Goal: Information Seeking & Learning: Check status

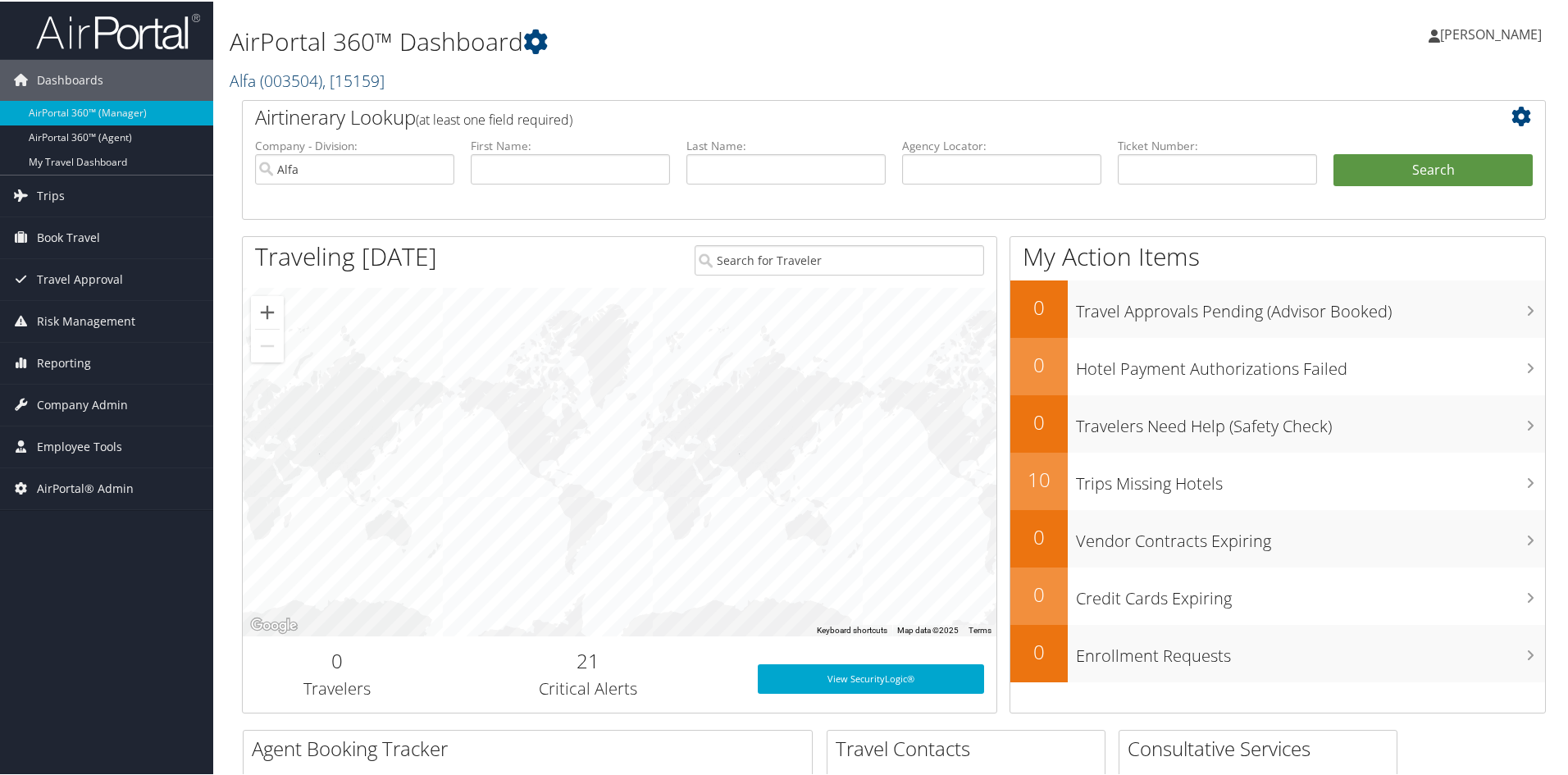
click at [295, 68] on span "( 003504 )" at bounding box center [291, 79] width 62 height 22
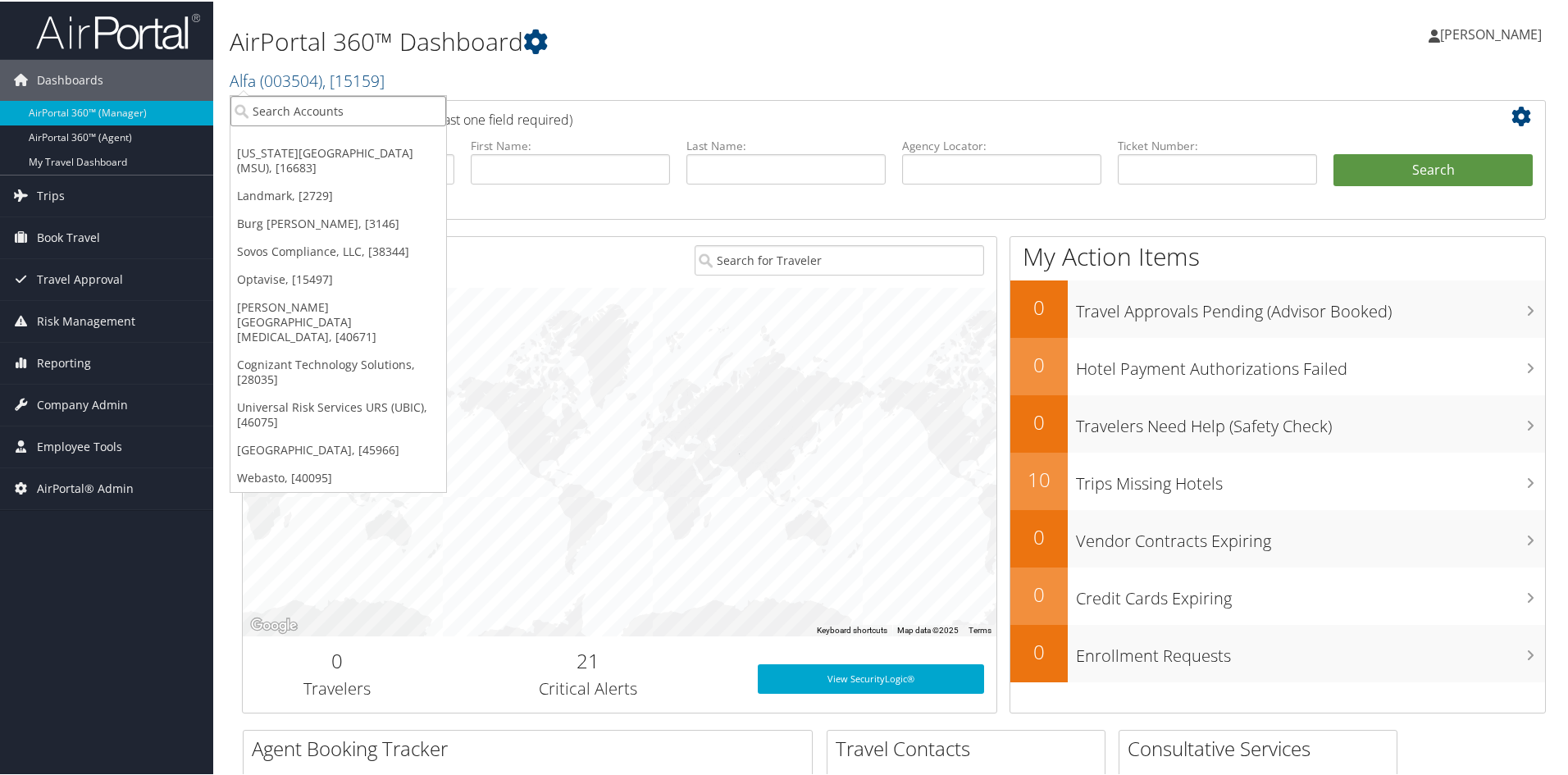
click at [295, 107] on input "search" at bounding box center [338, 110] width 215 height 30
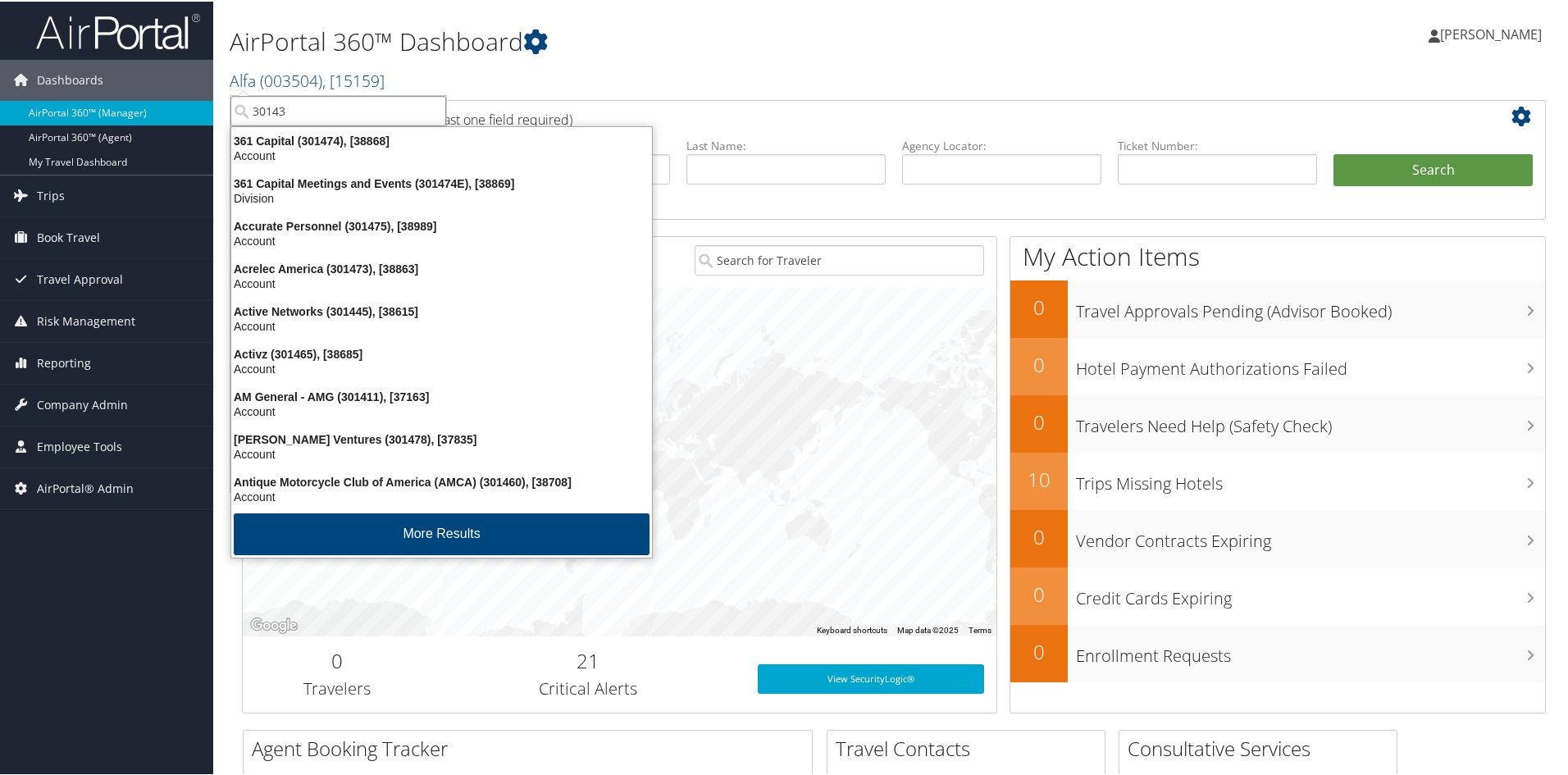
type input "301438"
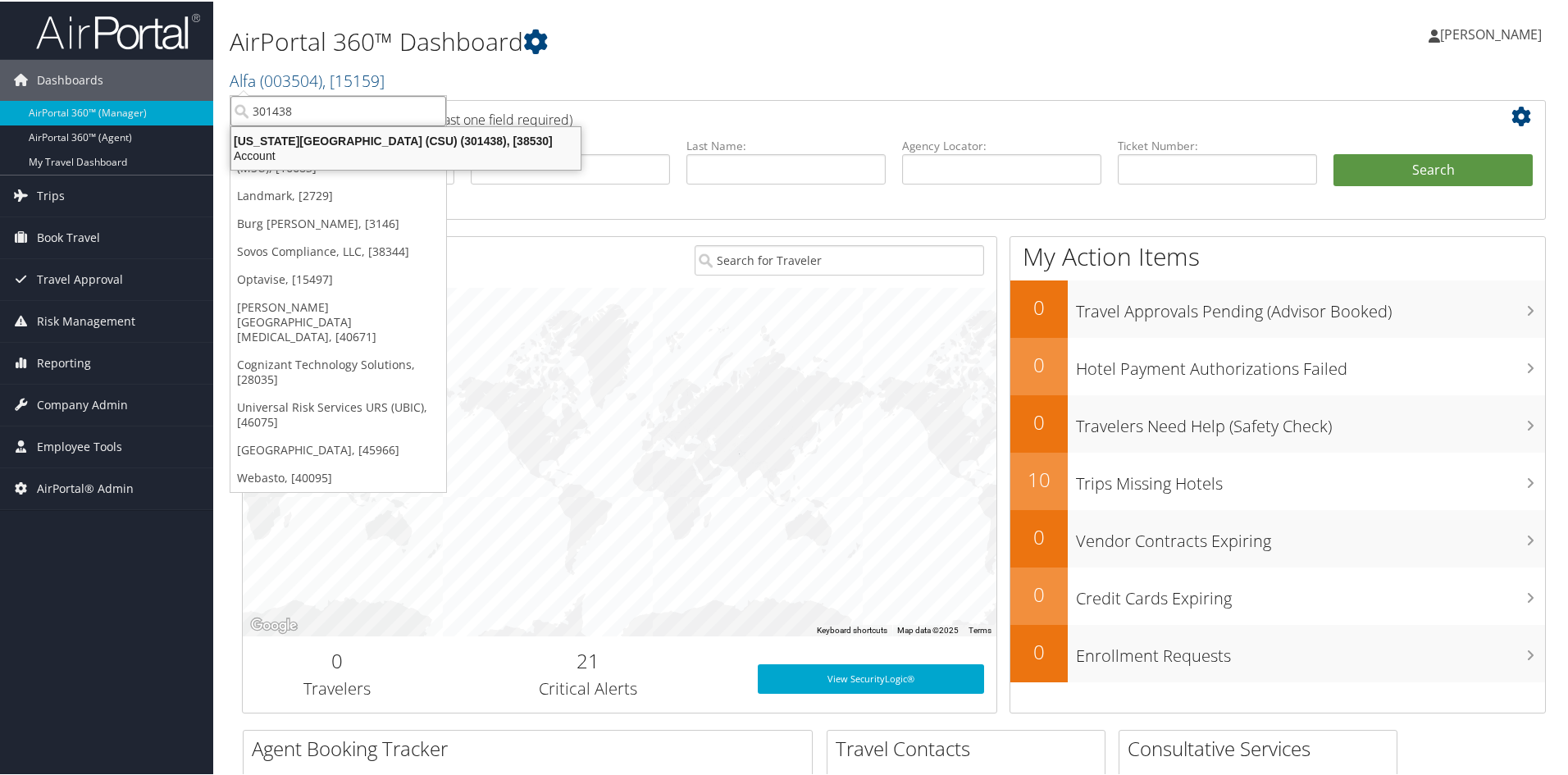
click at [313, 133] on div "California State University (CSU) (301438), [38530]" at bounding box center [406, 139] width 369 height 15
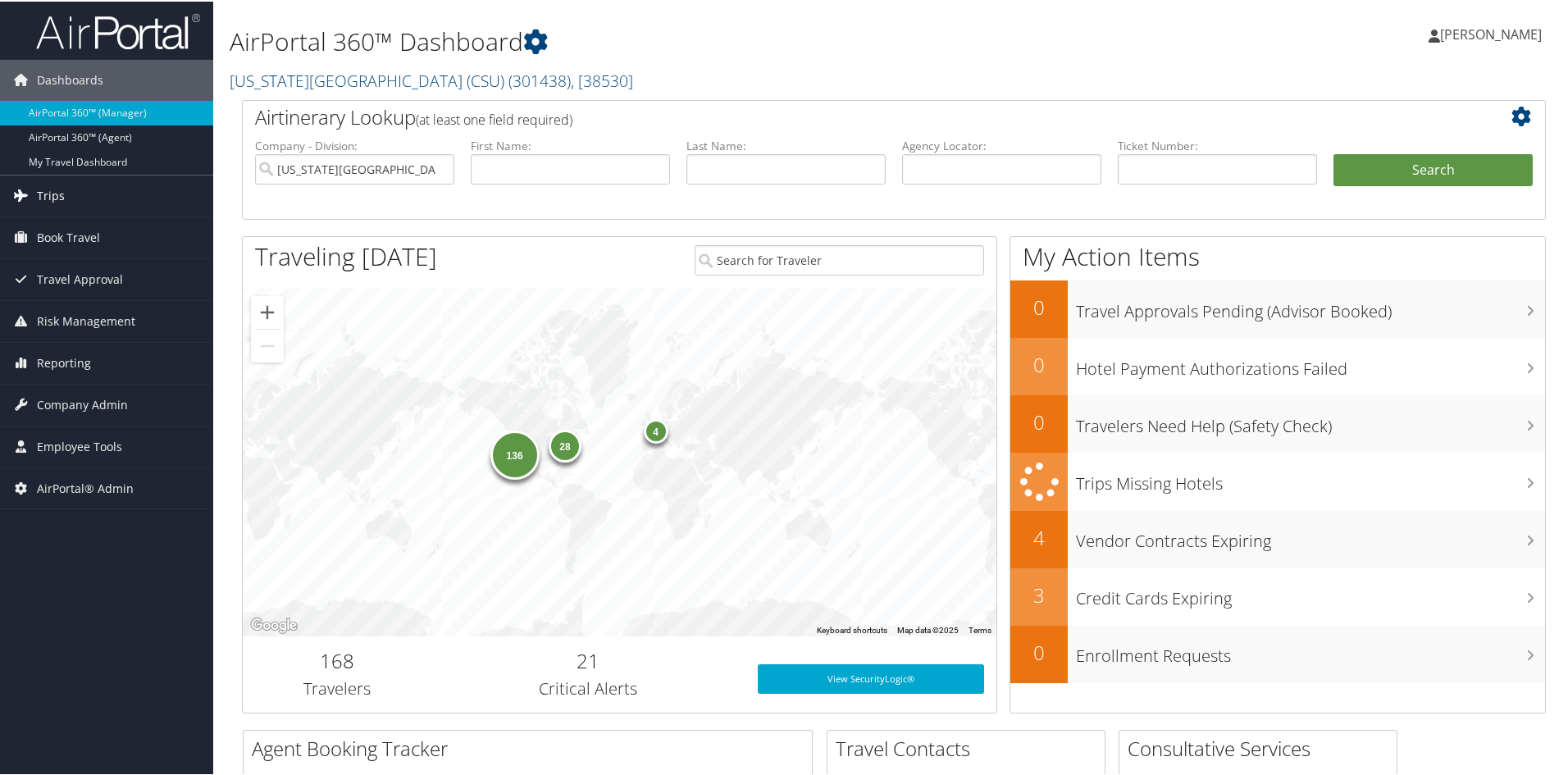
click at [76, 192] on link "Trips" at bounding box center [107, 194] width 213 height 41
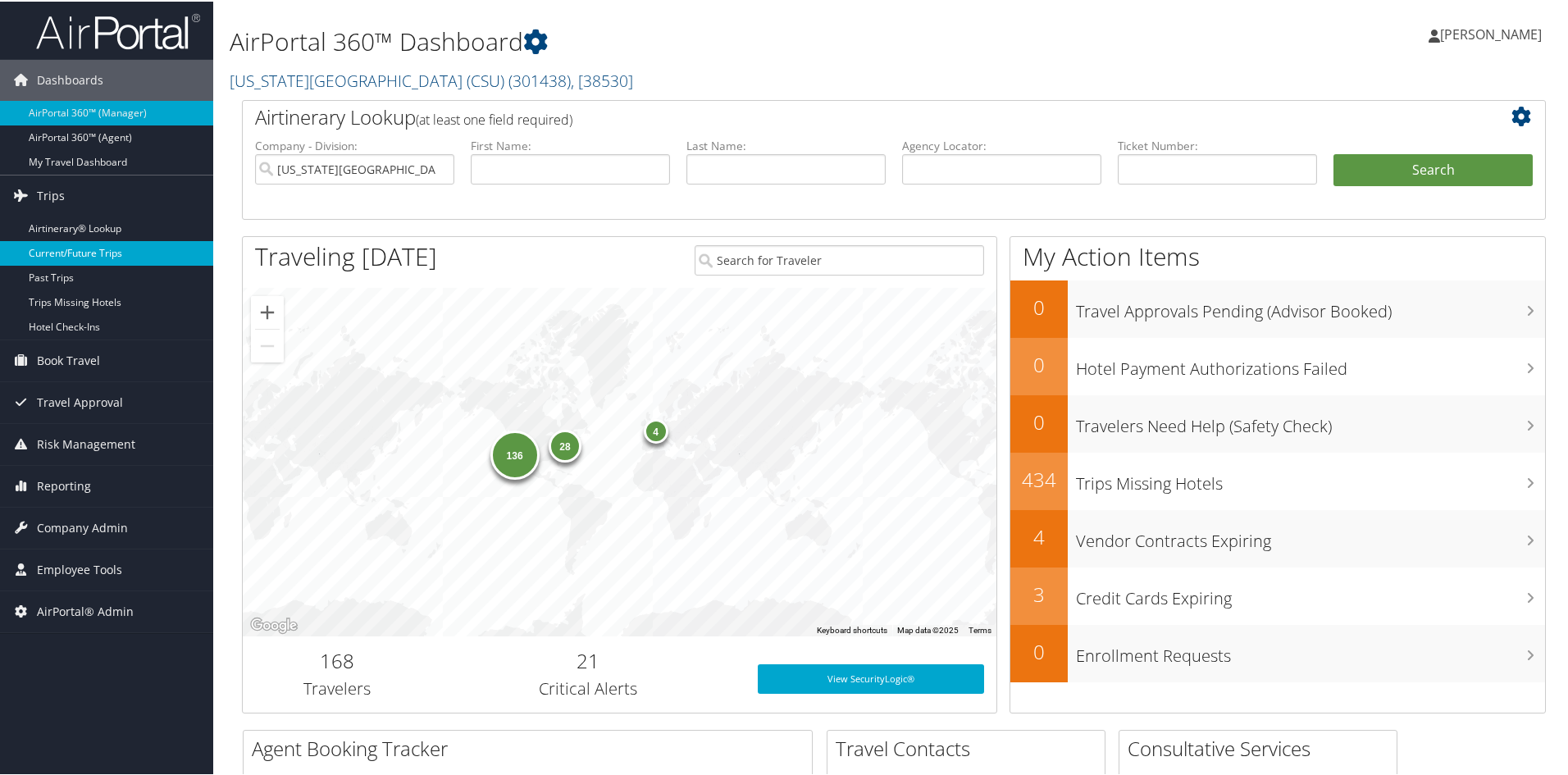
click at [82, 242] on link "Current/Future Trips" at bounding box center [107, 251] width 213 height 25
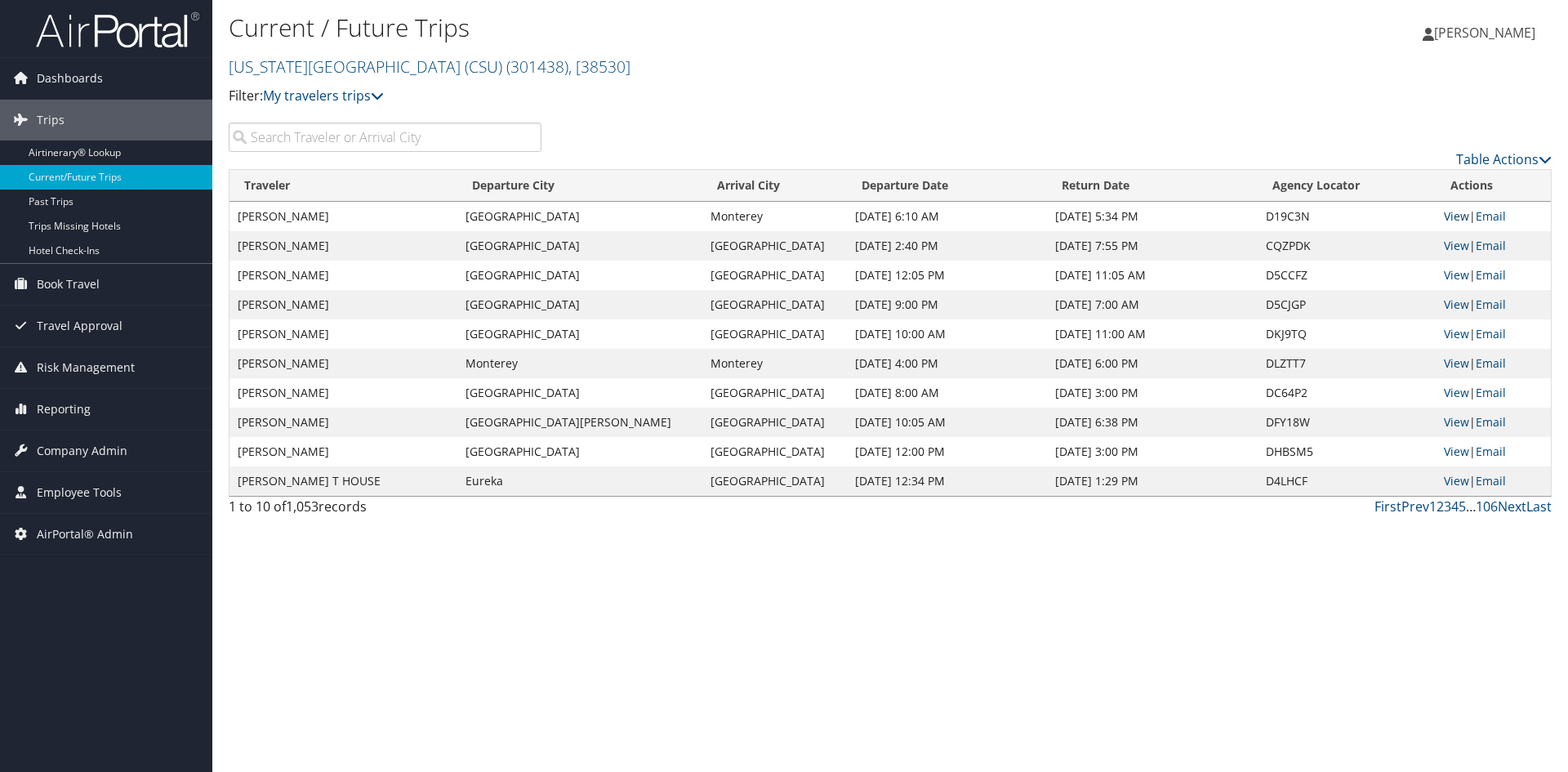
click at [1451, 215] on link "View" at bounding box center [1456, 217] width 25 height 16
click at [71, 444] on span "Company Admin" at bounding box center [81, 450] width 90 height 41
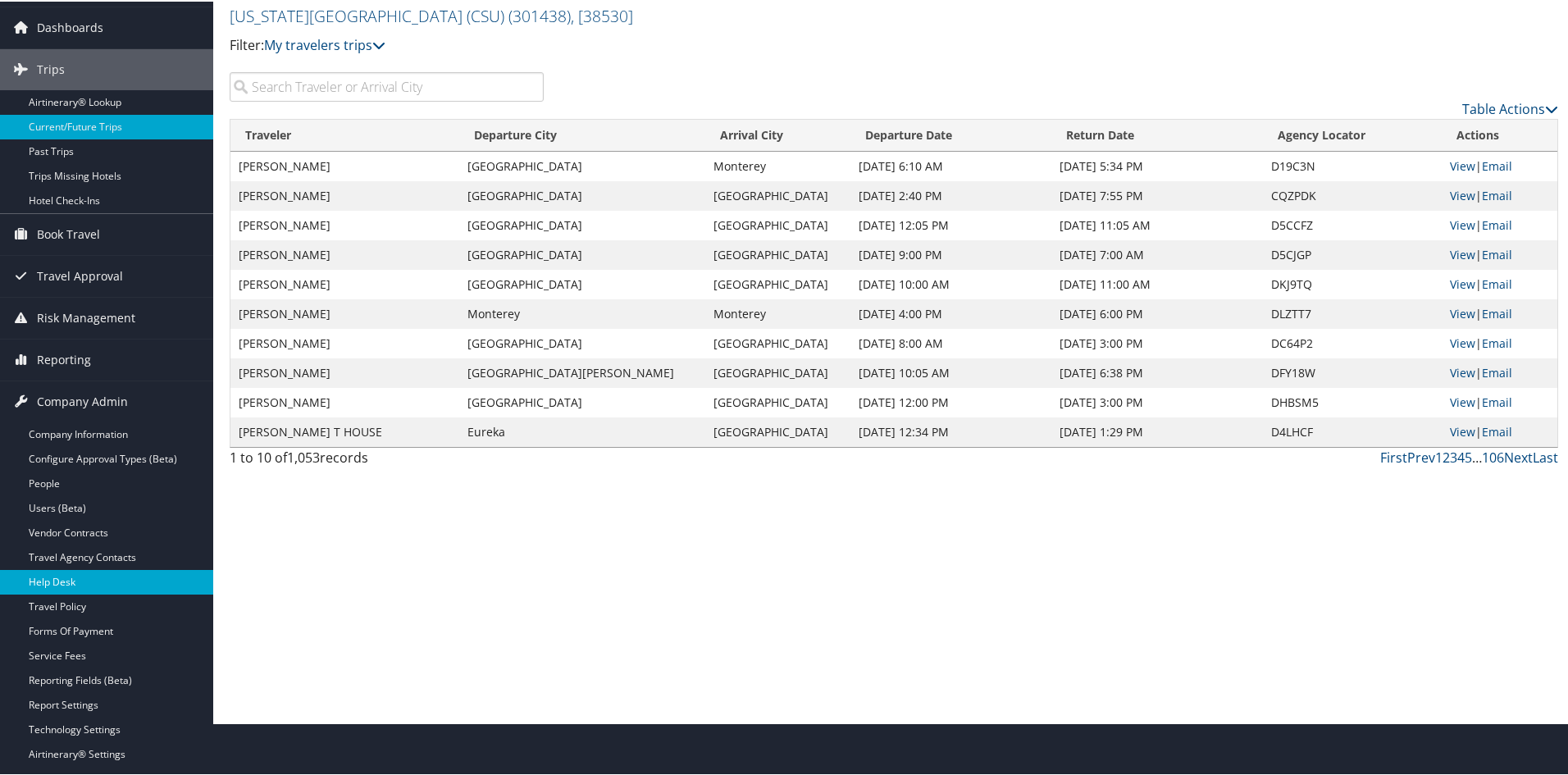
scroll to position [82, 0]
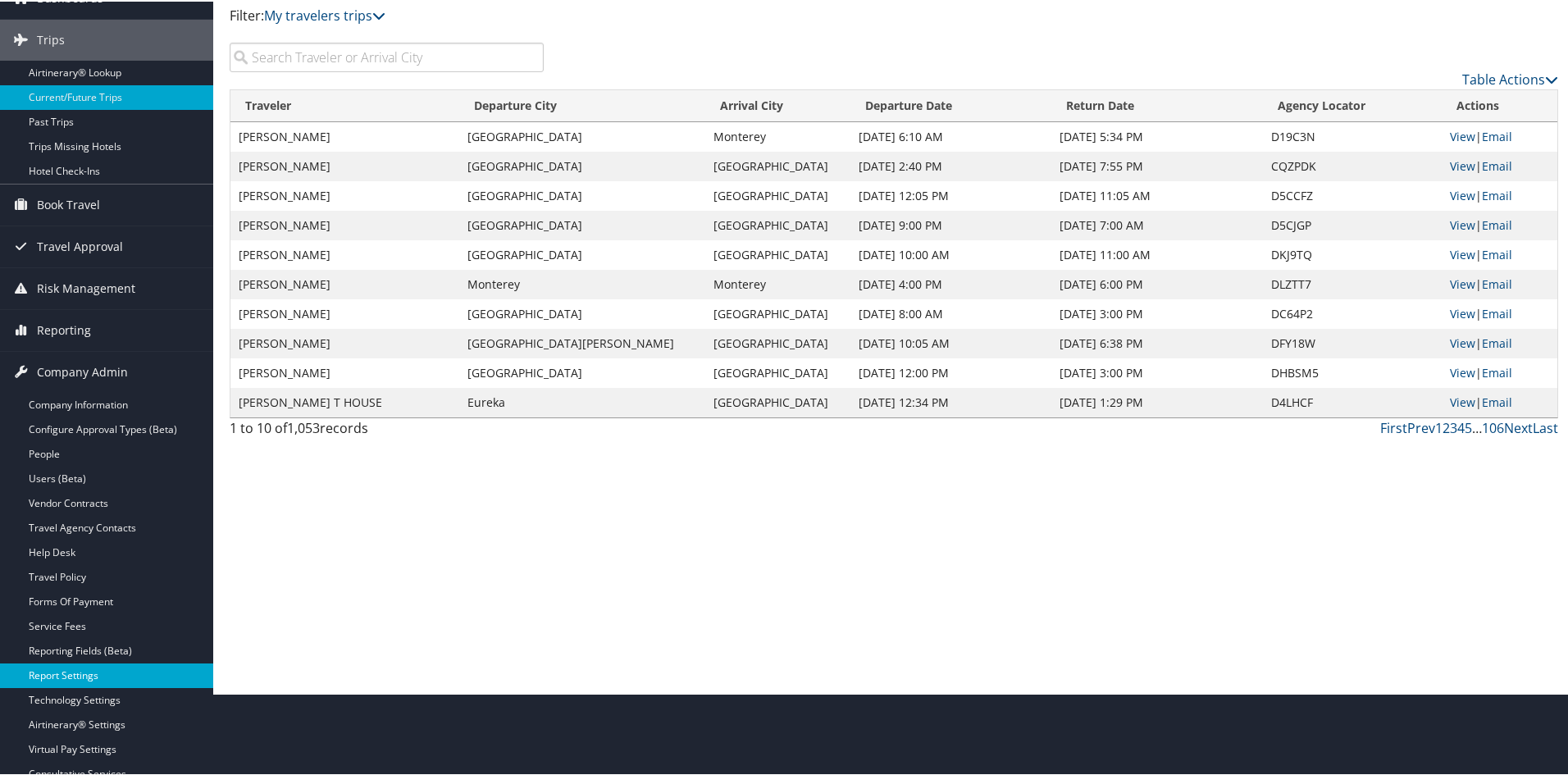
click at [84, 667] on link "Report Settings" at bounding box center [107, 674] width 213 height 25
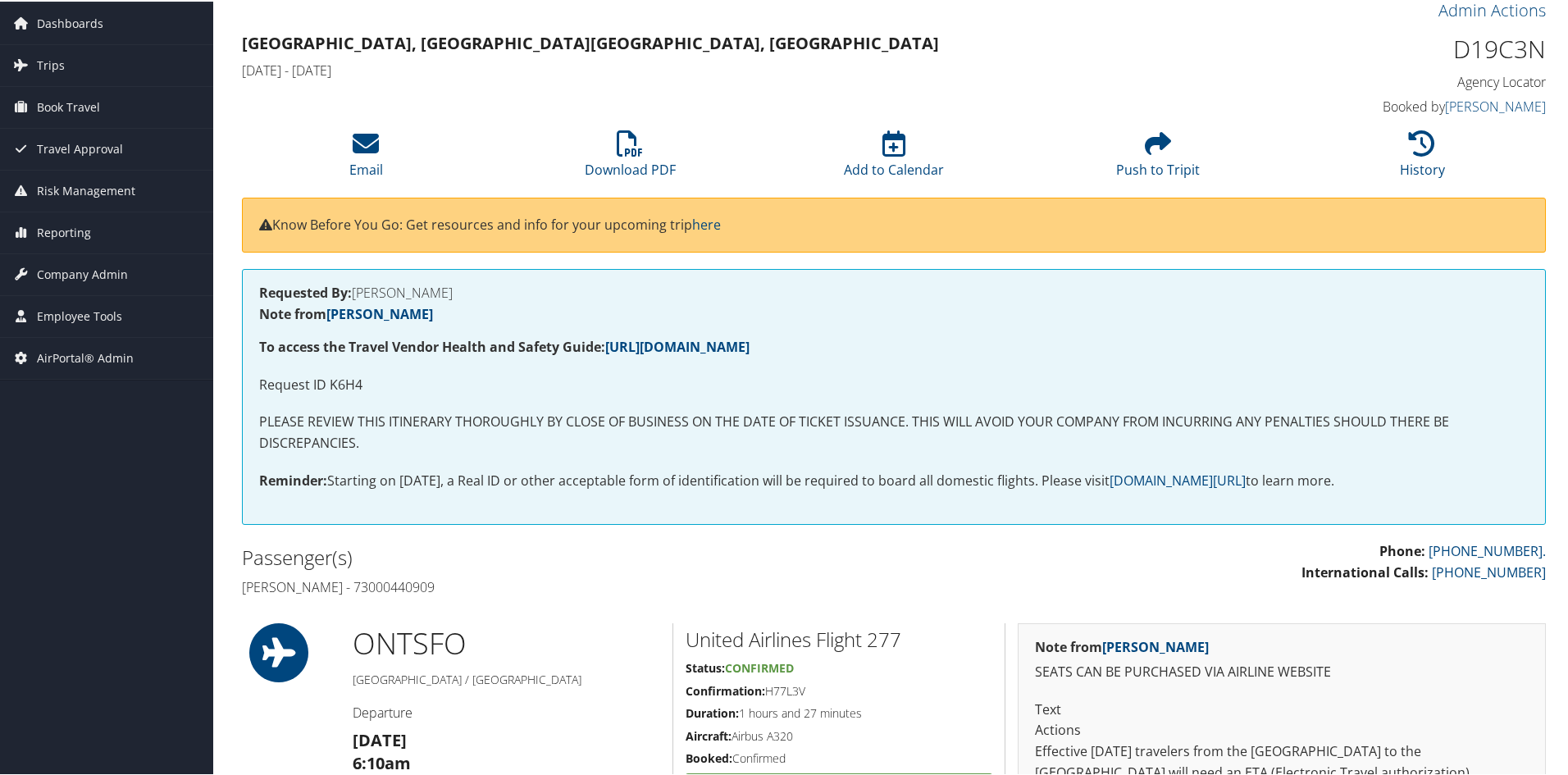
scroll to position [82, 0]
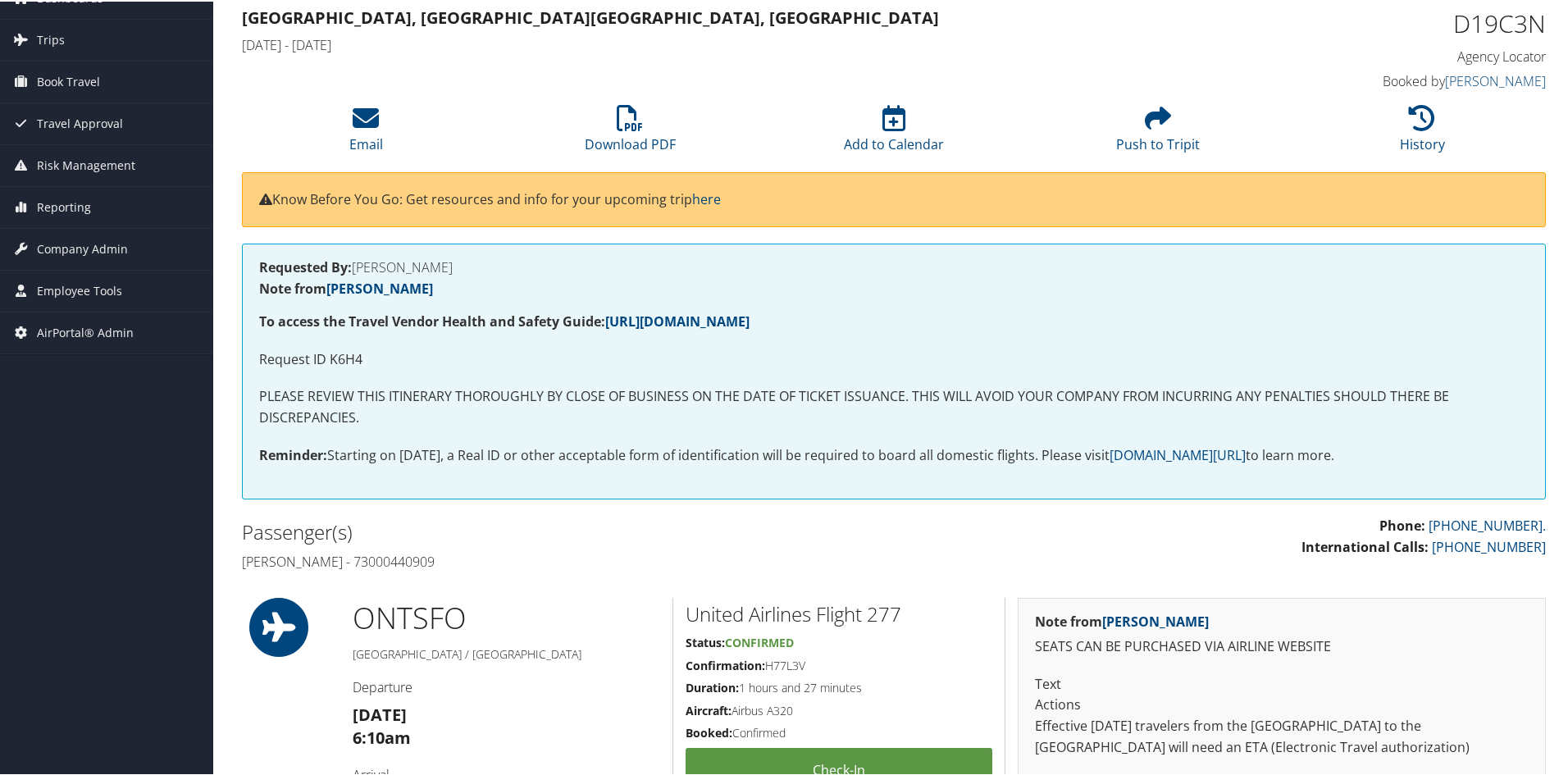
click at [925, 688] on h5 "Duration: 1 hours and 27 minutes" at bounding box center [839, 686] width 307 height 16
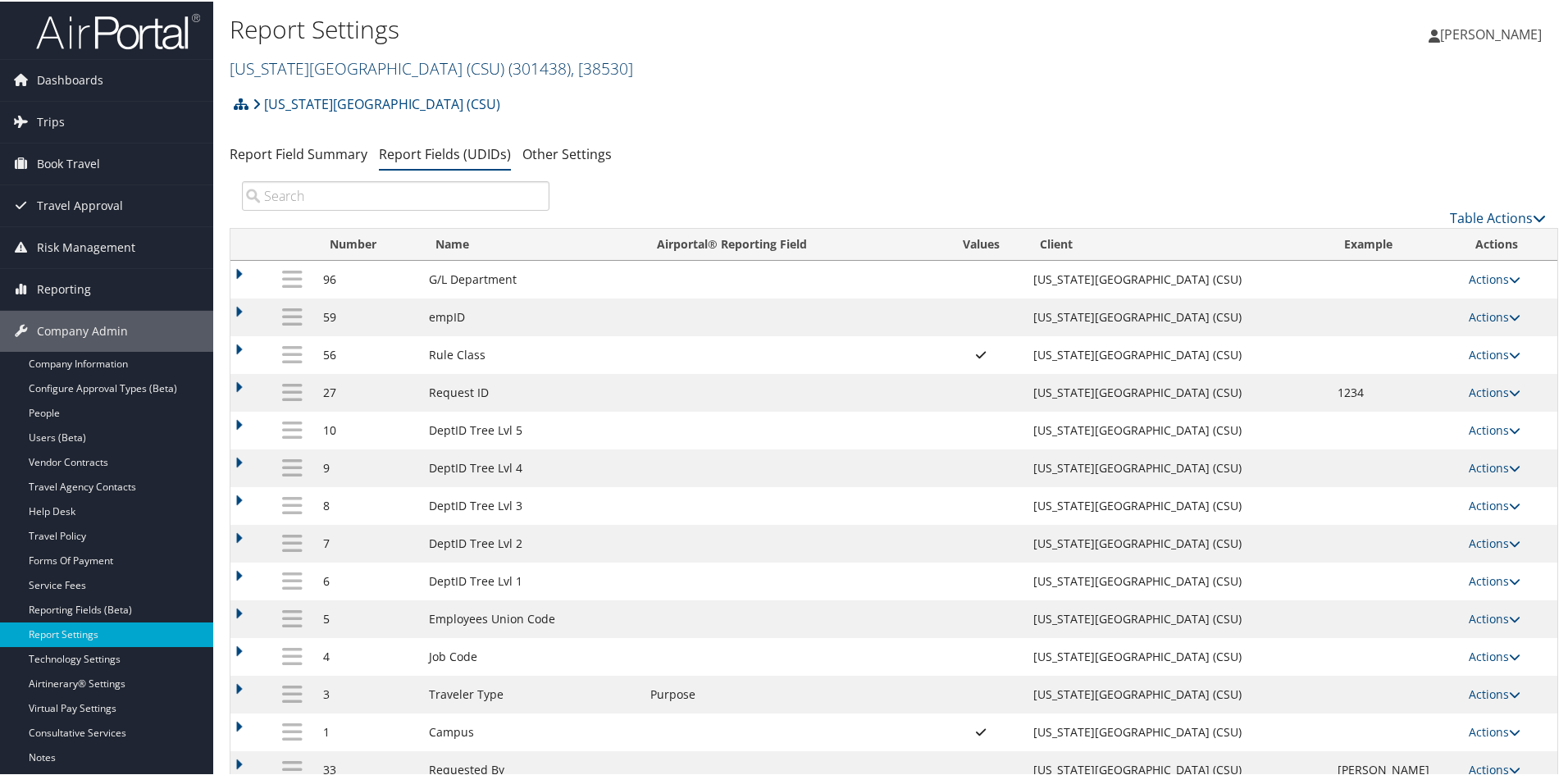
click at [289, 60] on link "California State University (CSU) ( 301438 ) , [ 38530 ]" at bounding box center [431, 67] width 404 height 22
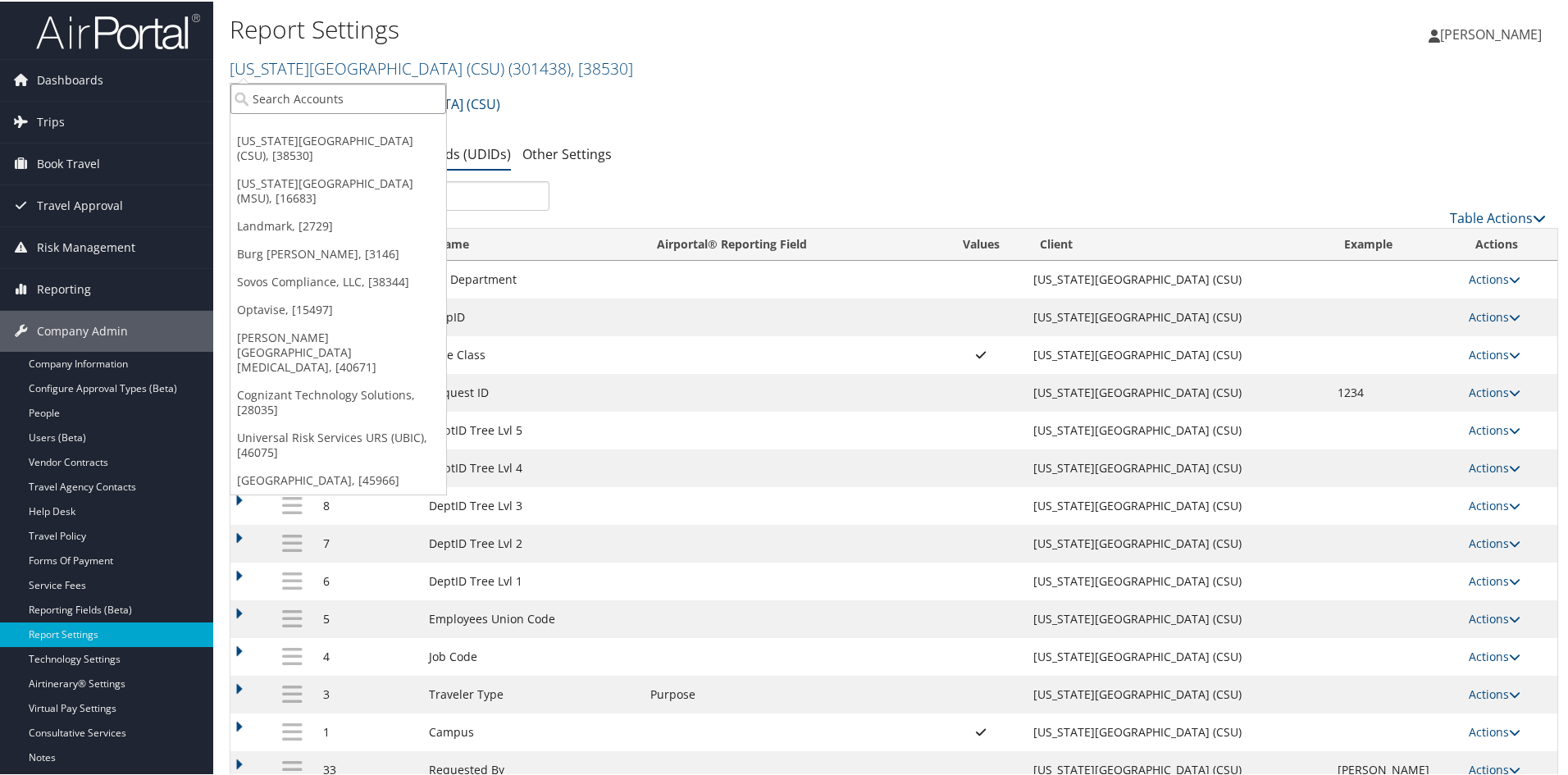
click at [284, 98] on input "search" at bounding box center [338, 97] width 215 height 30
type input "tremec"
click at [252, 134] on div "Tremec (4027), [32337]" at bounding box center [338, 127] width 233 height 15
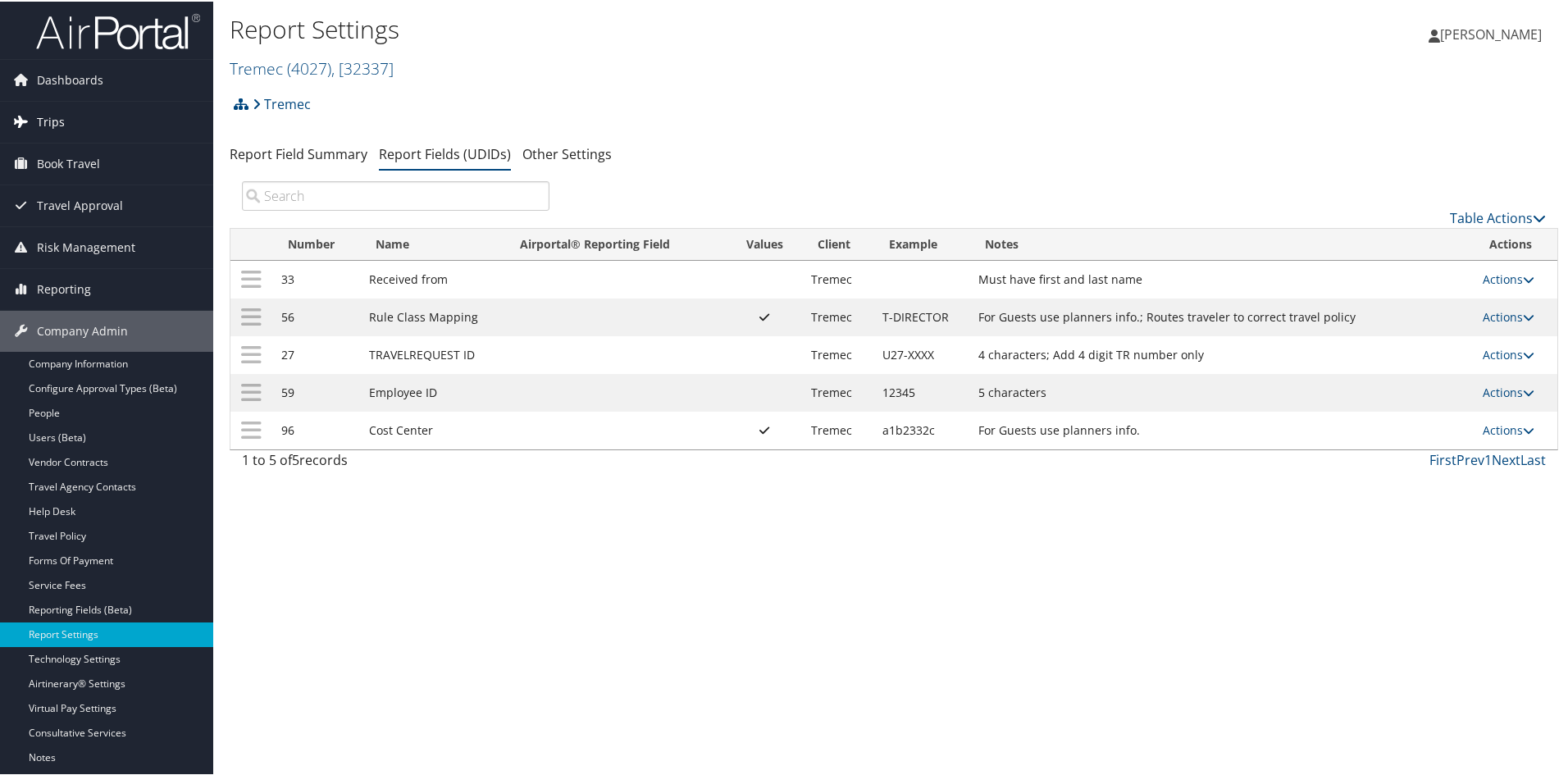
click at [67, 118] on link "Trips" at bounding box center [107, 120] width 213 height 41
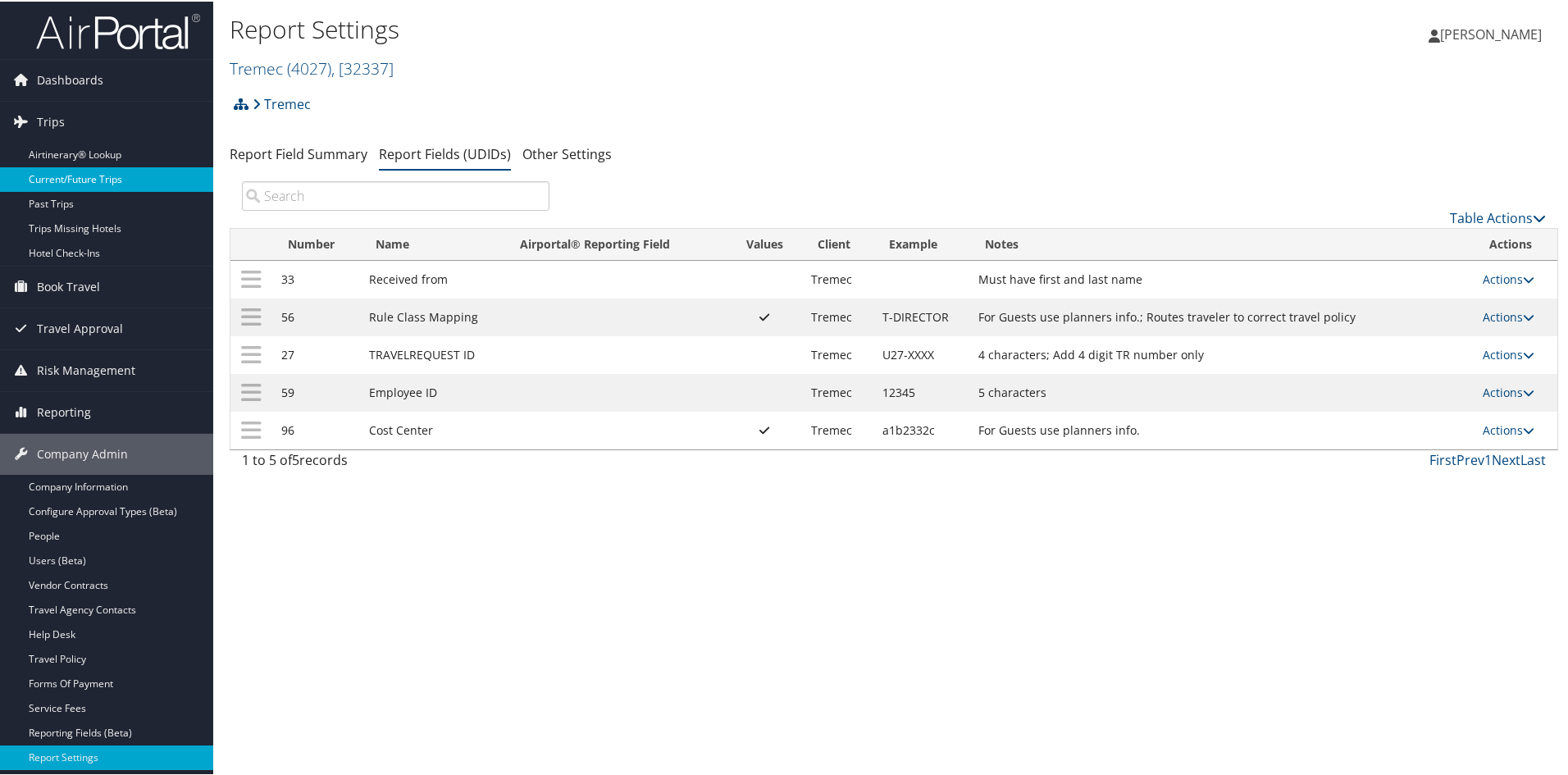
click at [74, 174] on link "Current/Future Trips" at bounding box center [107, 178] width 213 height 25
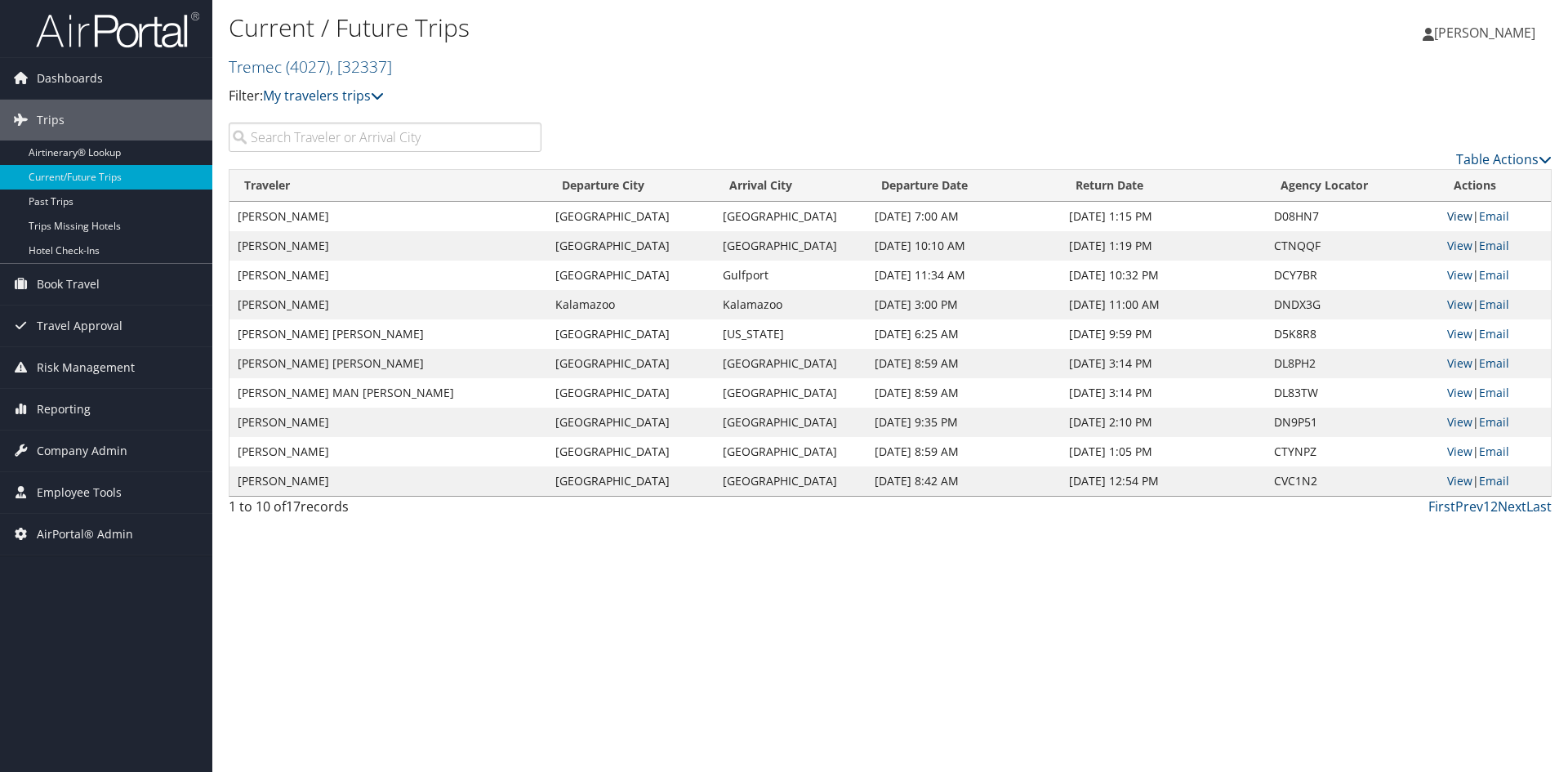
click at [1455, 216] on link "View" at bounding box center [1459, 217] width 25 height 16
click at [273, 66] on link "Tremec ( 4027 ) , [ 32337 ]" at bounding box center [310, 67] width 163 height 22
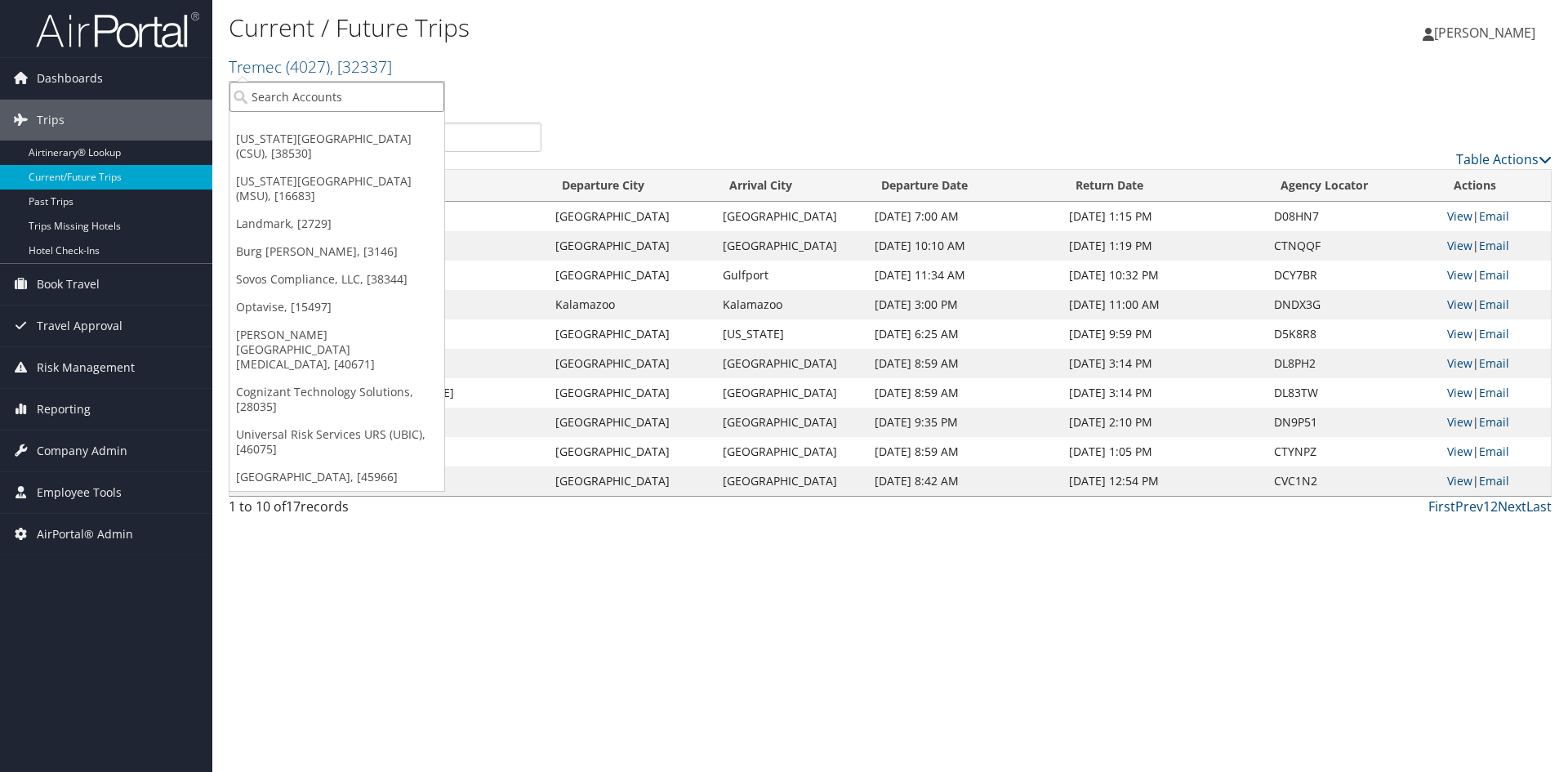
click at [275, 91] on input "search" at bounding box center [337, 96] width 214 height 30
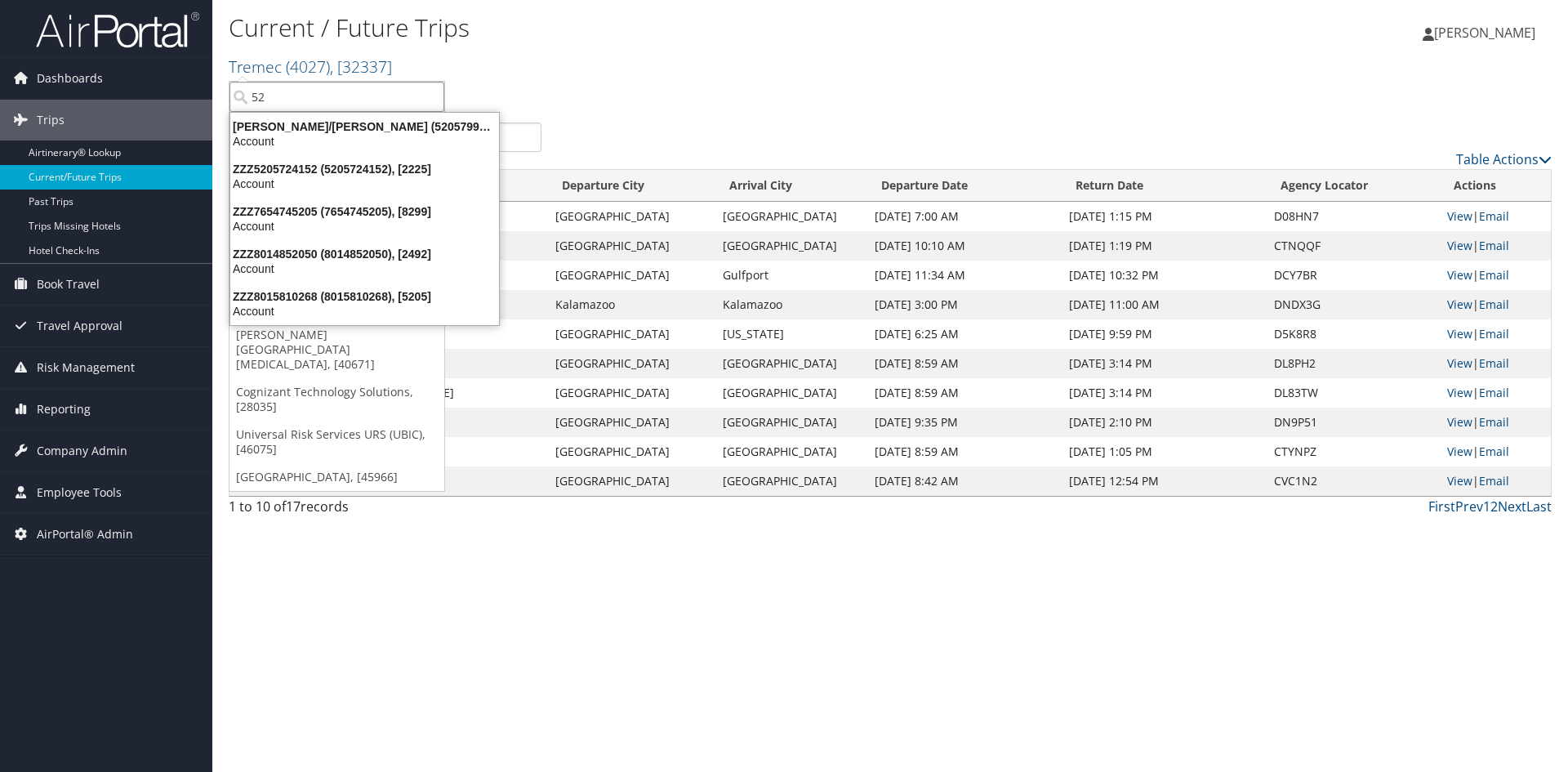
type input "5"
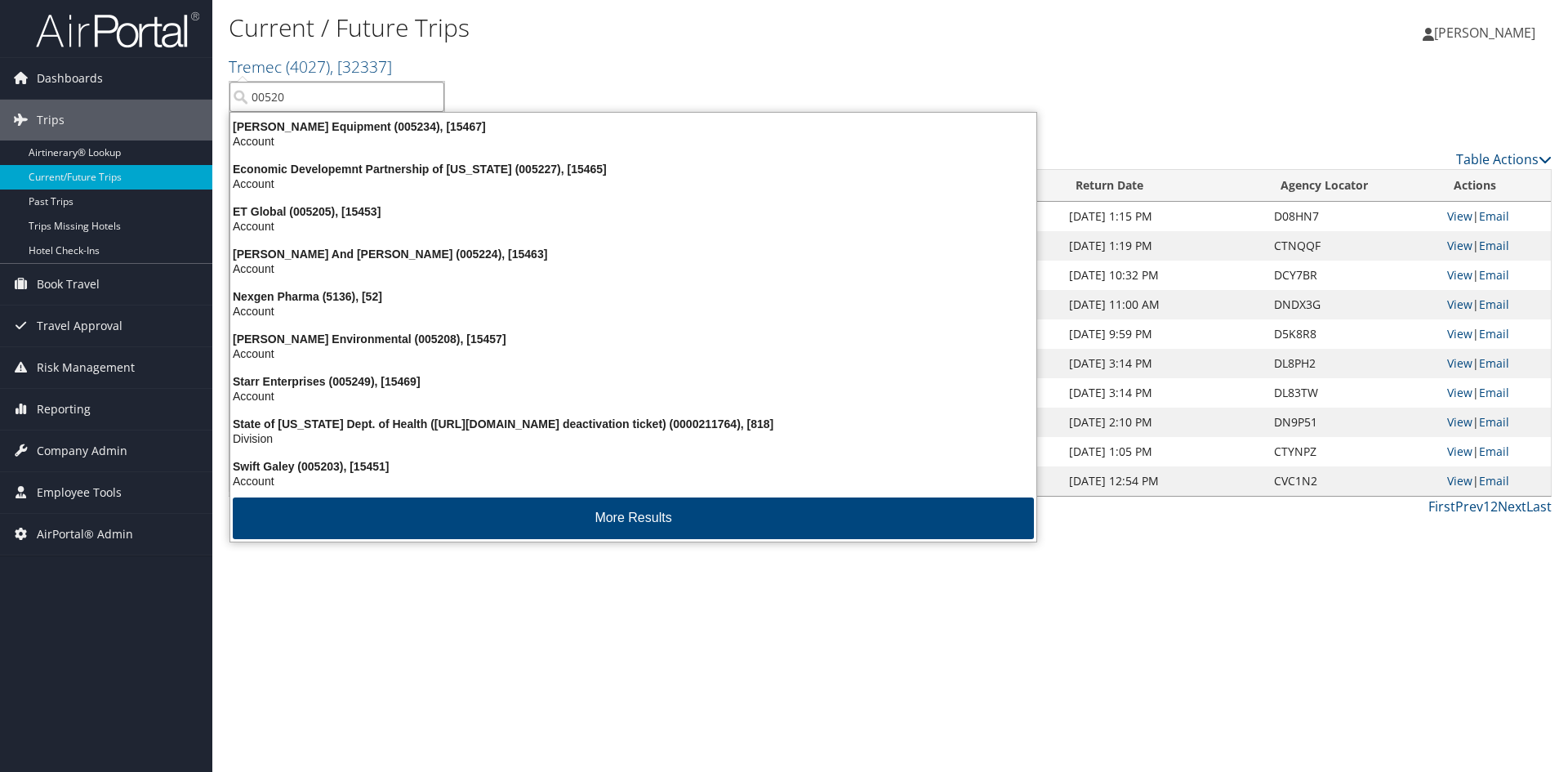
type input "005205"
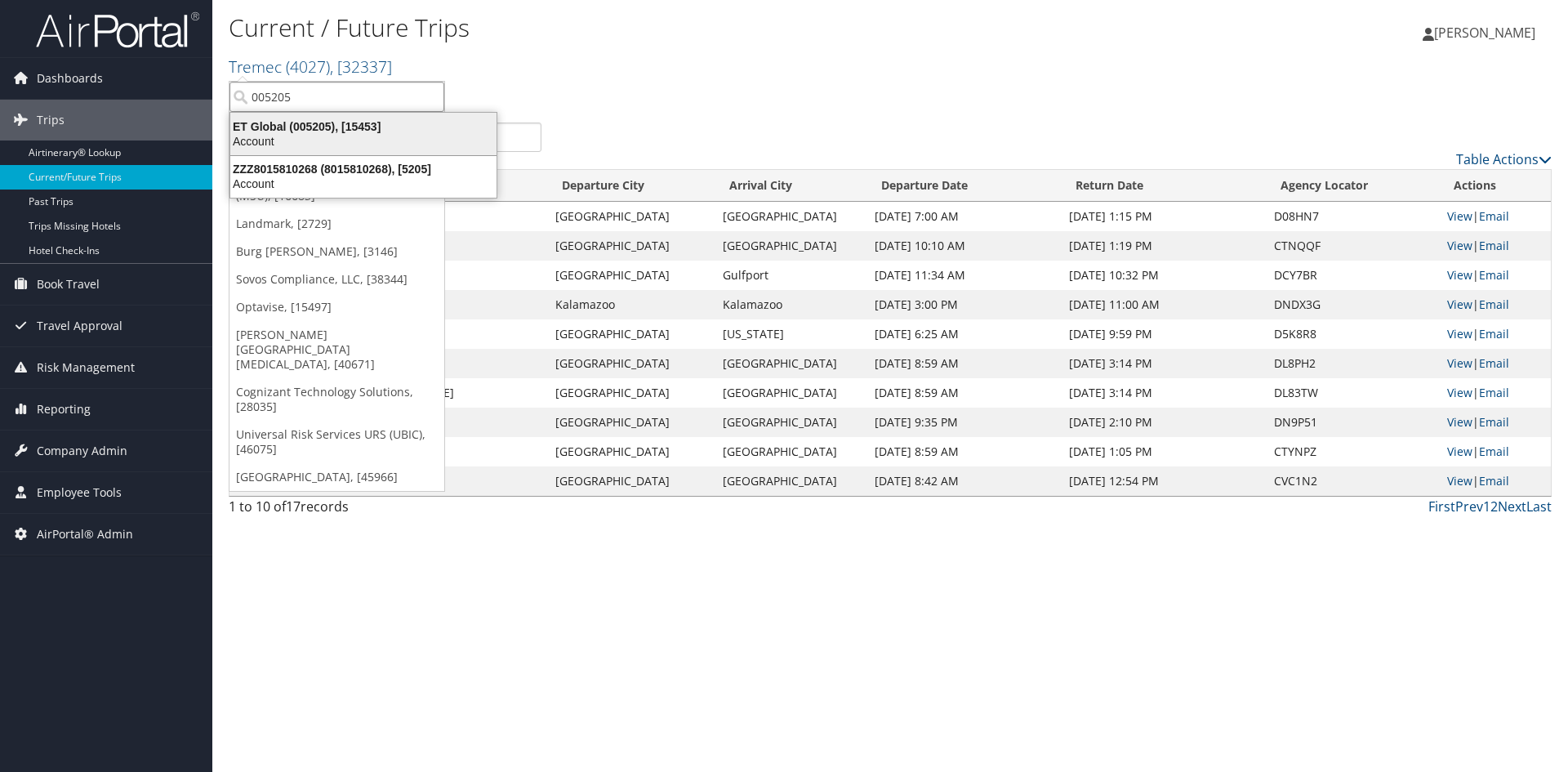
click at [314, 122] on div "ET Global (005205), [15453]" at bounding box center [363, 126] width 286 height 15
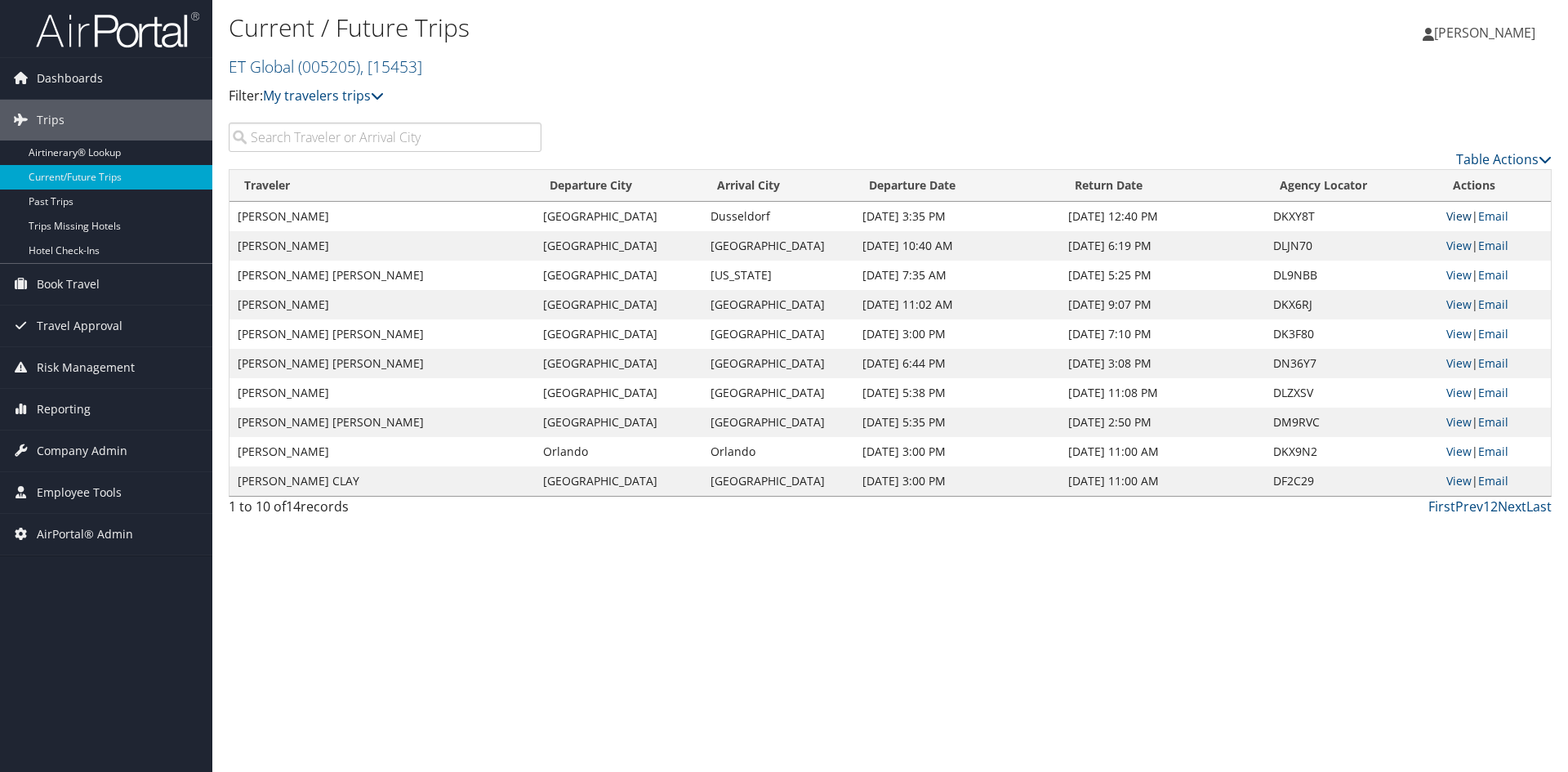
click at [1448, 211] on link "View" at bounding box center [1458, 217] width 25 height 16
click at [280, 61] on link "ET Global ( 005205 ) , [ 15453 ]" at bounding box center [325, 67] width 194 height 22
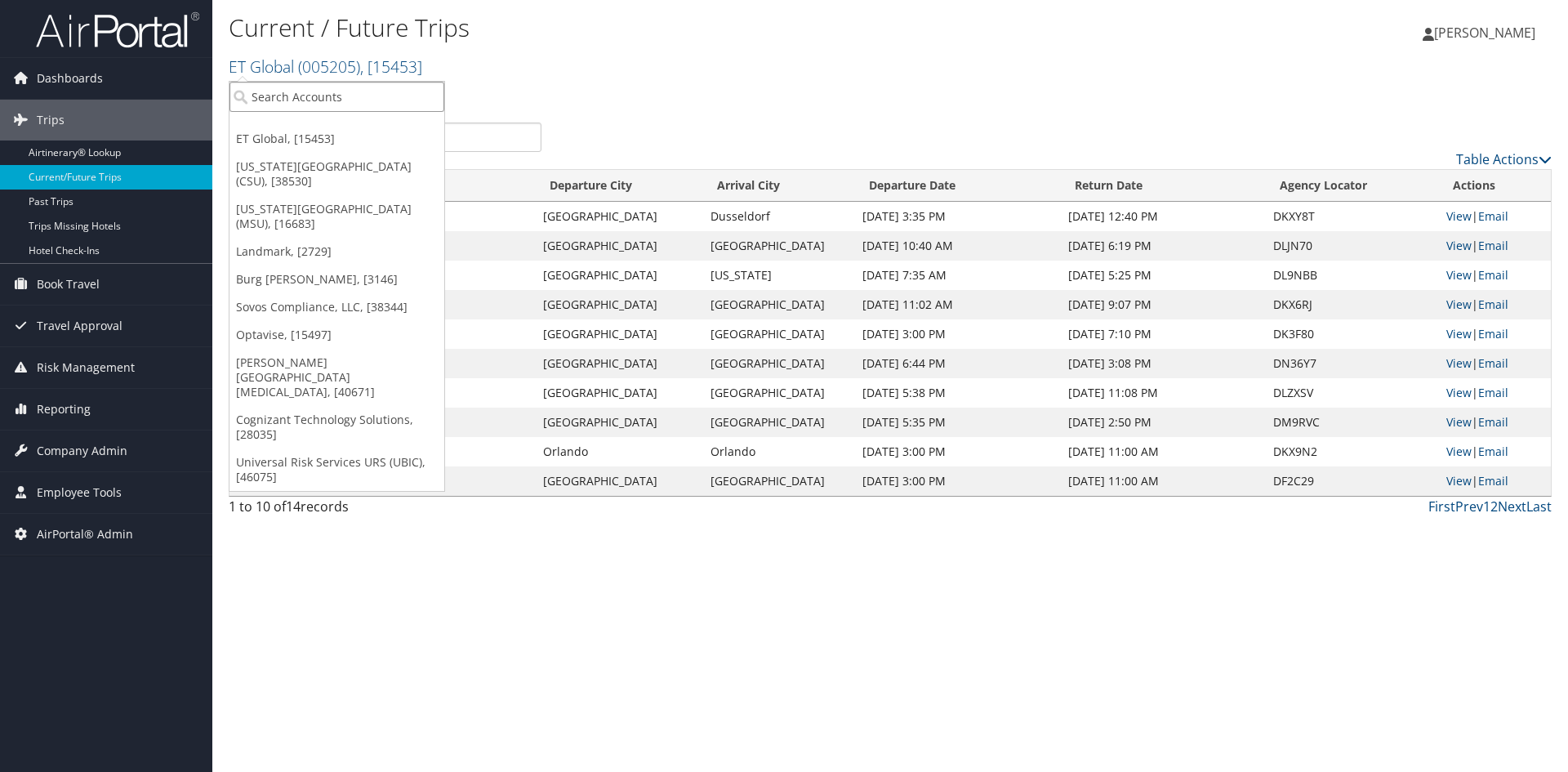
click at [279, 96] on input "search" at bounding box center [337, 96] width 214 height 30
type input "ameripath"
drag, startPoint x: 330, startPoint y: 97, endPoint x: 241, endPoint y: 91, distance: 89.2
click at [241, 91] on input "ameripath" at bounding box center [337, 96] width 214 height 30
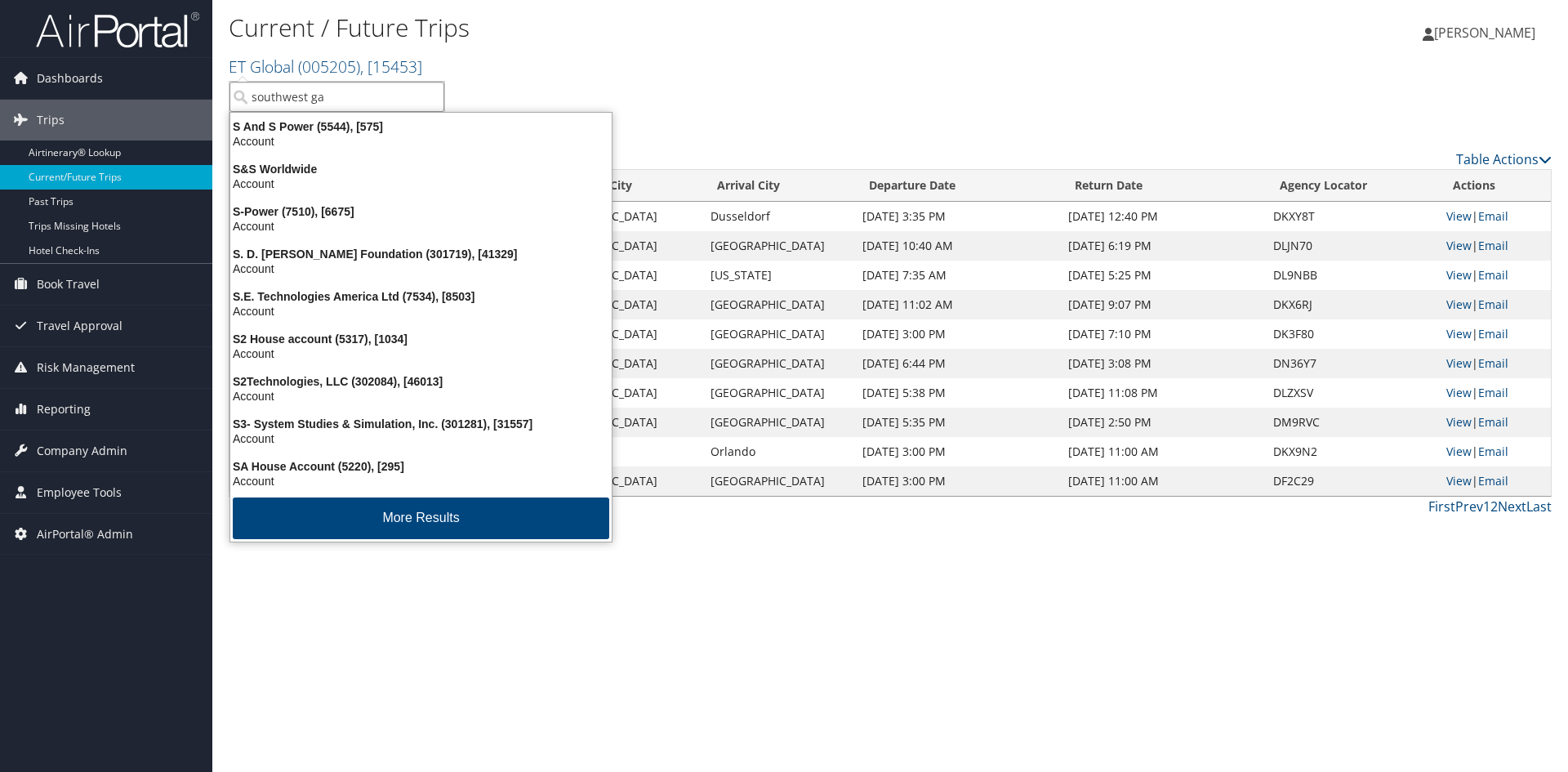
type input "southwest gas"
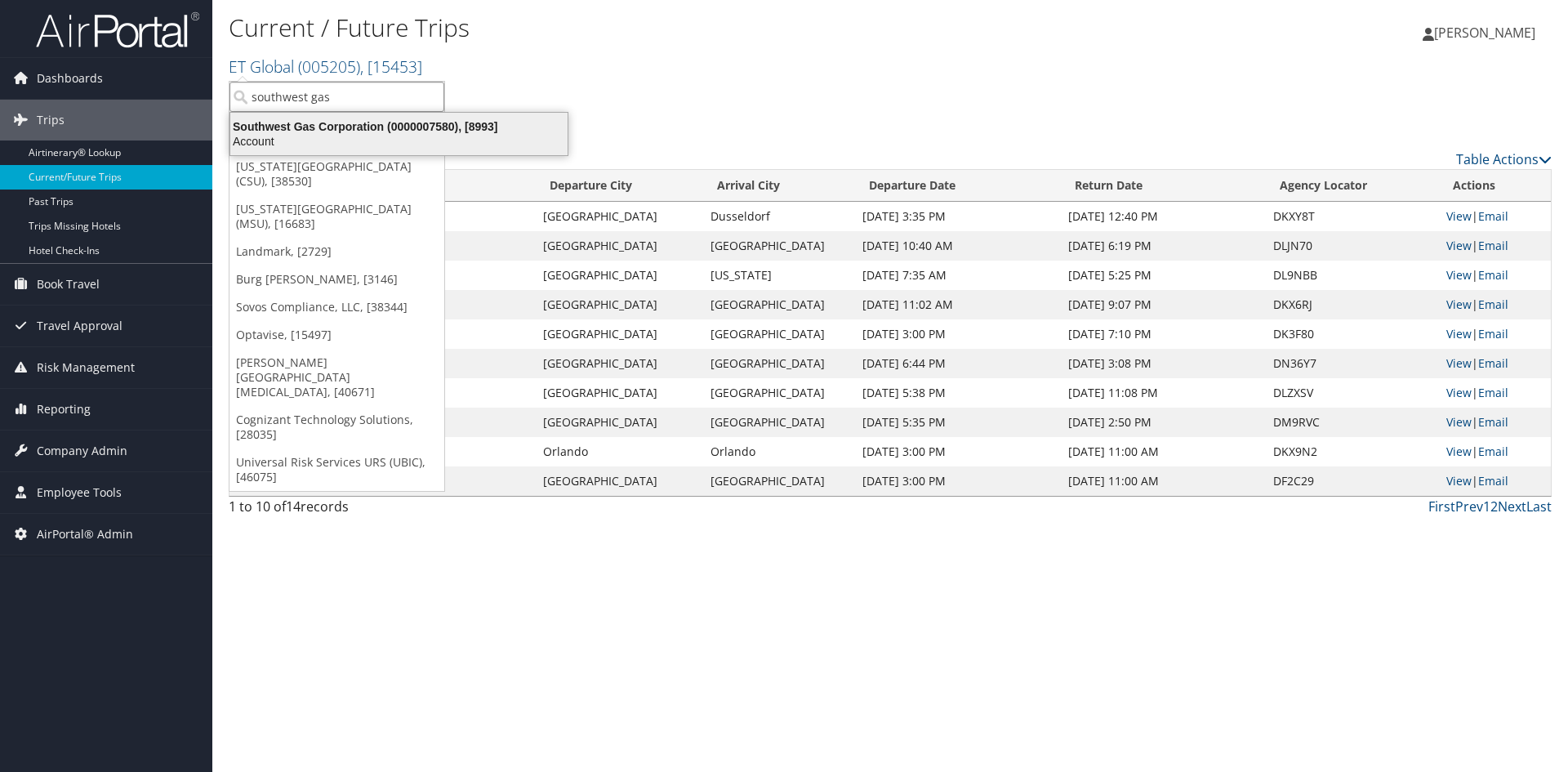
click at [349, 122] on div "Southwest Gas Corporation (0000007580), [8993]" at bounding box center [398, 126] width 356 height 15
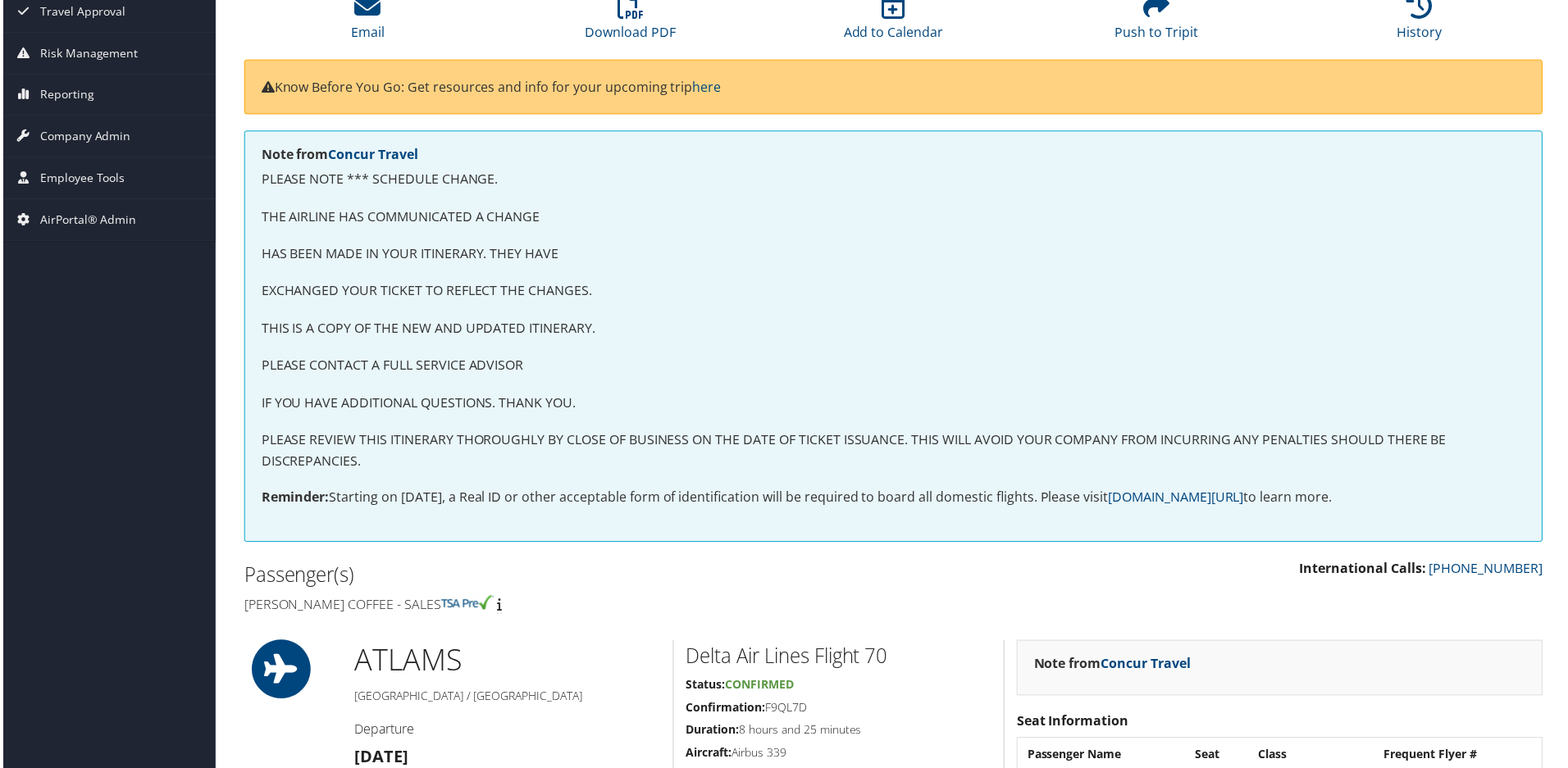
scroll to position [164, 0]
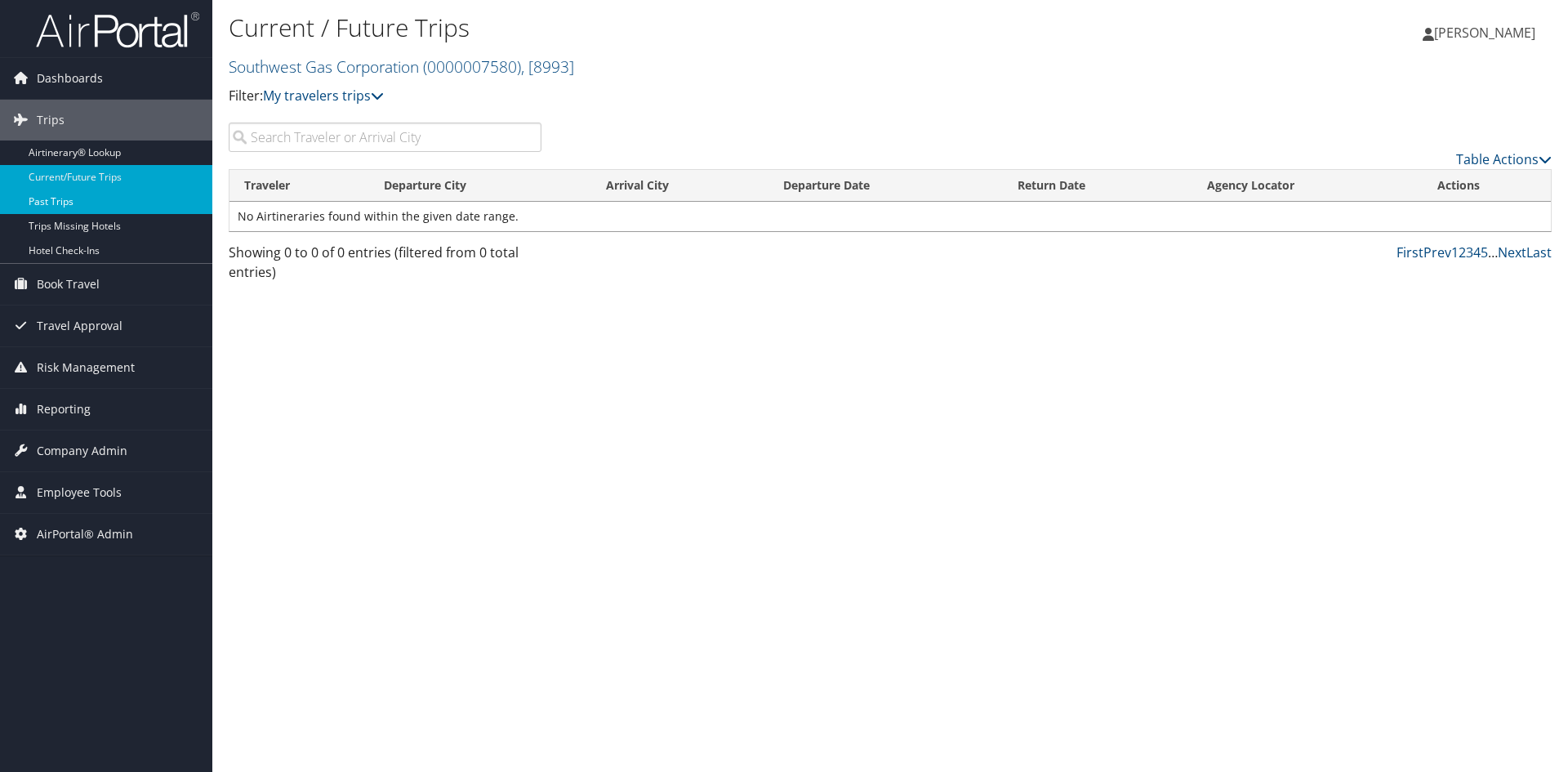
click at [85, 201] on link "Past Trips" at bounding box center [106, 202] width 213 height 25
click at [362, 58] on link "Southwest Gas Corporation ( 0000007580 ) , [ 8993 ]" at bounding box center [401, 67] width 346 height 22
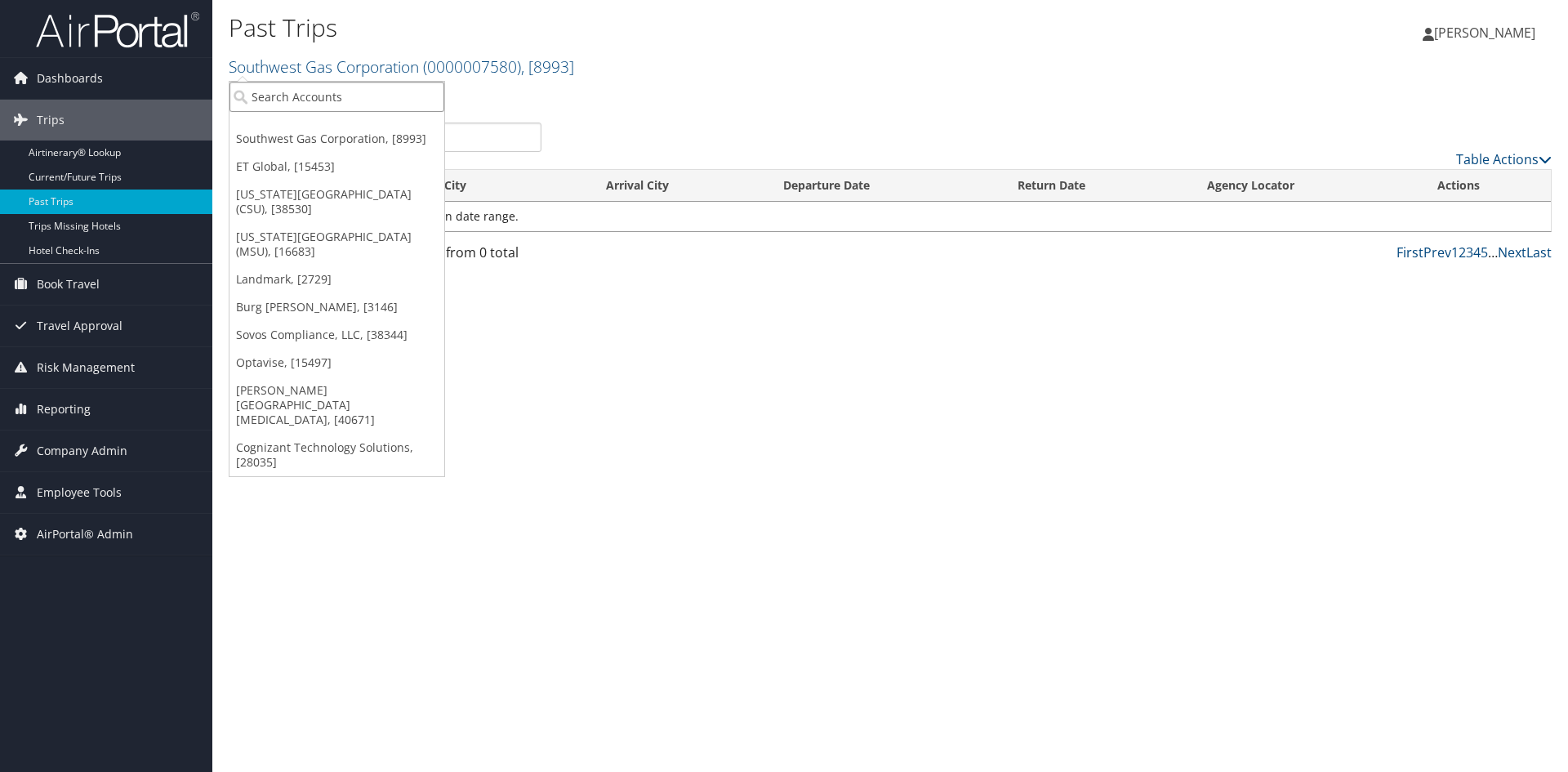
click at [311, 84] on input "search" at bounding box center [337, 96] width 214 height 30
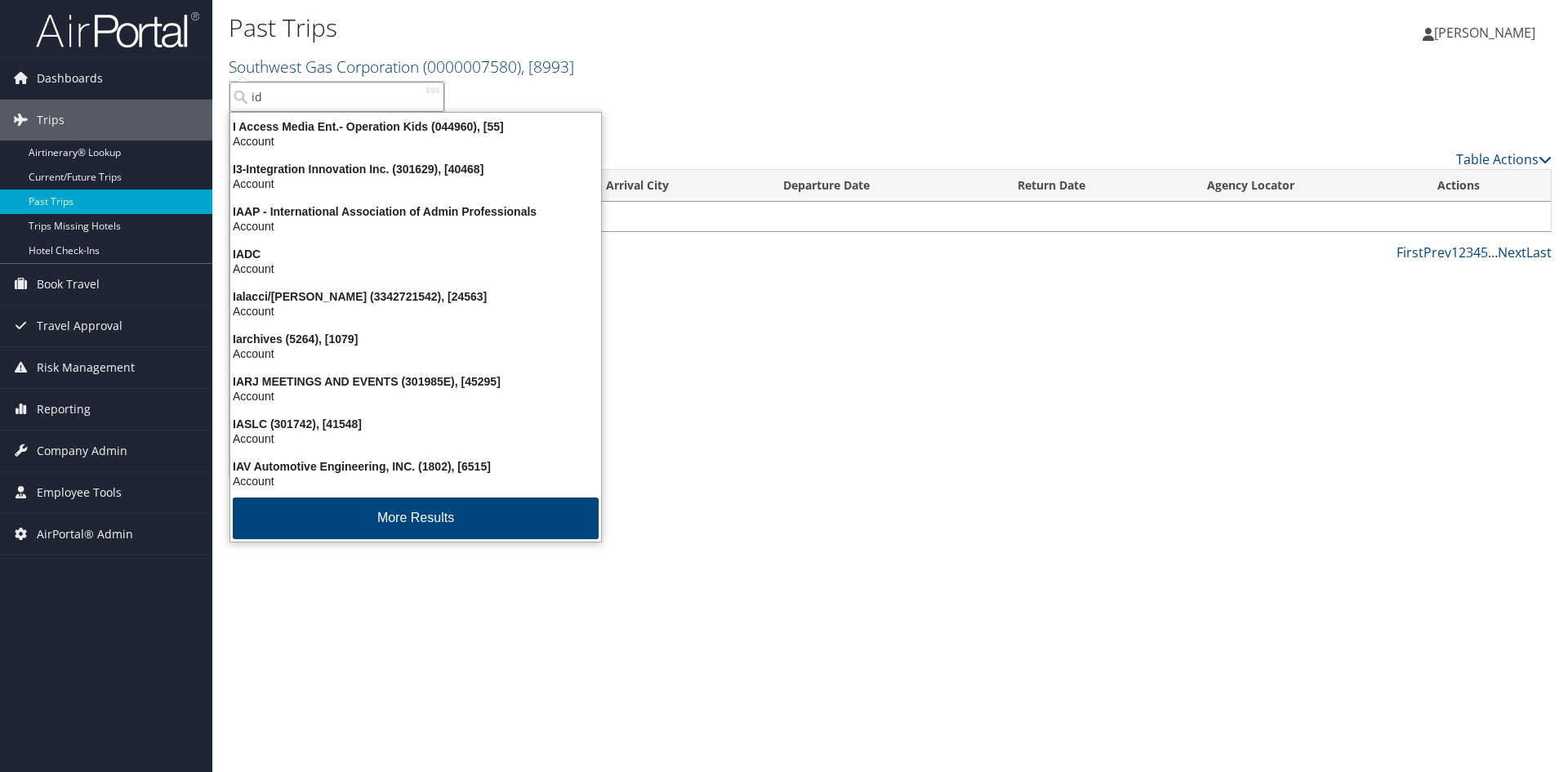
type input "ida"
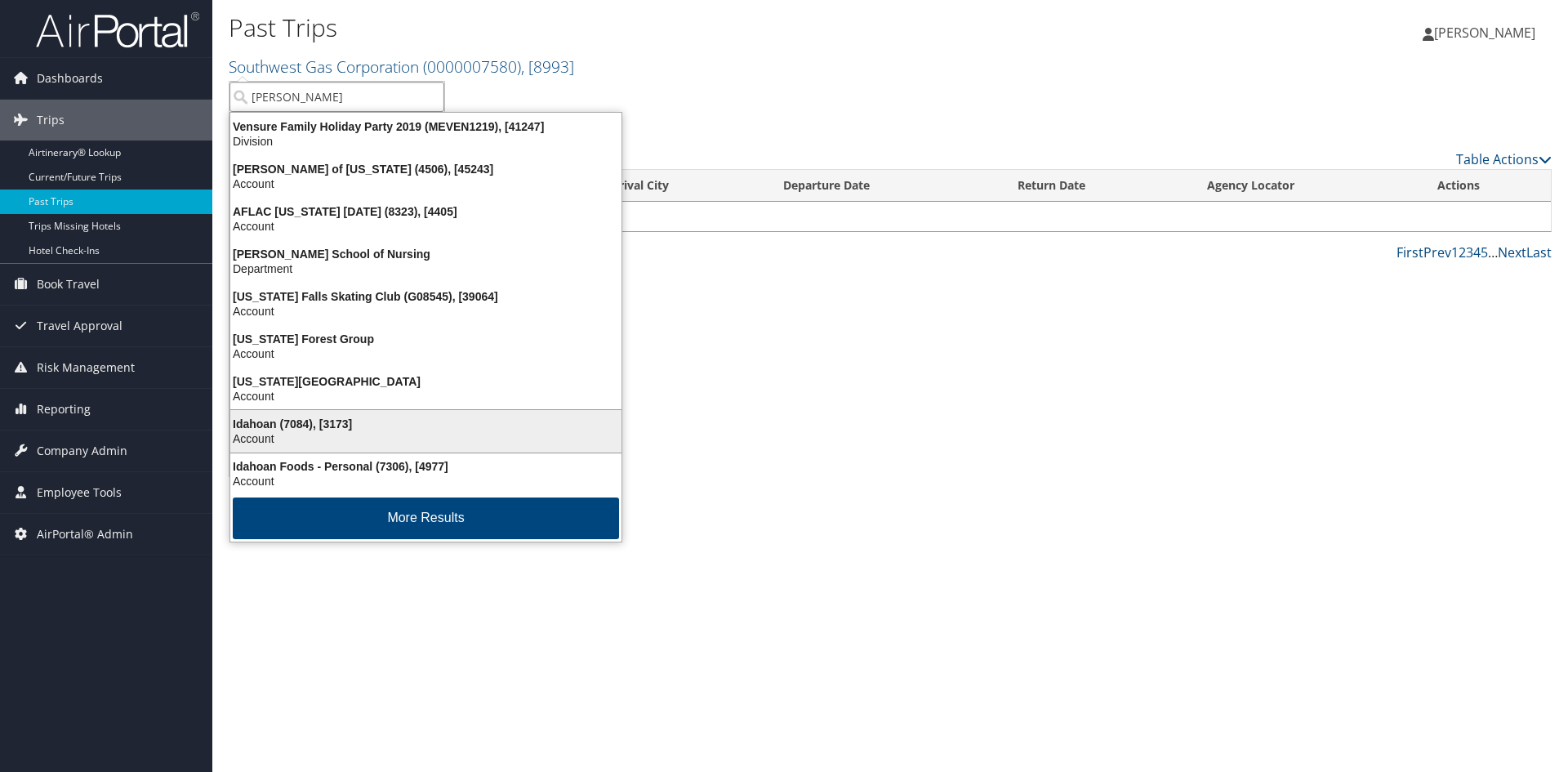
click at [303, 423] on div "Idahoan (7084), [3173]" at bounding box center [426, 423] width 411 height 15
click at [303, 423] on div "Past Trips Southwest Gas Corporation ( 0000007580 ) , [ 8993 ] Southwest Gas Co…" at bounding box center [890, 386] width 1355 height 772
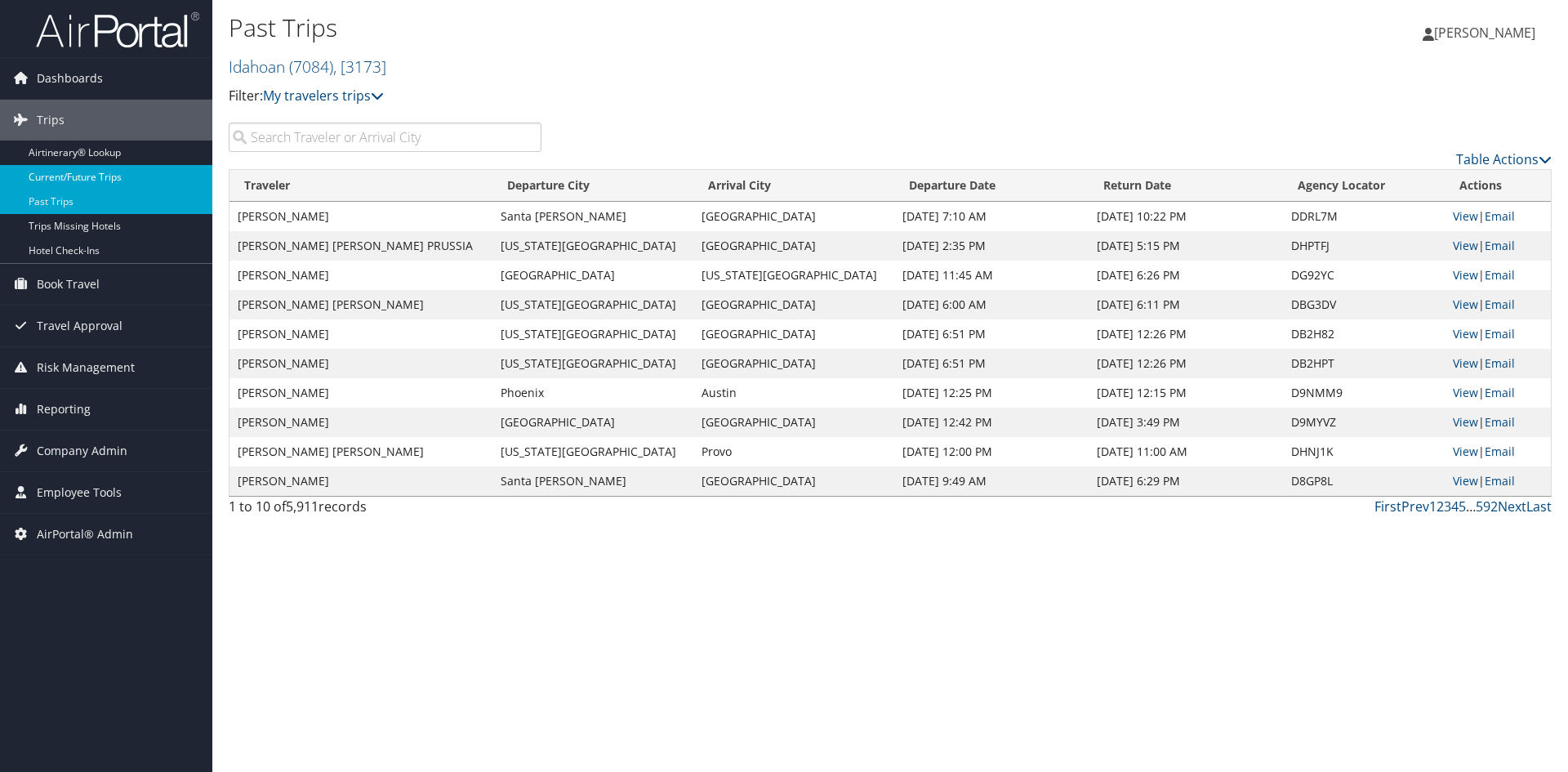
click at [75, 182] on link "Current/Future Trips" at bounding box center [106, 177] width 213 height 25
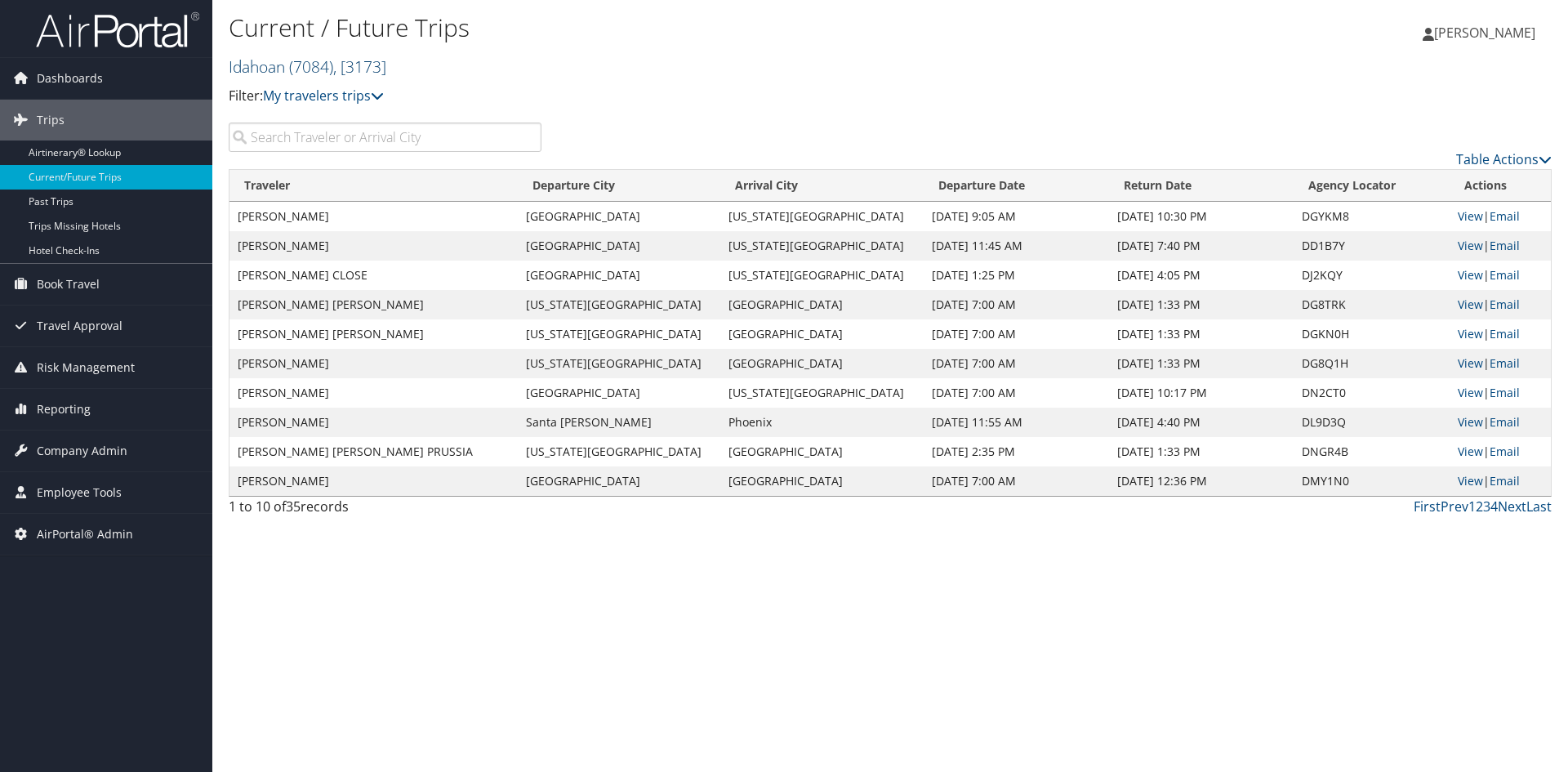
click at [252, 62] on link "Idahoan ( 7084 ) , [ 3173 ]" at bounding box center [307, 67] width 158 height 22
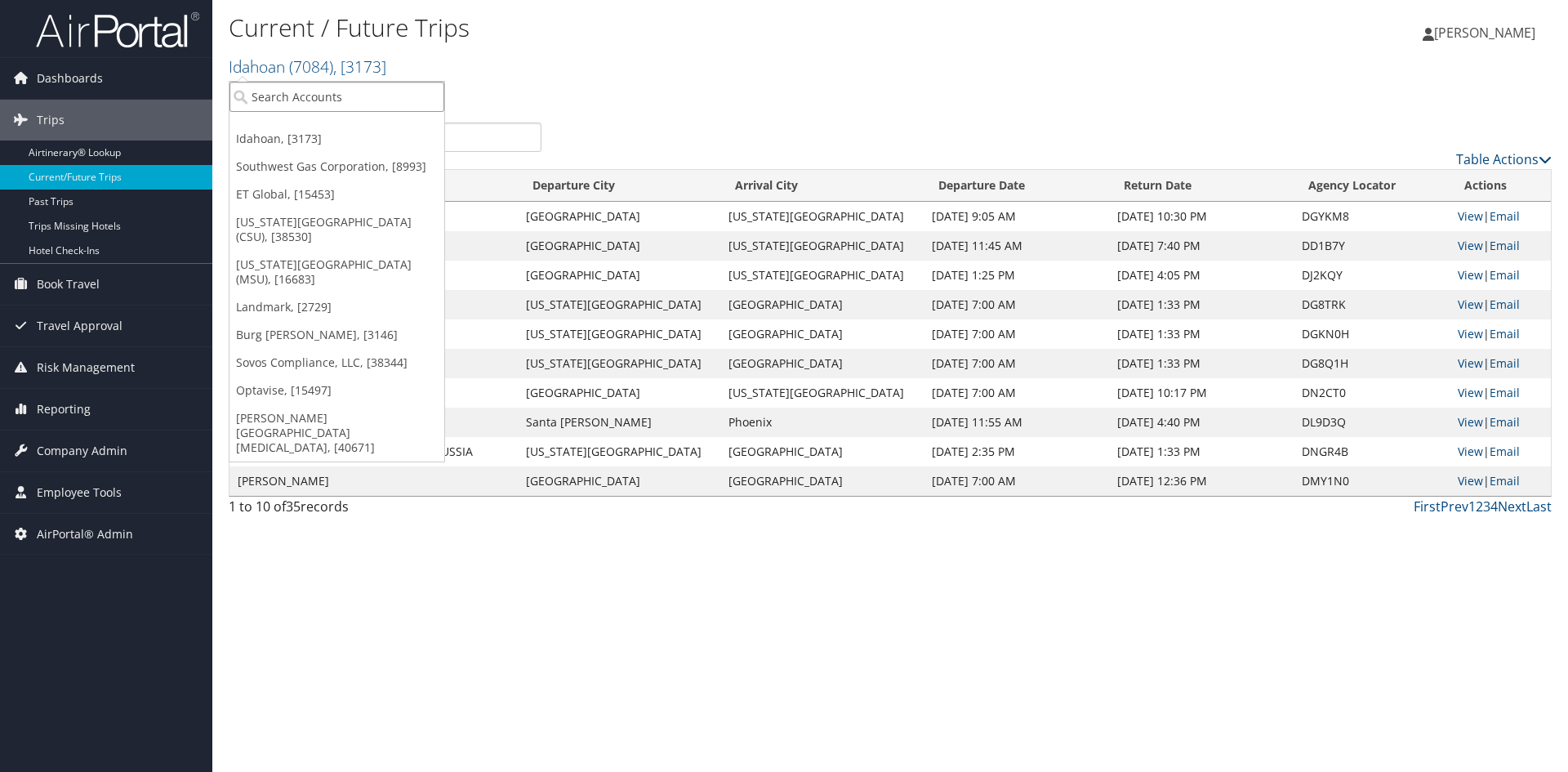
click at [263, 92] on input "search" at bounding box center [337, 96] width 214 height 30
type input "jobot"
click at [270, 132] on div "Jobot Health (301888), [44253]" at bounding box center [339, 126] width 237 height 15
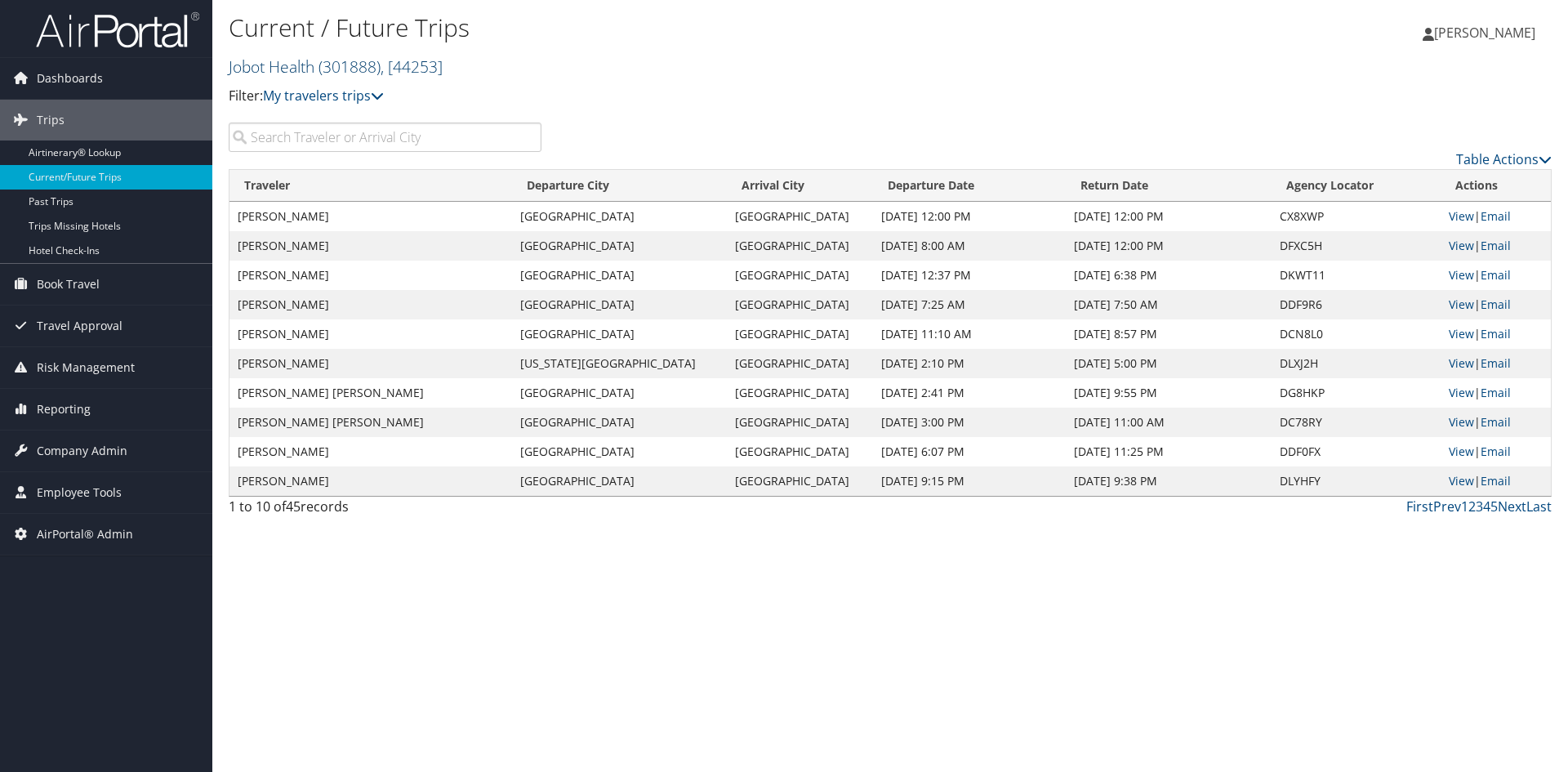
click at [316, 62] on link "Jobot Health ( 301888 ) , [ 44253 ]" at bounding box center [335, 67] width 214 height 22
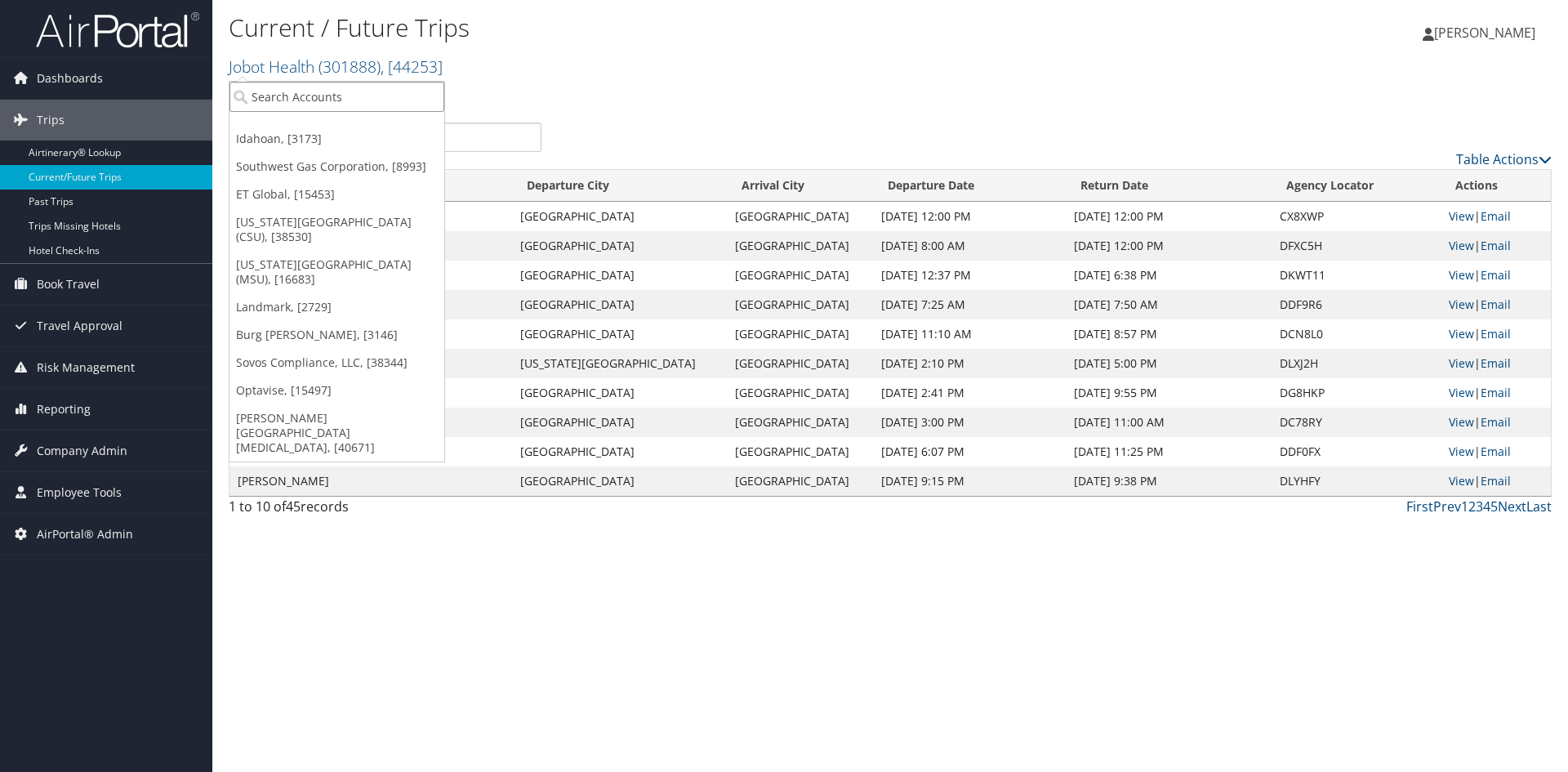
click at [303, 88] on input "search" at bounding box center [337, 96] width 214 height 30
type input "trizetto"
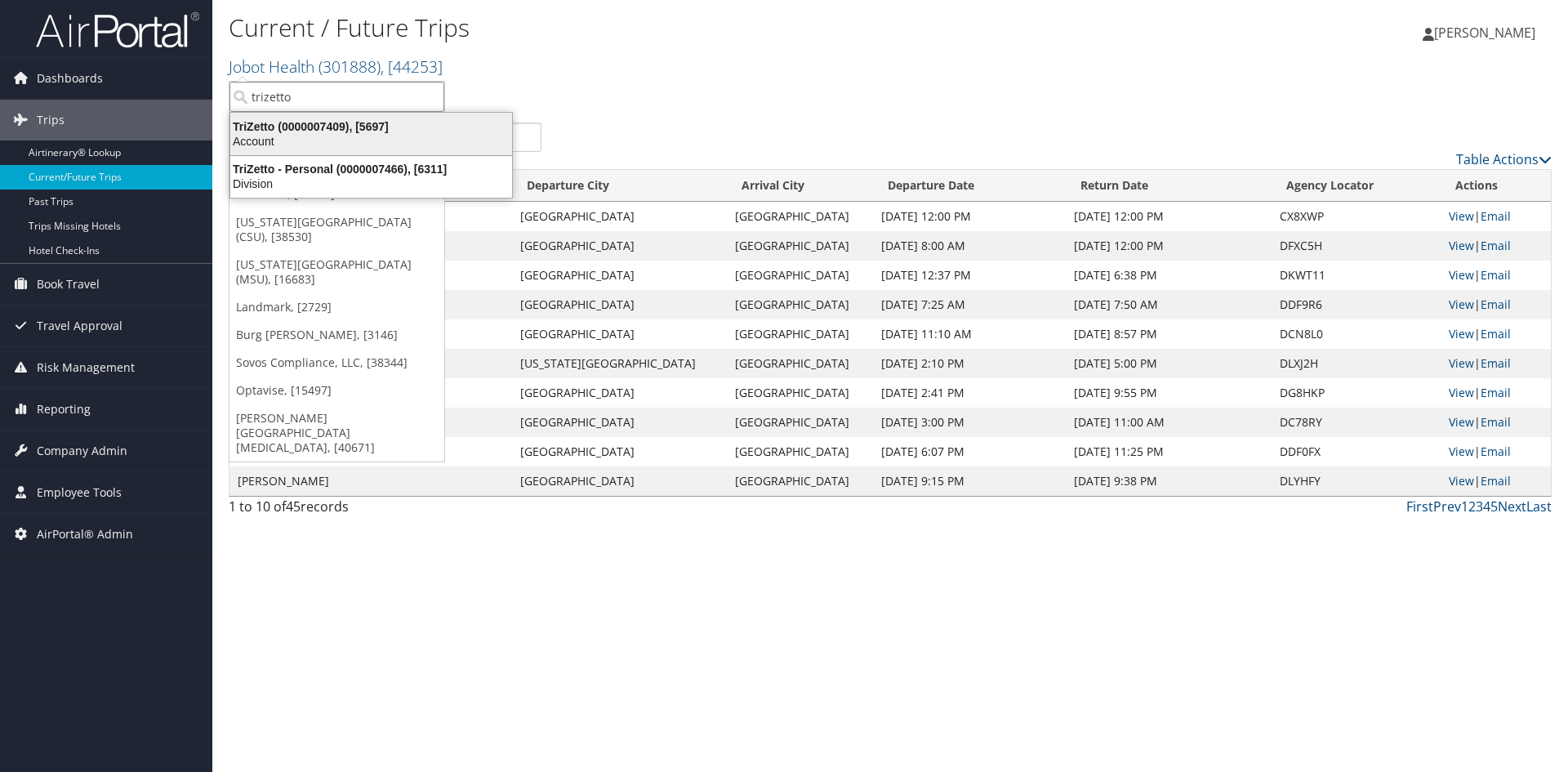
click at [307, 119] on div "TriZetto (0000007409), [5697]" at bounding box center [370, 126] width 301 height 15
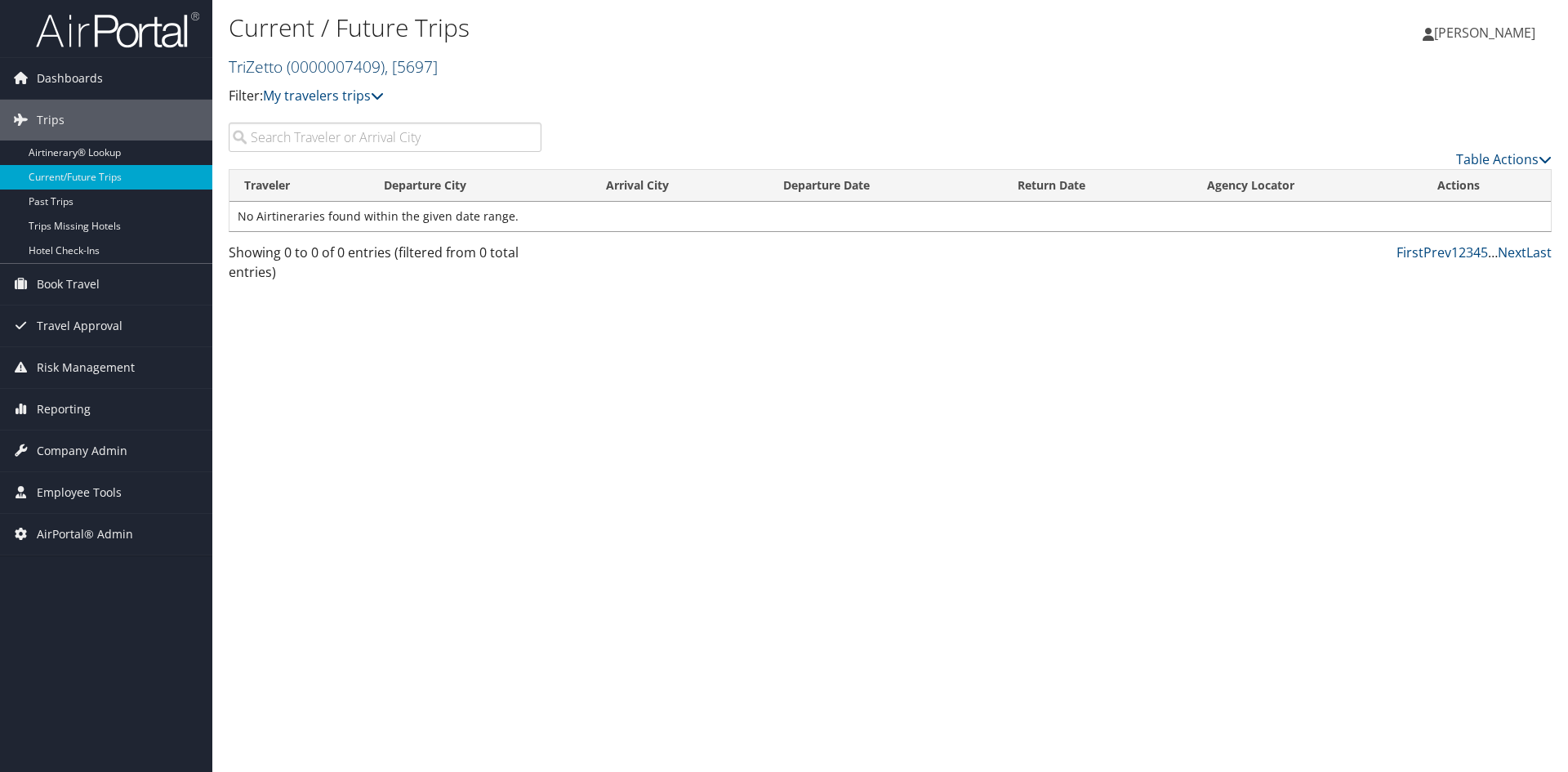
click at [260, 66] on link "TriZetto ( 0000007409 ) , [ 5697 ]" at bounding box center [333, 67] width 210 height 22
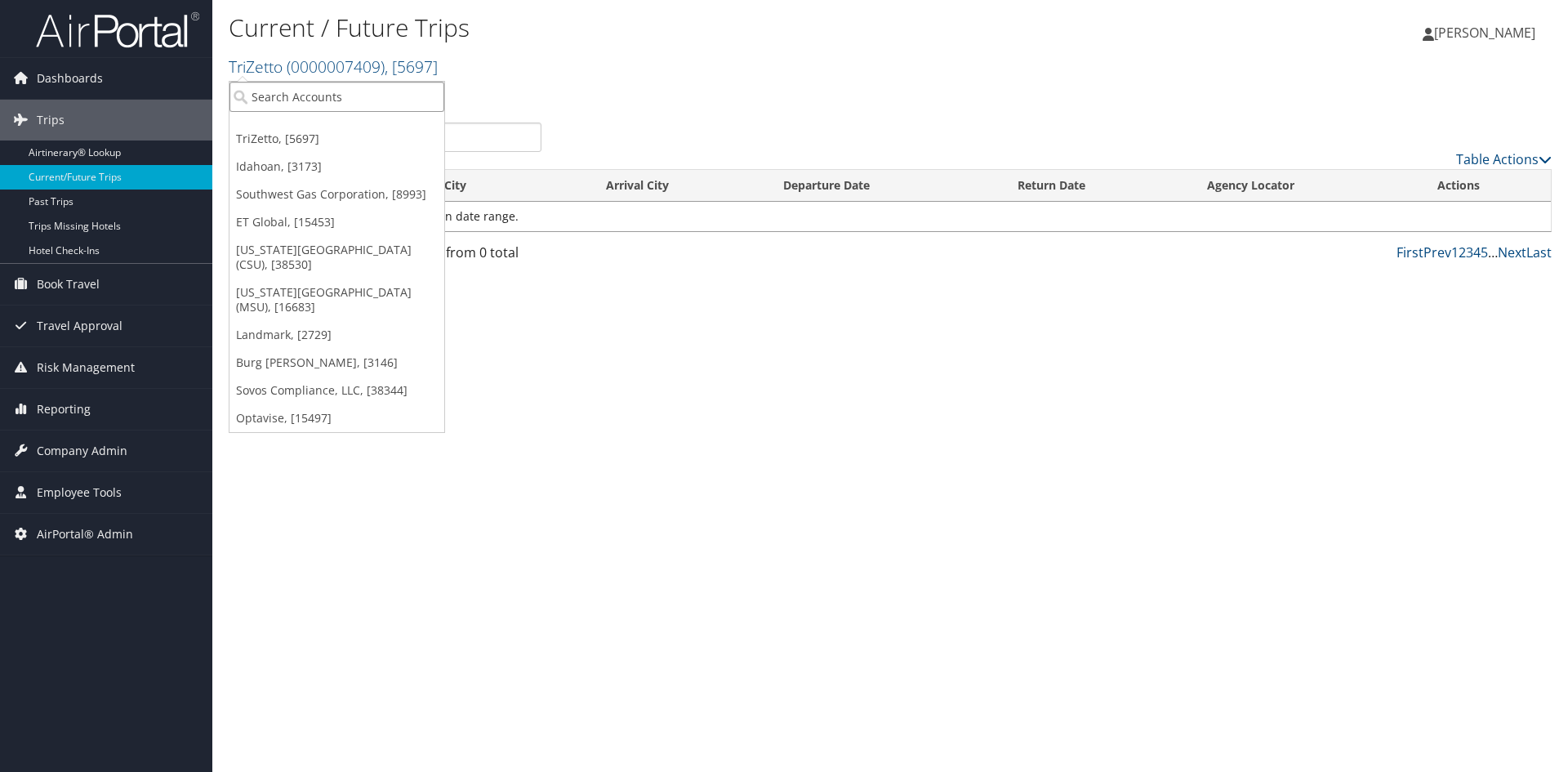
click at [262, 91] on input "search" at bounding box center [337, 96] width 214 height 30
type input "all"
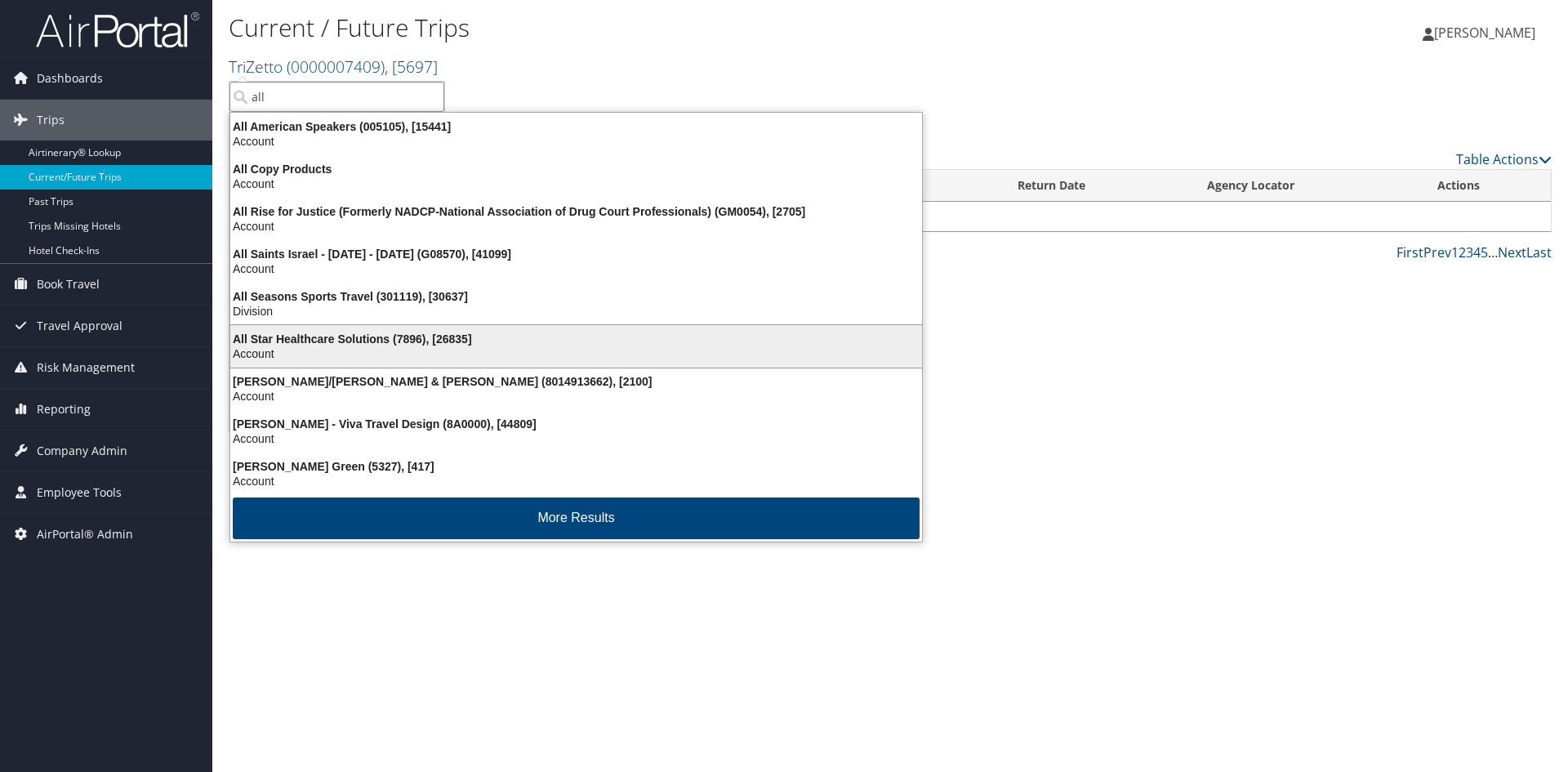
click at [342, 332] on div "All Star Healthcare Solutions (7896), [26835]" at bounding box center [576, 339] width 711 height 15
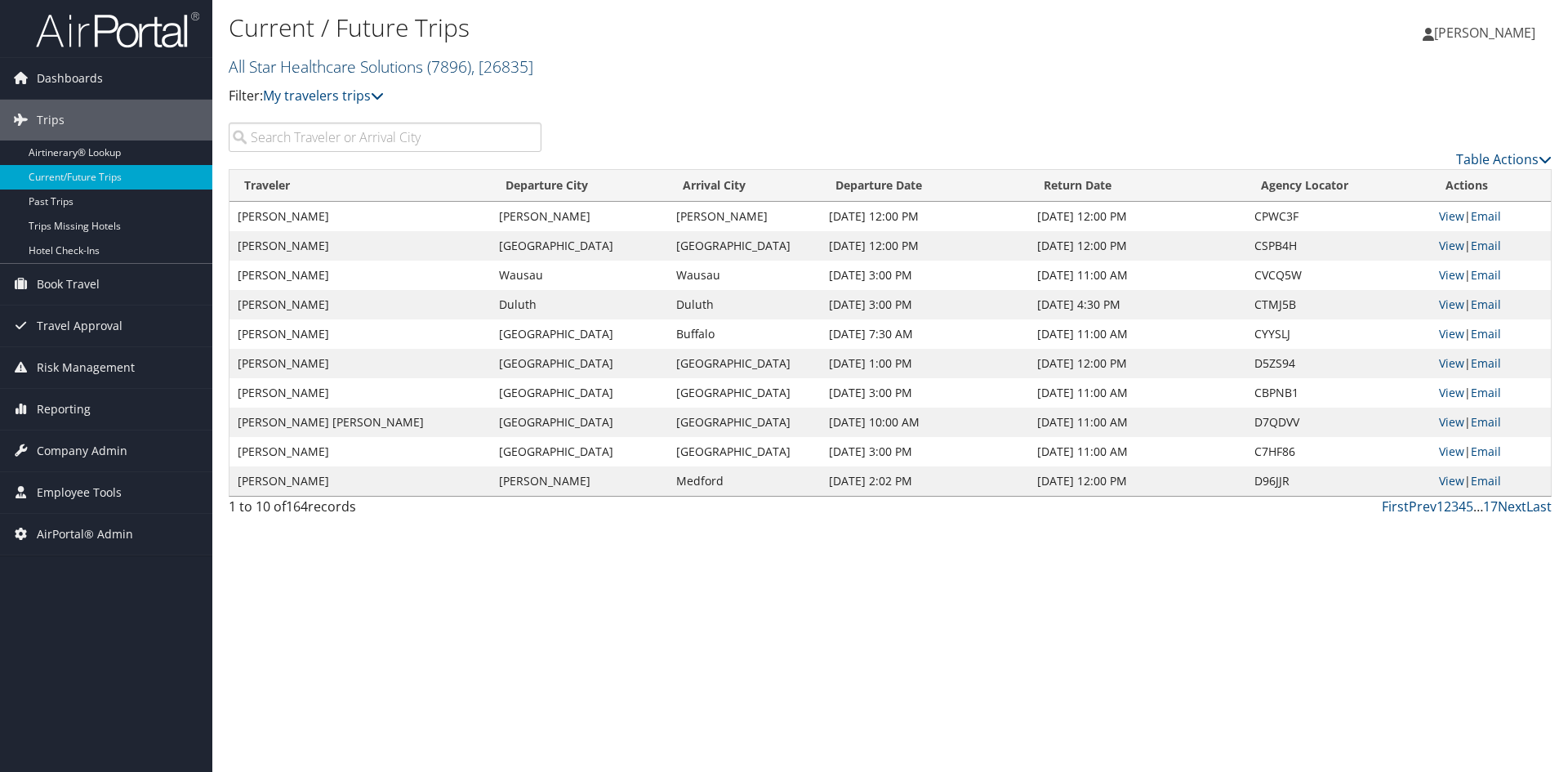
click at [387, 58] on link "All Star Healthcare Solutions ( 7896 ) , [ 26835 ]" at bounding box center [380, 67] width 305 height 22
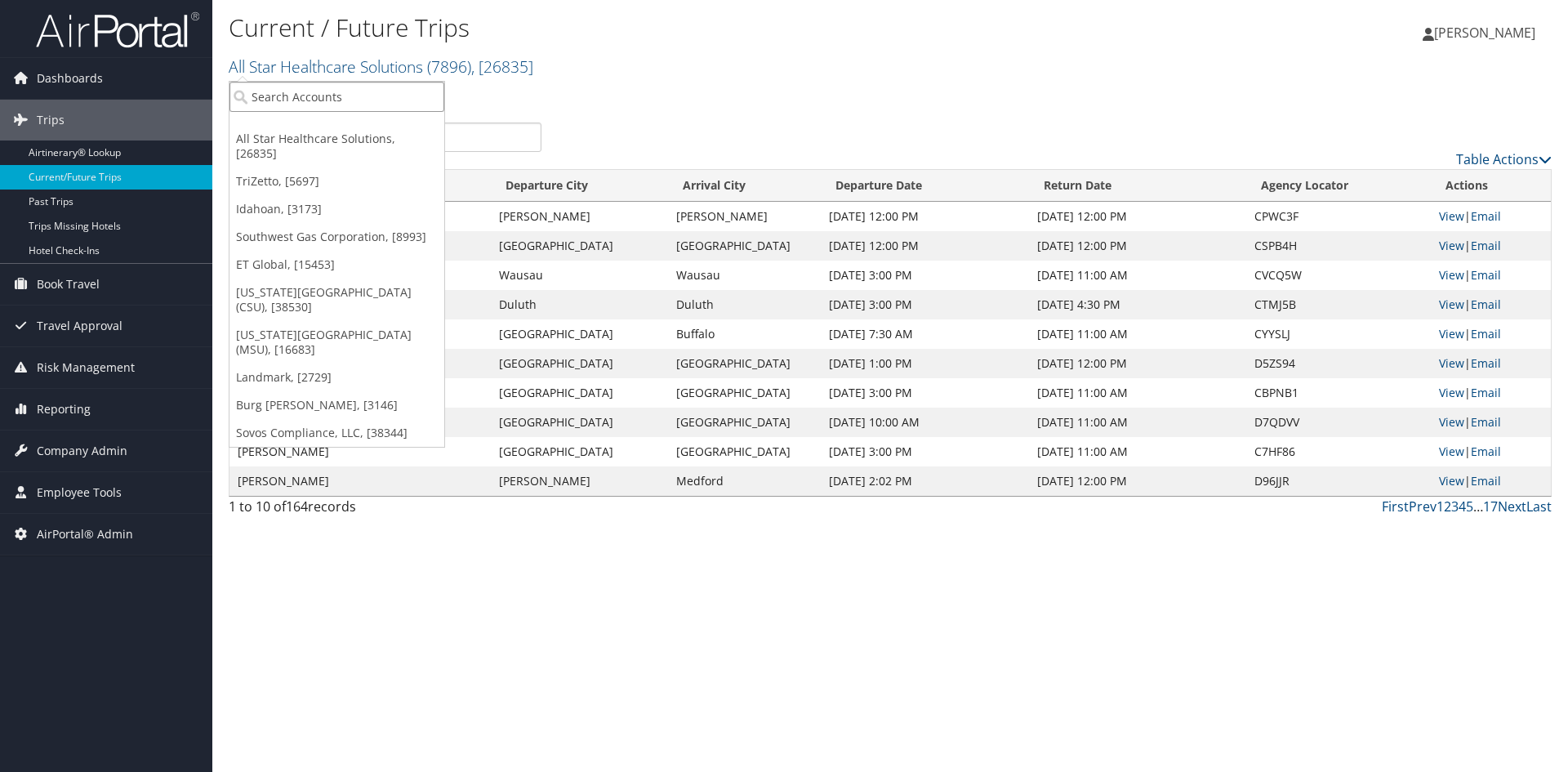
click at [361, 89] on input "search" at bounding box center [337, 96] width 214 height 30
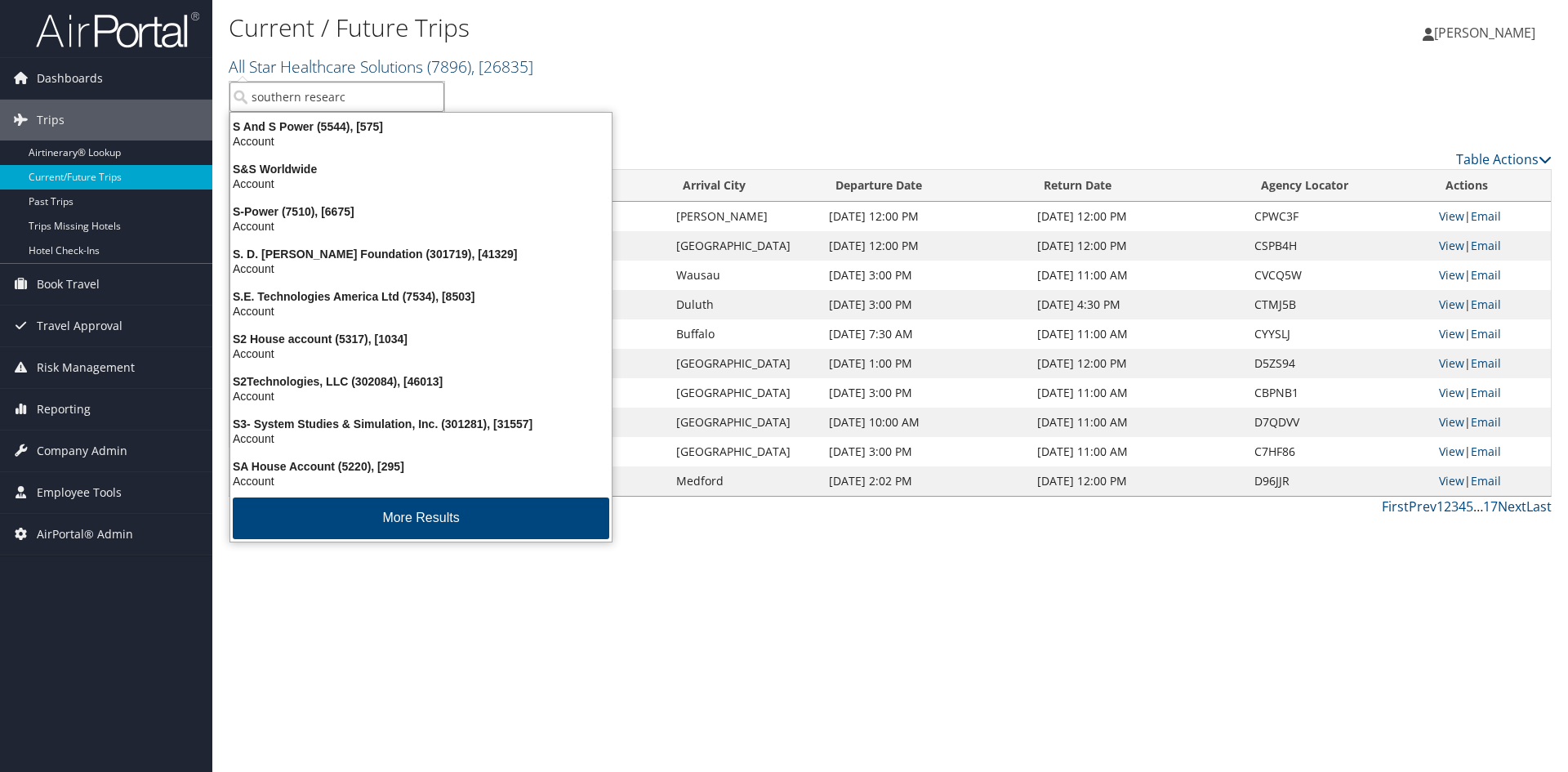
type input "southern research"
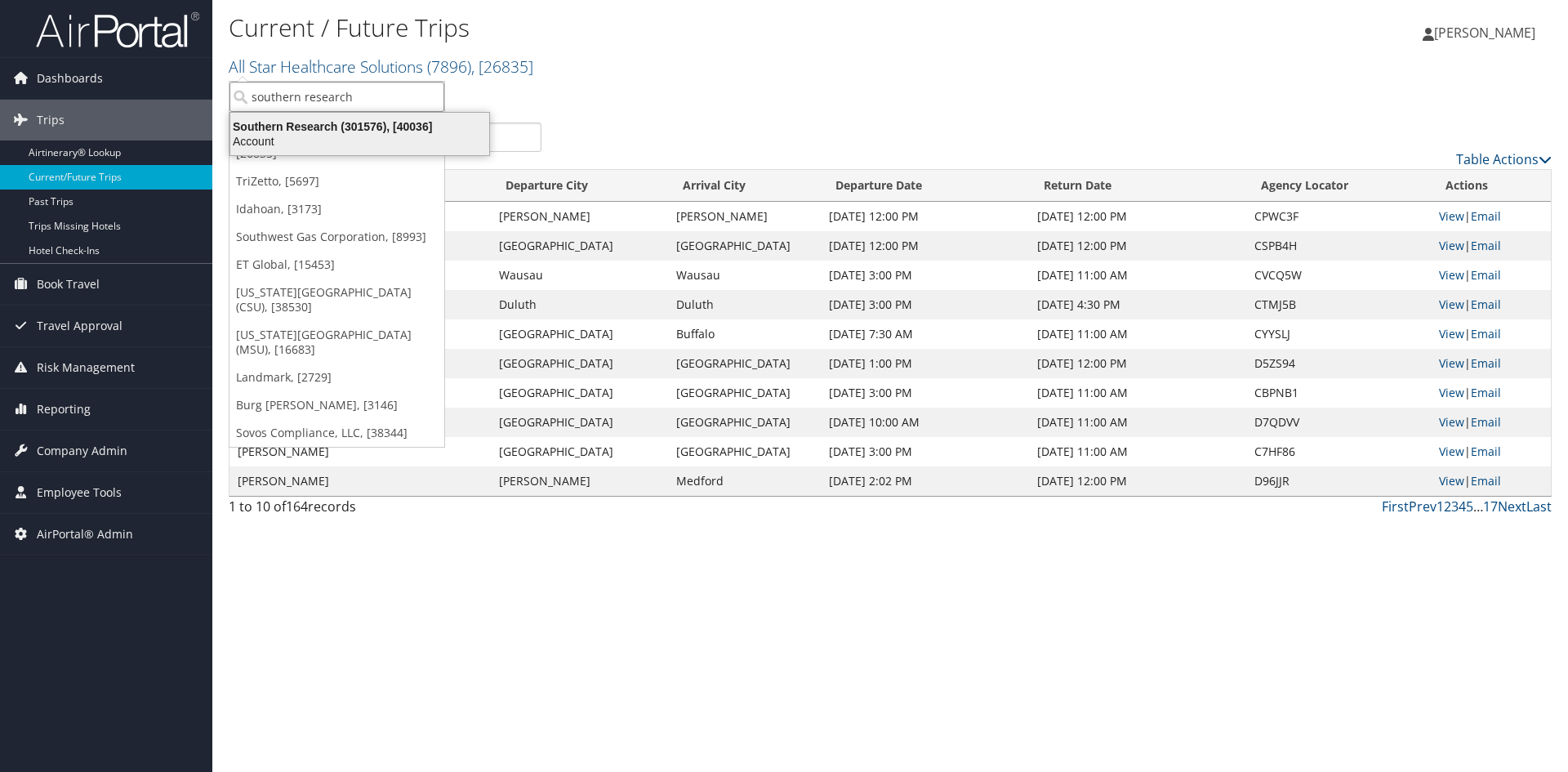
click at [333, 126] on div "Southern Research (301576), [40036]" at bounding box center [359, 126] width 278 height 15
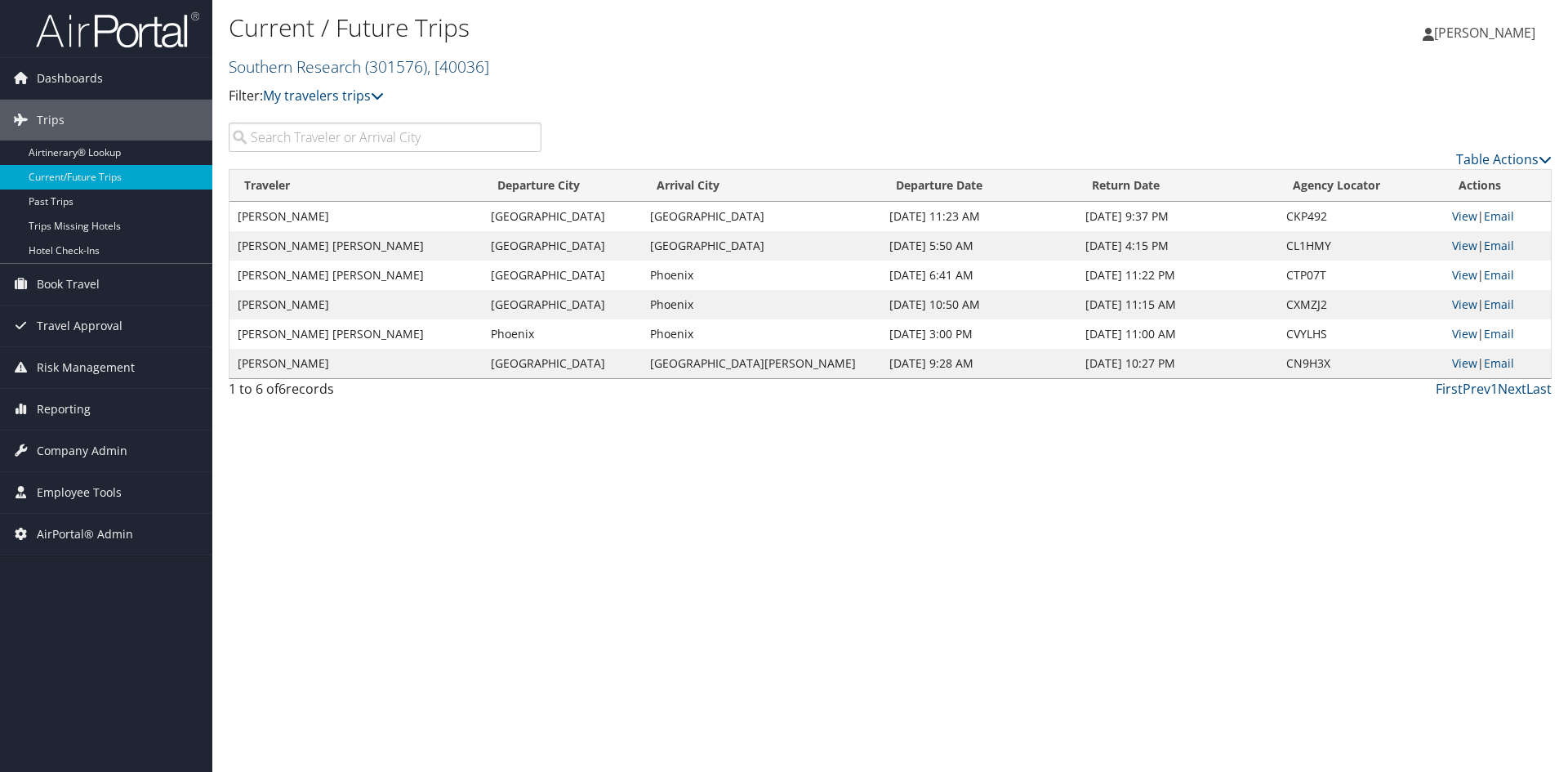
click at [268, 72] on link "Southern Research ( 301576 ) , [ 40036 ]" at bounding box center [358, 67] width 260 height 22
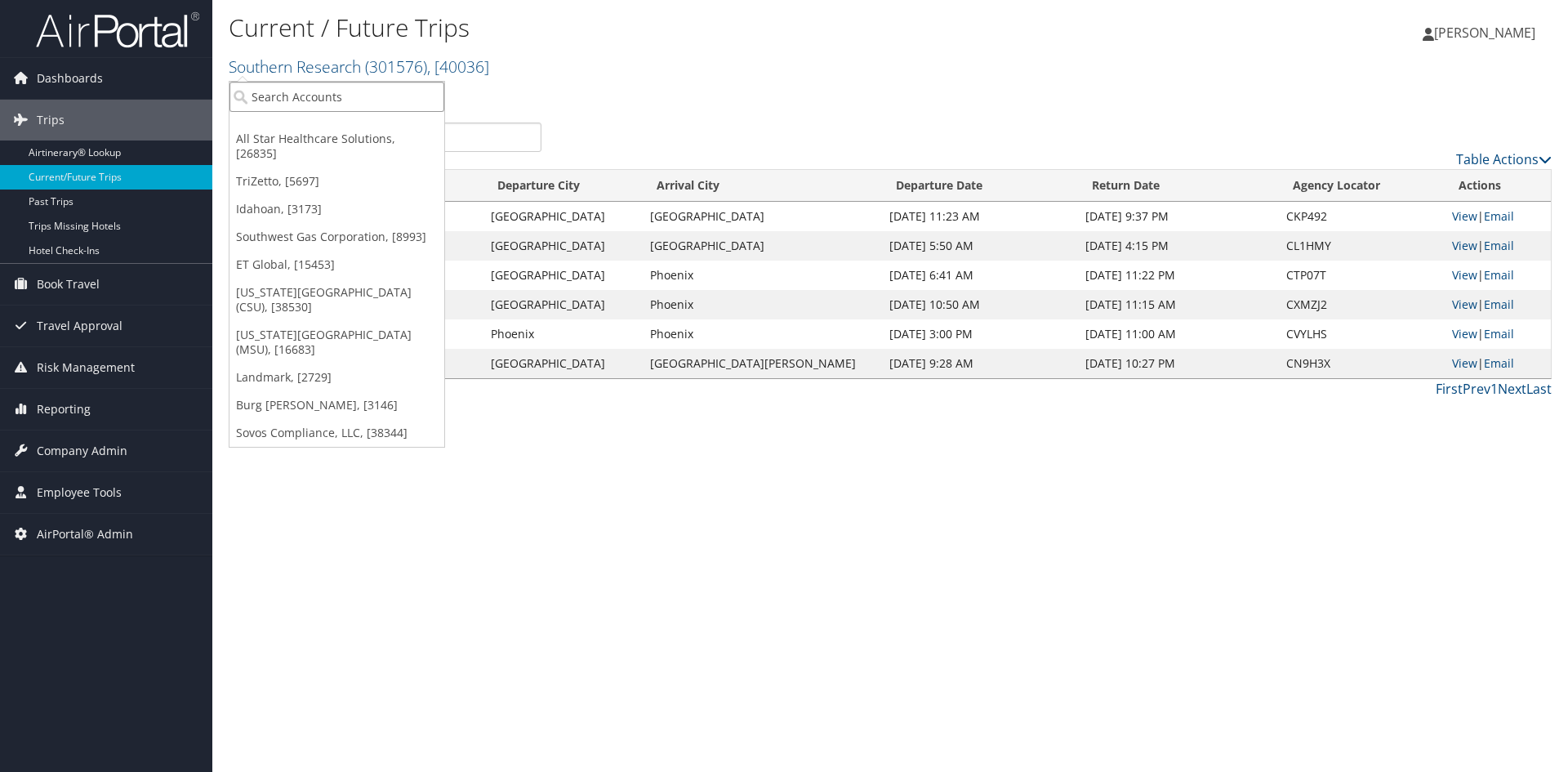
click at [255, 97] on input "search" at bounding box center [337, 96] width 214 height 30
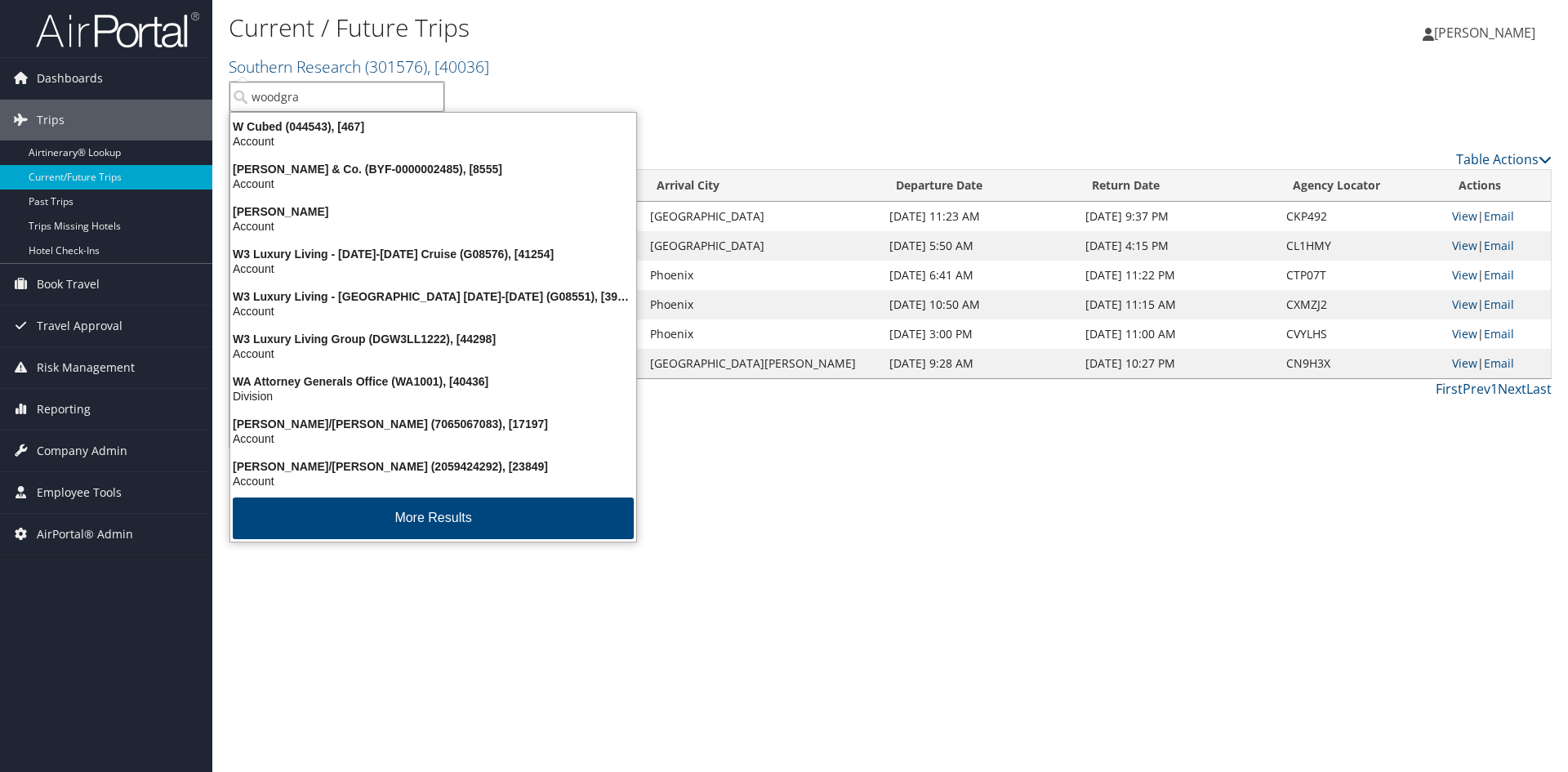
type input "woodgrai"
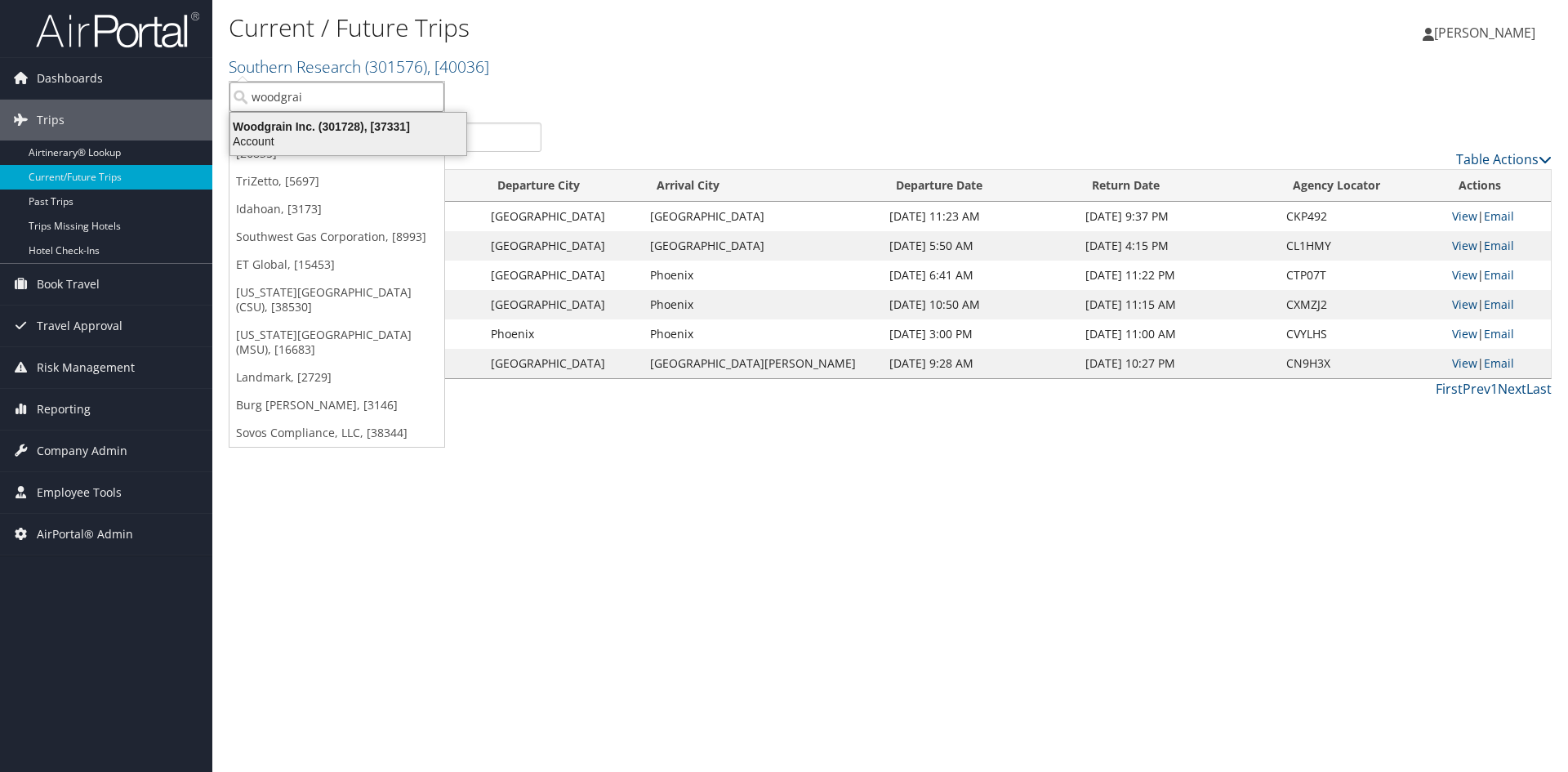
click at [271, 133] on div "Woodgrain Inc. (301728), [37331]" at bounding box center [348, 126] width 255 height 15
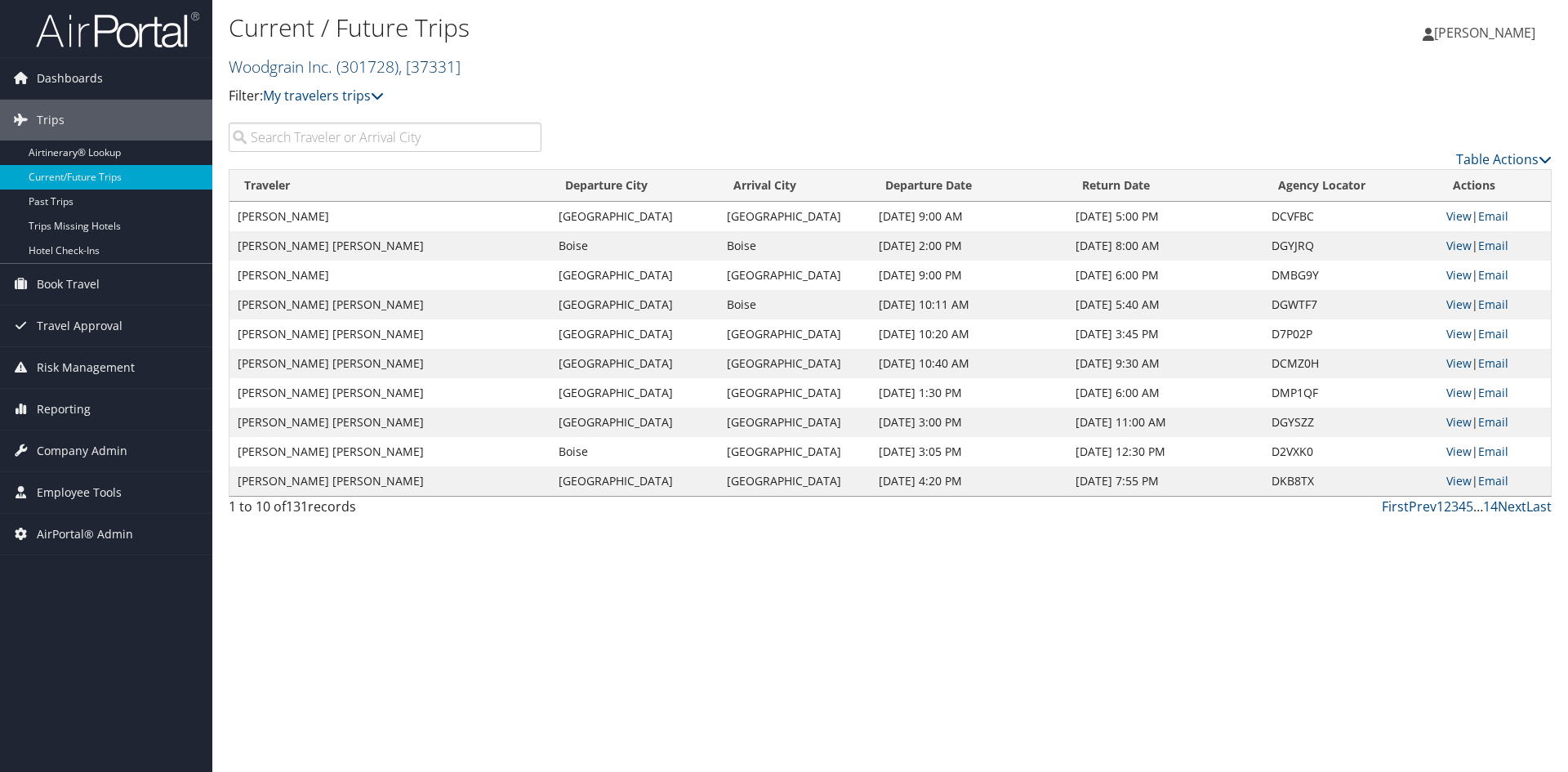
click at [286, 76] on link "Woodgrain Inc. ( 301728 ) , [ 37331 ]" at bounding box center [345, 67] width 232 height 22
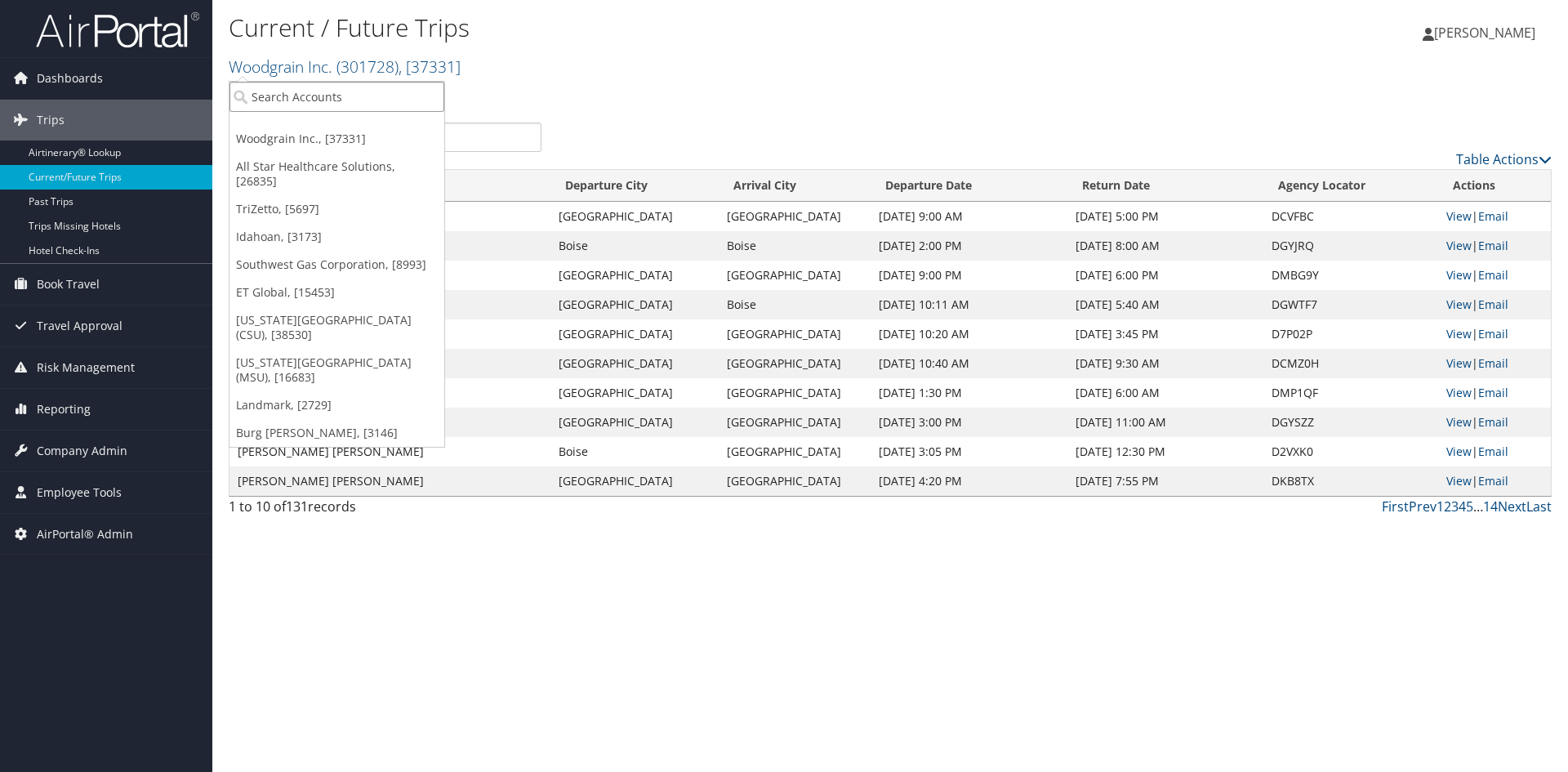
click at [269, 105] on input "search" at bounding box center [337, 96] width 214 height 30
type input "ASEA"
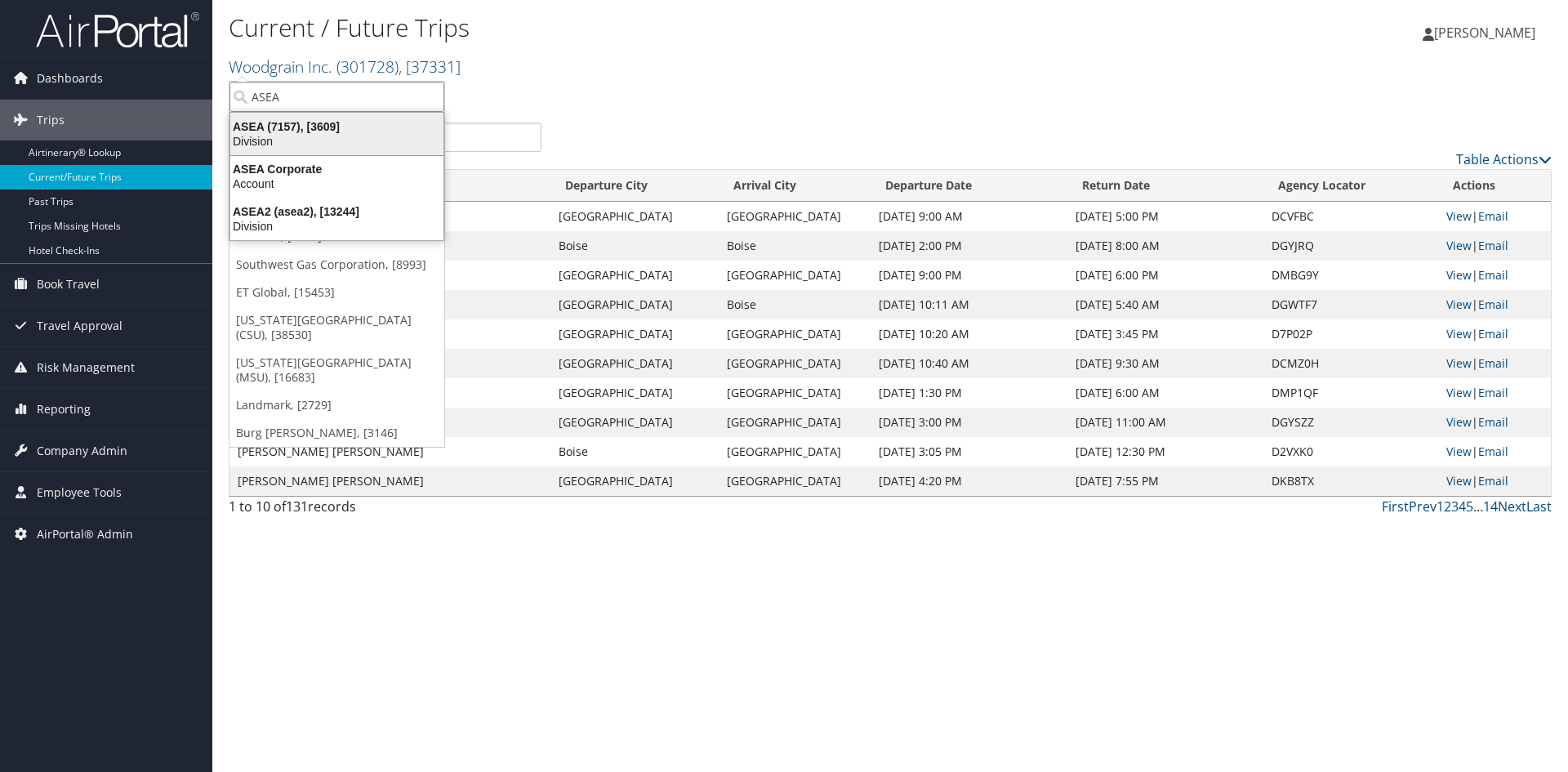
click at [252, 126] on div "ASEA (7157), [3609]" at bounding box center [337, 126] width 232 height 15
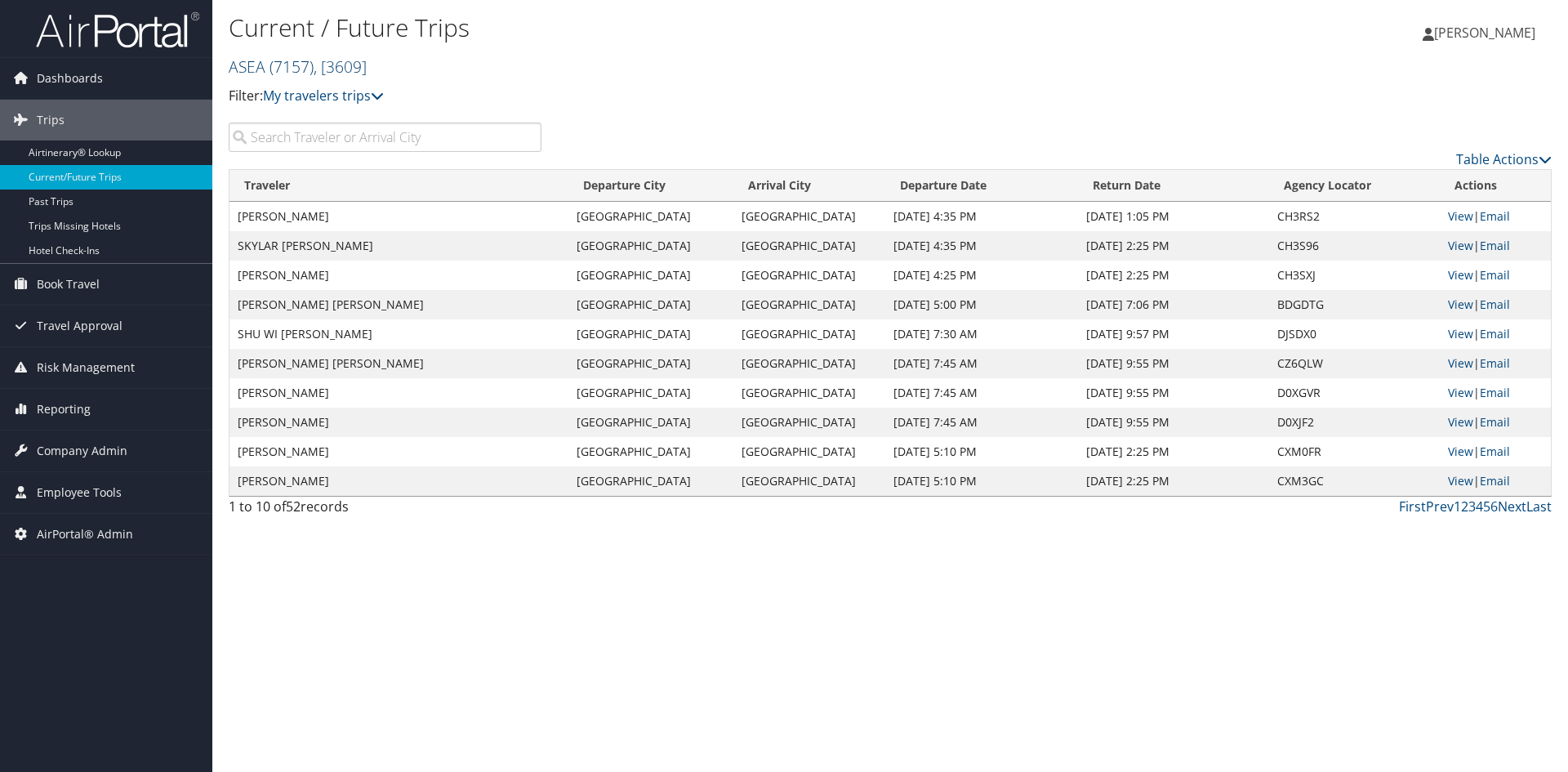
click at [287, 59] on span "( 7157 )" at bounding box center [291, 67] width 44 height 22
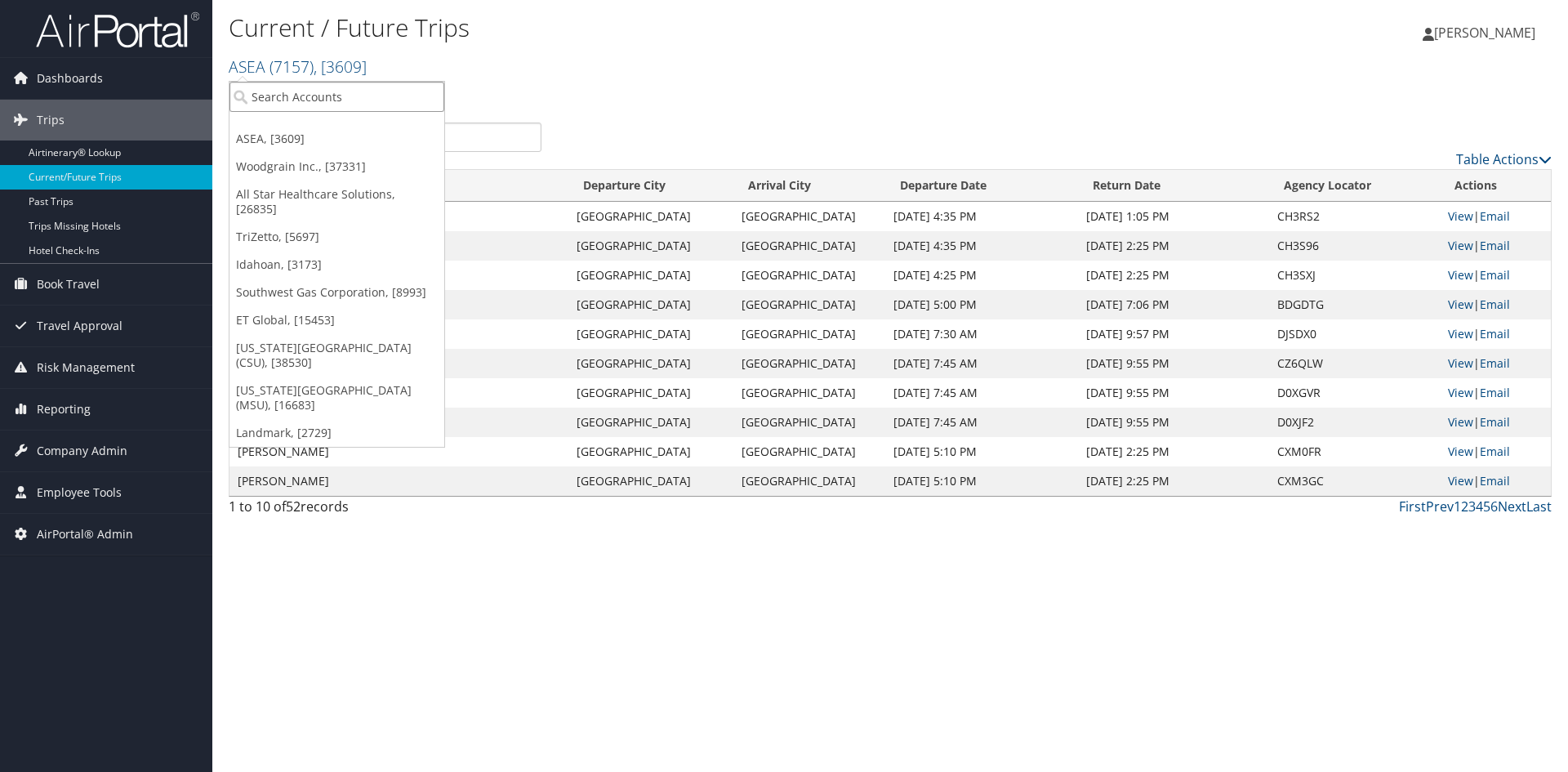
click at [284, 85] on input "search" at bounding box center [337, 96] width 214 height 30
type input "bio"
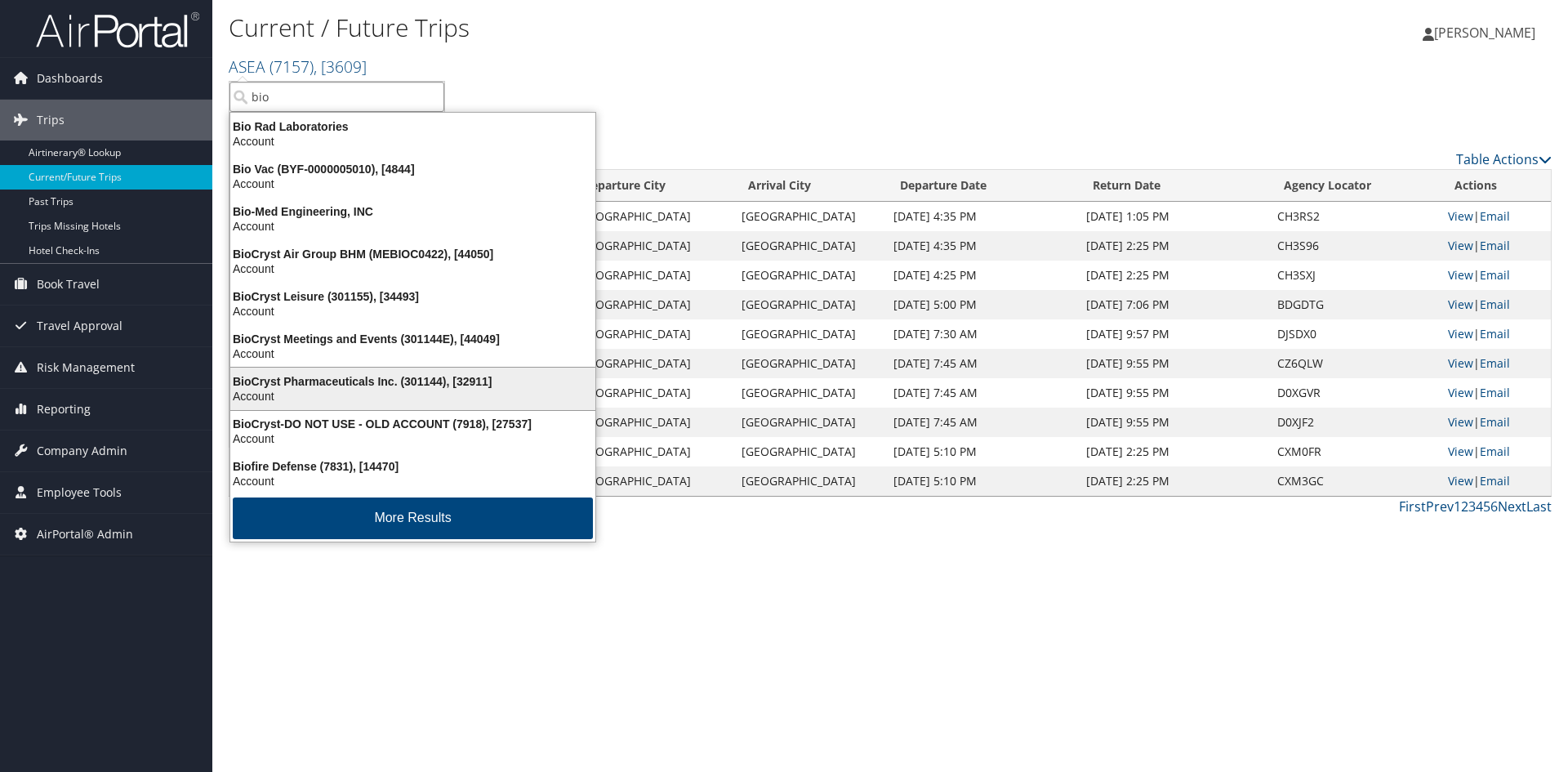
click at [316, 385] on div "BioCryst Pharmaceuticals Inc. (301144), [32911]" at bounding box center [412, 382] width 384 height 15
click at [316, 385] on td "SHELLEY ANN TIRATTO" at bounding box center [398, 393] width 339 height 30
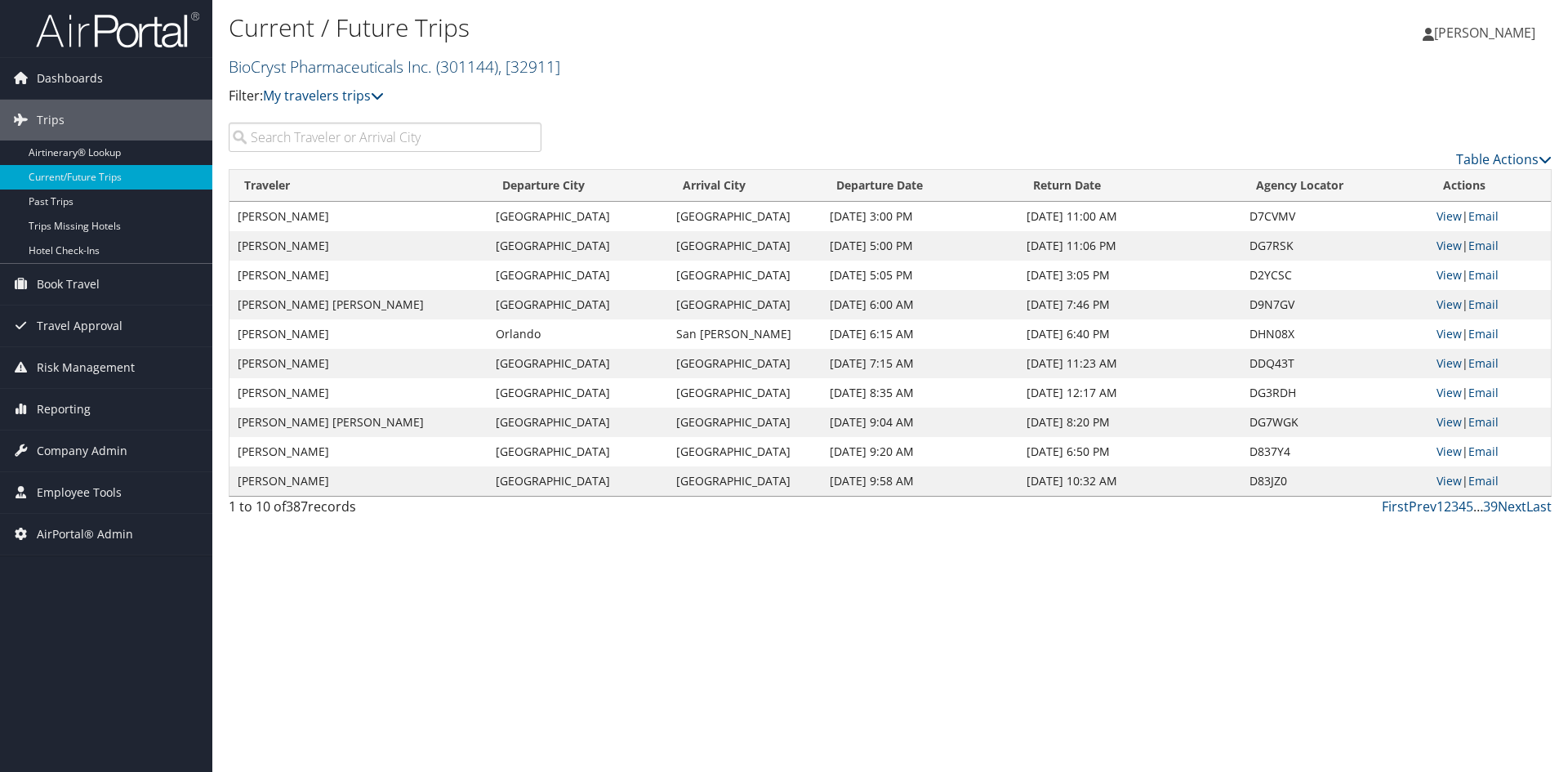
click at [301, 58] on link "BioCryst Pharmaceuticals Inc. ( 301144 ) , [ 32911 ]" at bounding box center [394, 67] width 332 height 22
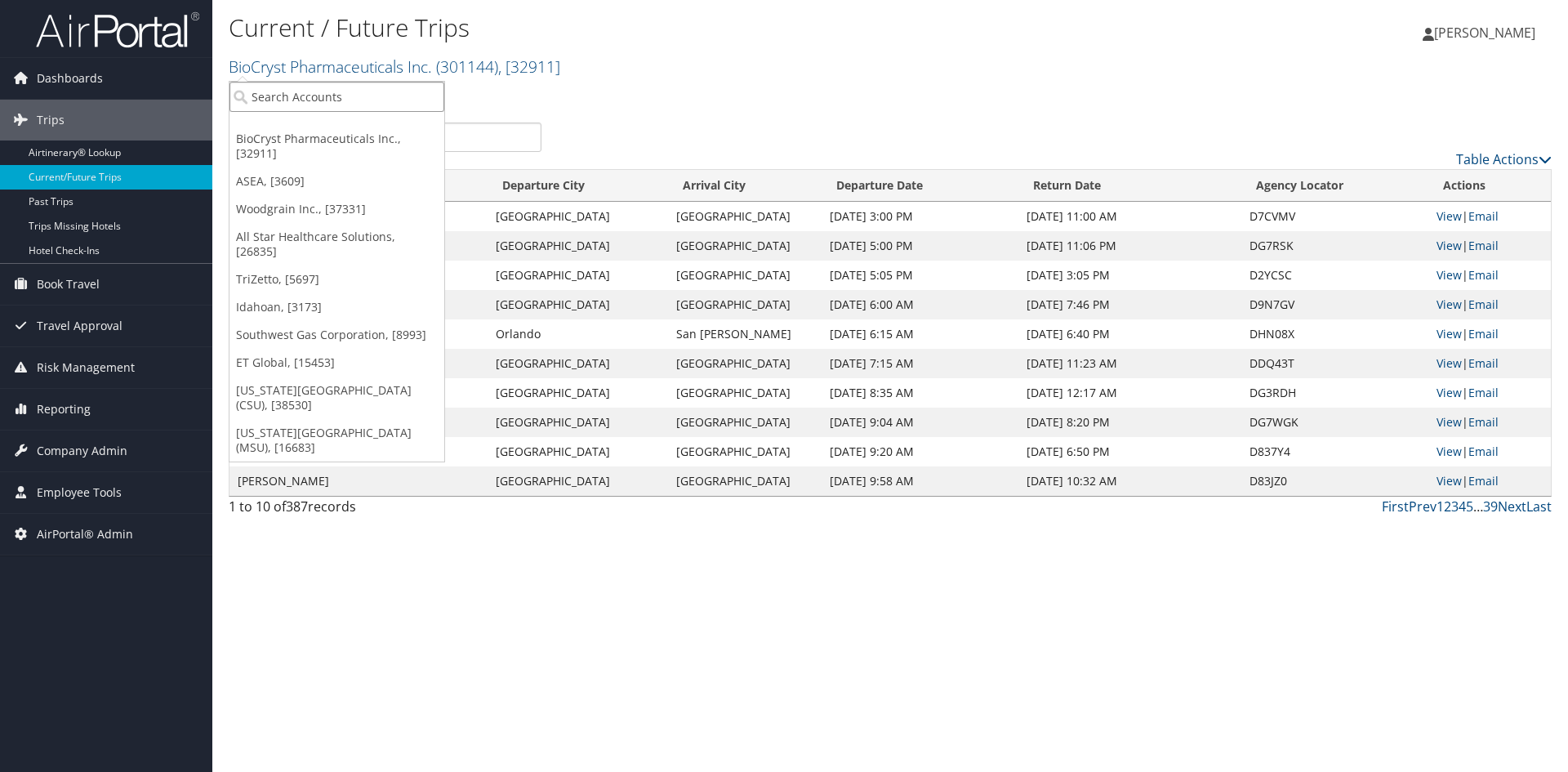
click at [322, 101] on input "search" at bounding box center [337, 96] width 214 height 30
type input "repower"
drag, startPoint x: 298, startPoint y: 98, endPoint x: 176, endPoint y: 97, distance: 122.0
click at [176, 97] on div "Dashboards AirPortal 360™ (Manager) AirPortal 360™ (Agent) My Travel Dashboard …" at bounding box center [784, 386] width 1568 height 772
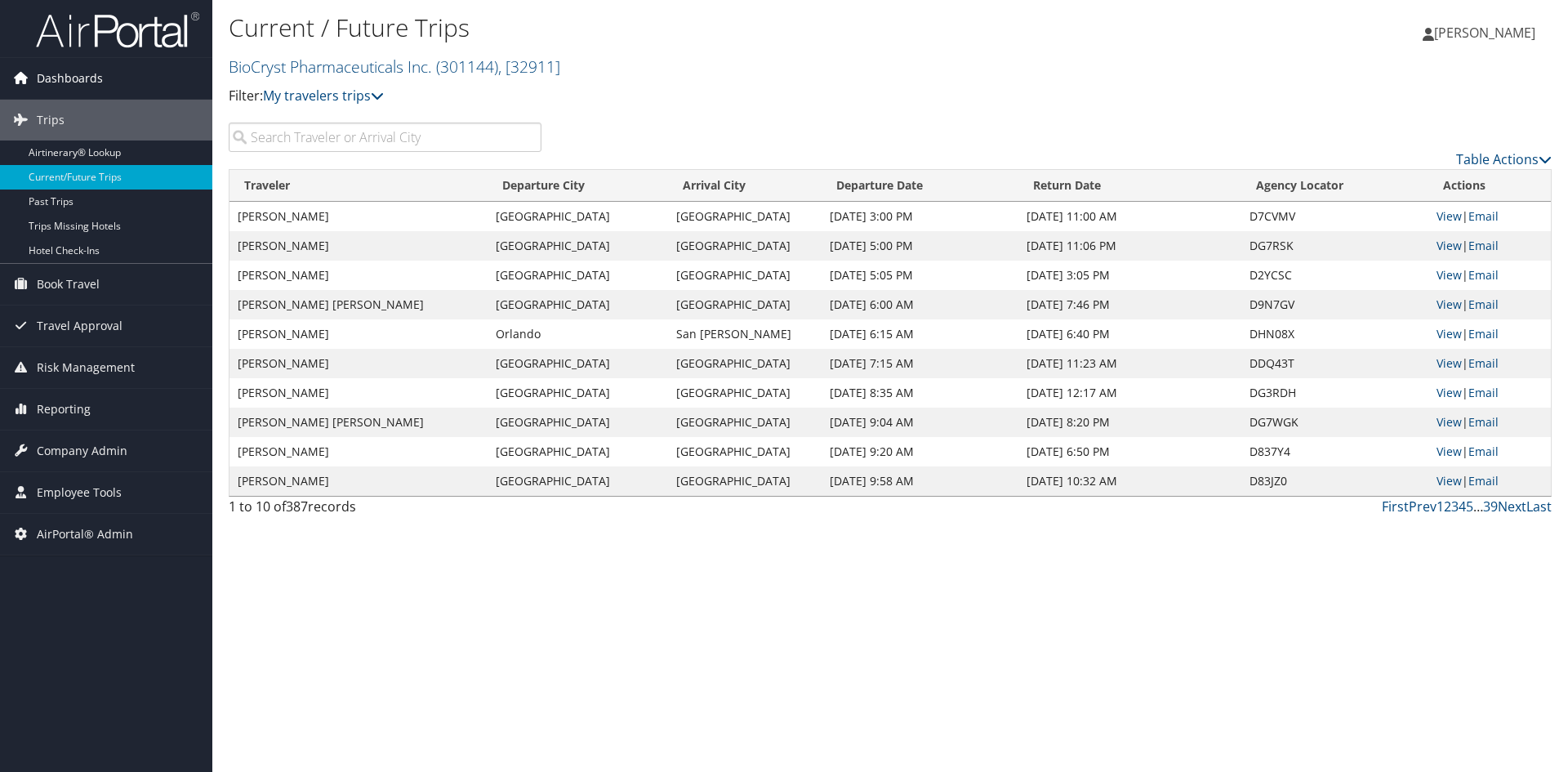
click at [176, 97] on link "Dashboards" at bounding box center [106, 77] width 213 height 41
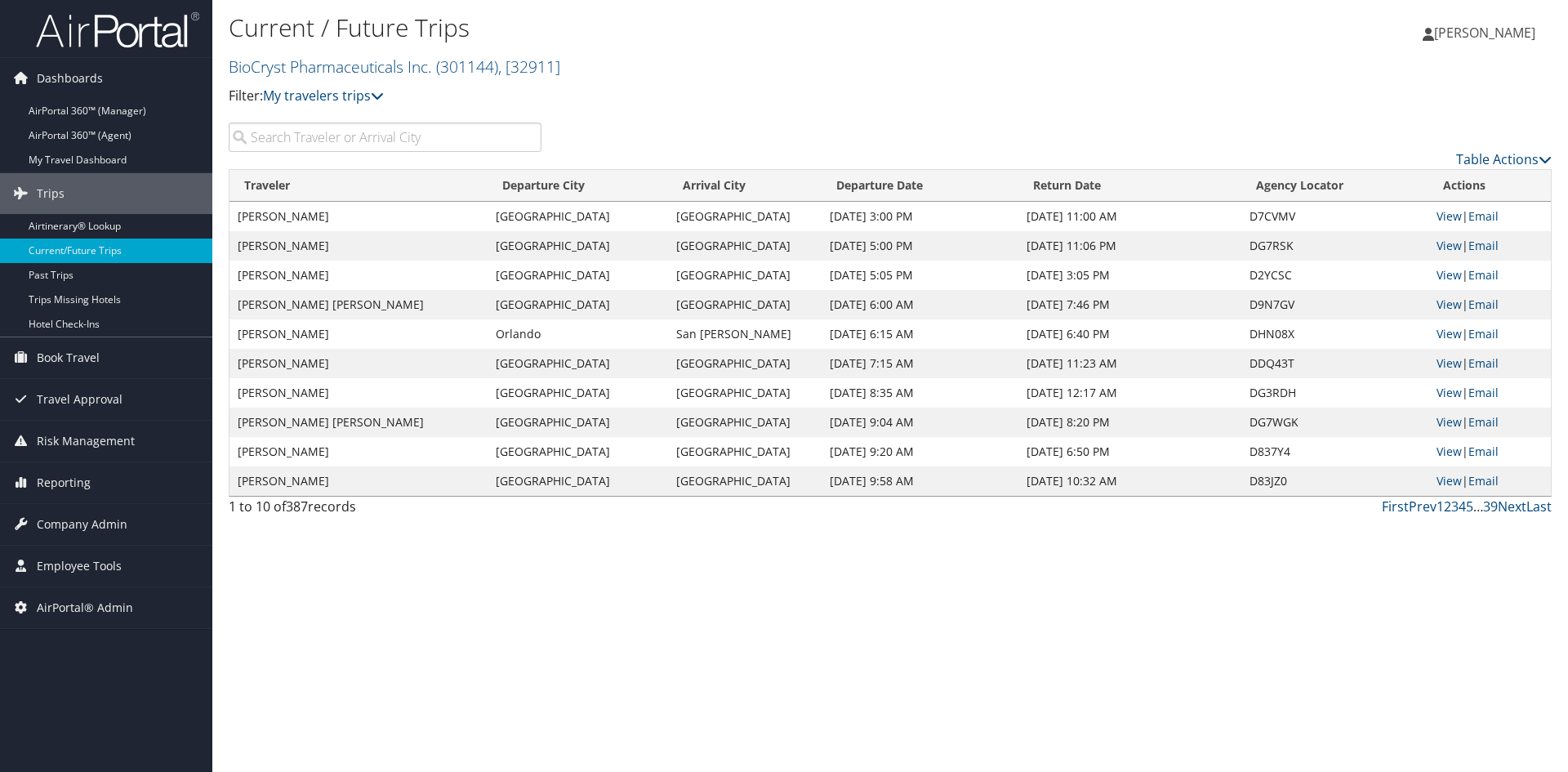
click at [261, 135] on input "search" at bounding box center [384, 137] width 313 height 30
click at [287, 75] on link "BioCryst Pharmaceuticals Inc. ( 301144 ) , [ 32911 ]" at bounding box center [394, 67] width 332 height 22
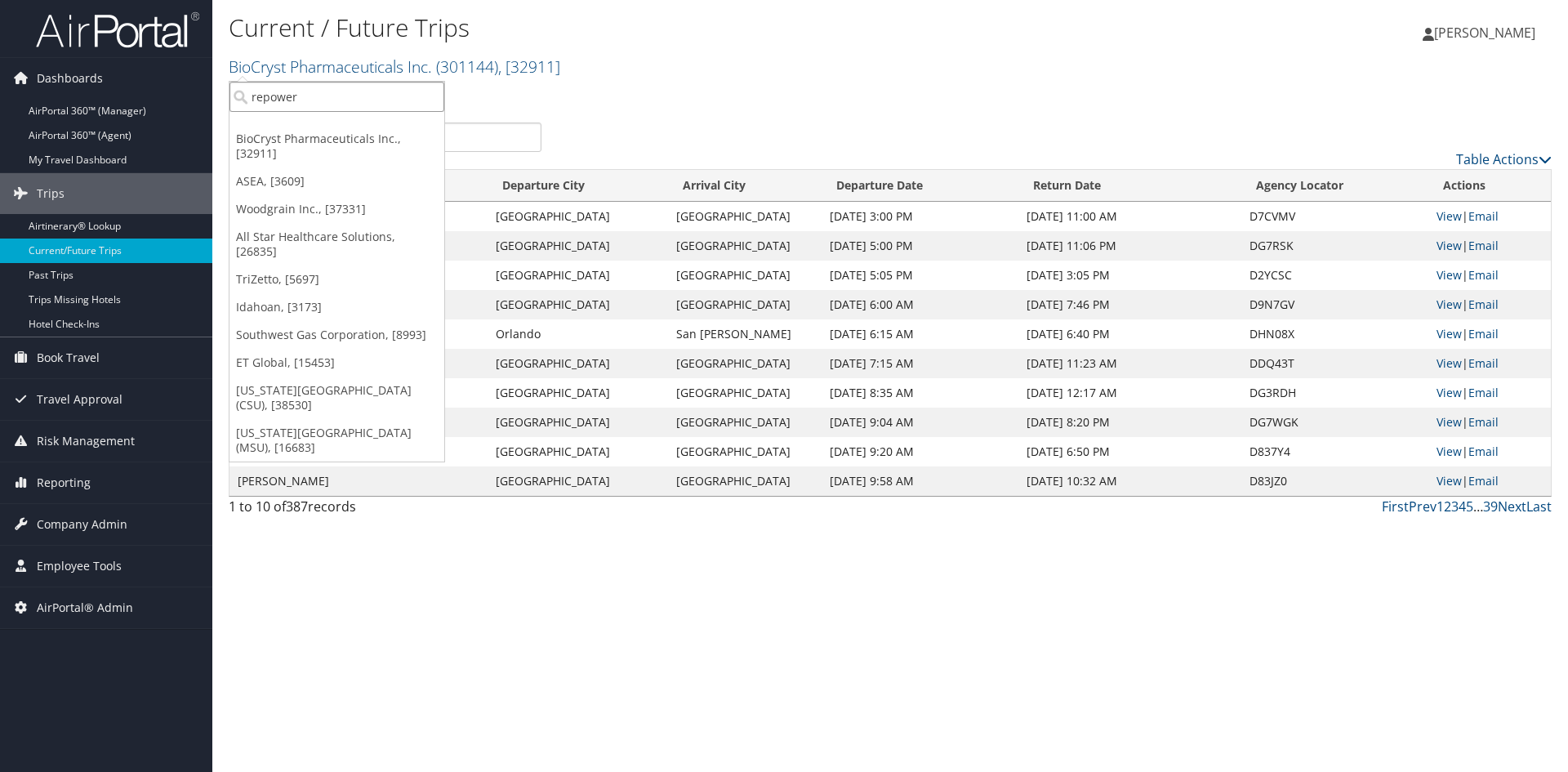
click at [287, 92] on input "repower" at bounding box center [337, 96] width 214 height 30
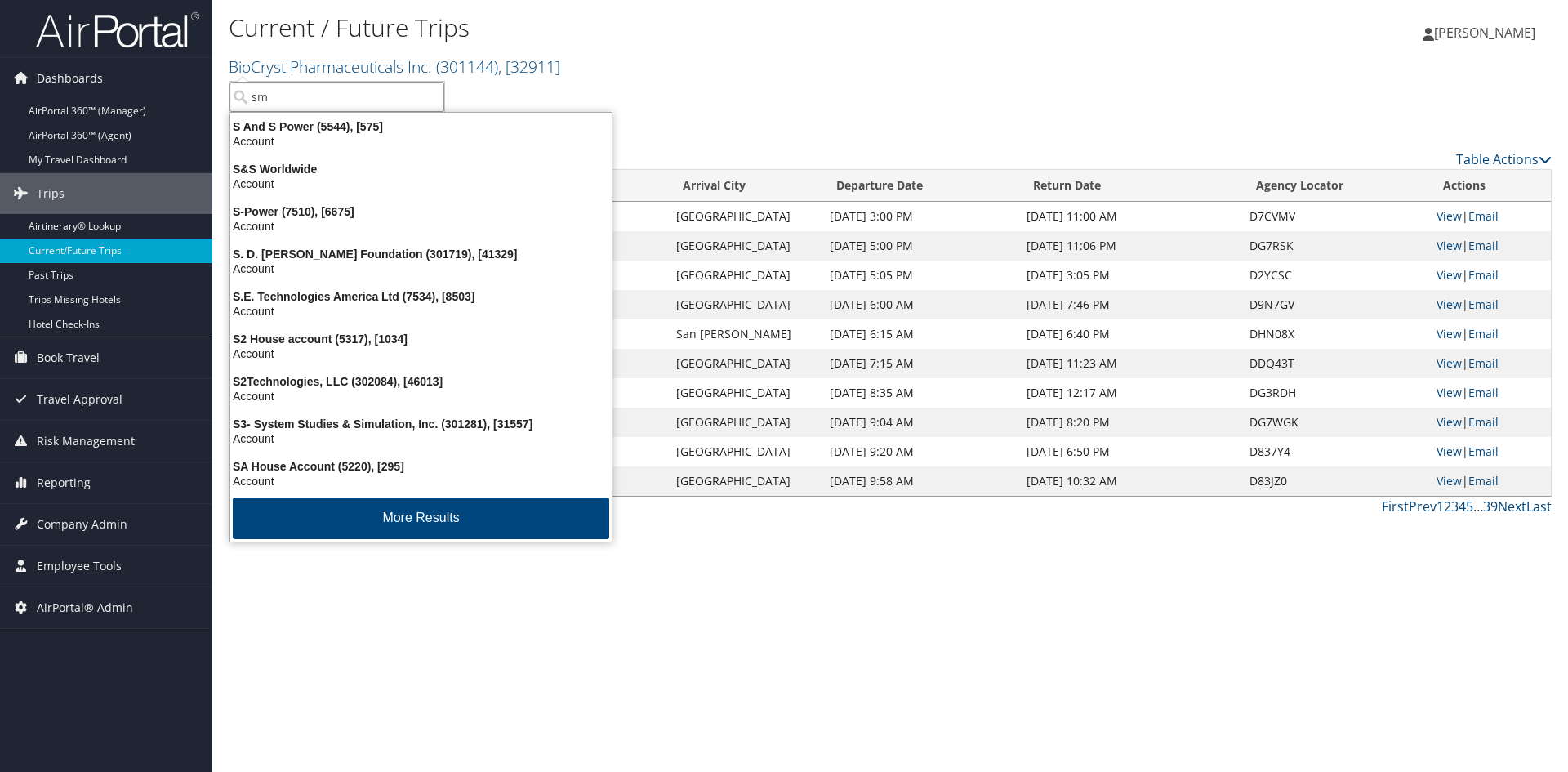
type input "sme"
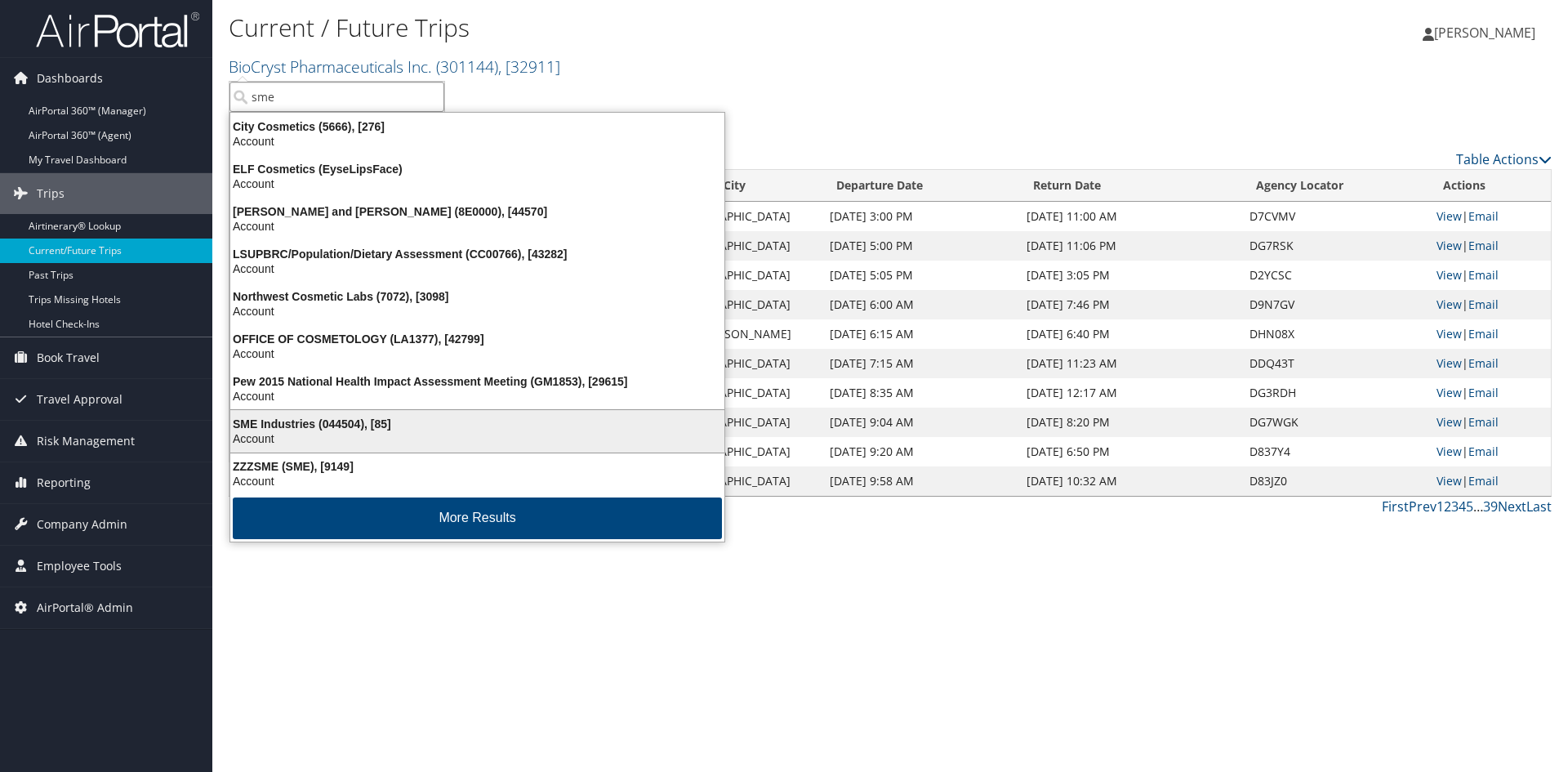
click at [320, 419] on div "SME Industries (044504), [85]" at bounding box center [477, 423] width 513 height 15
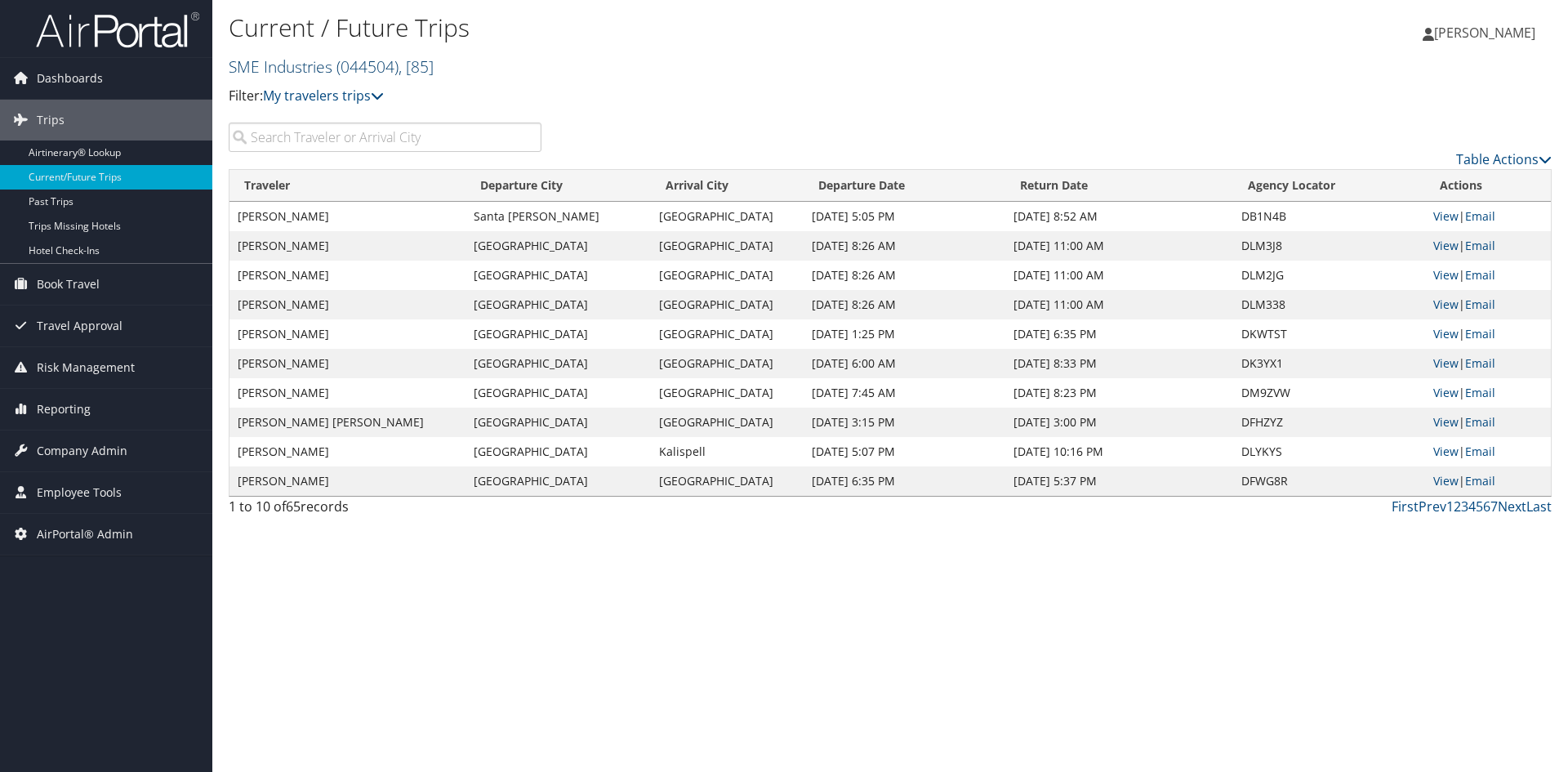
click at [262, 67] on link "SME Industries ( 044504 ) , [ 85 ]" at bounding box center [331, 67] width 205 height 22
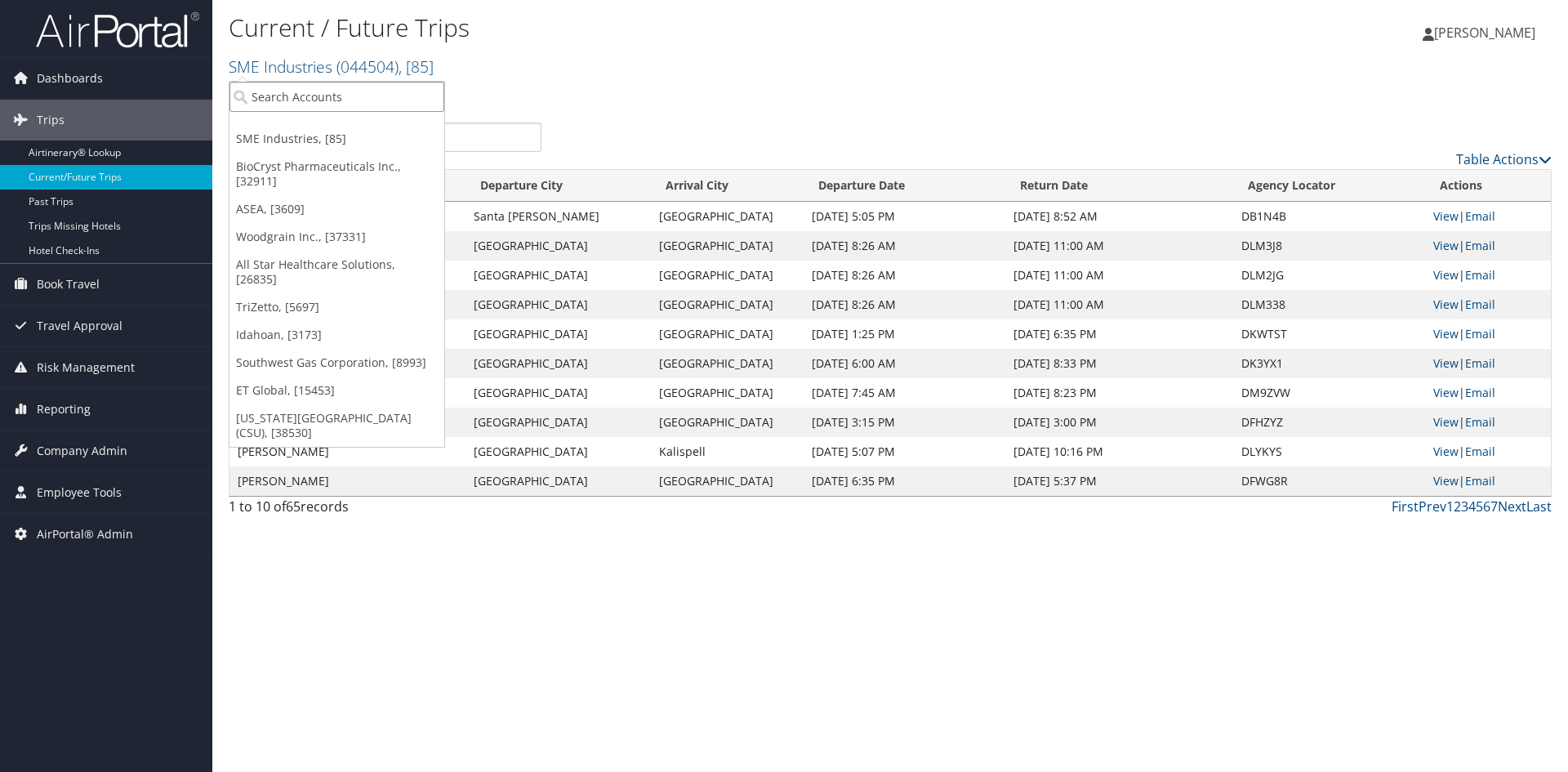
click at [254, 87] on input "search" at bounding box center [337, 96] width 214 height 30
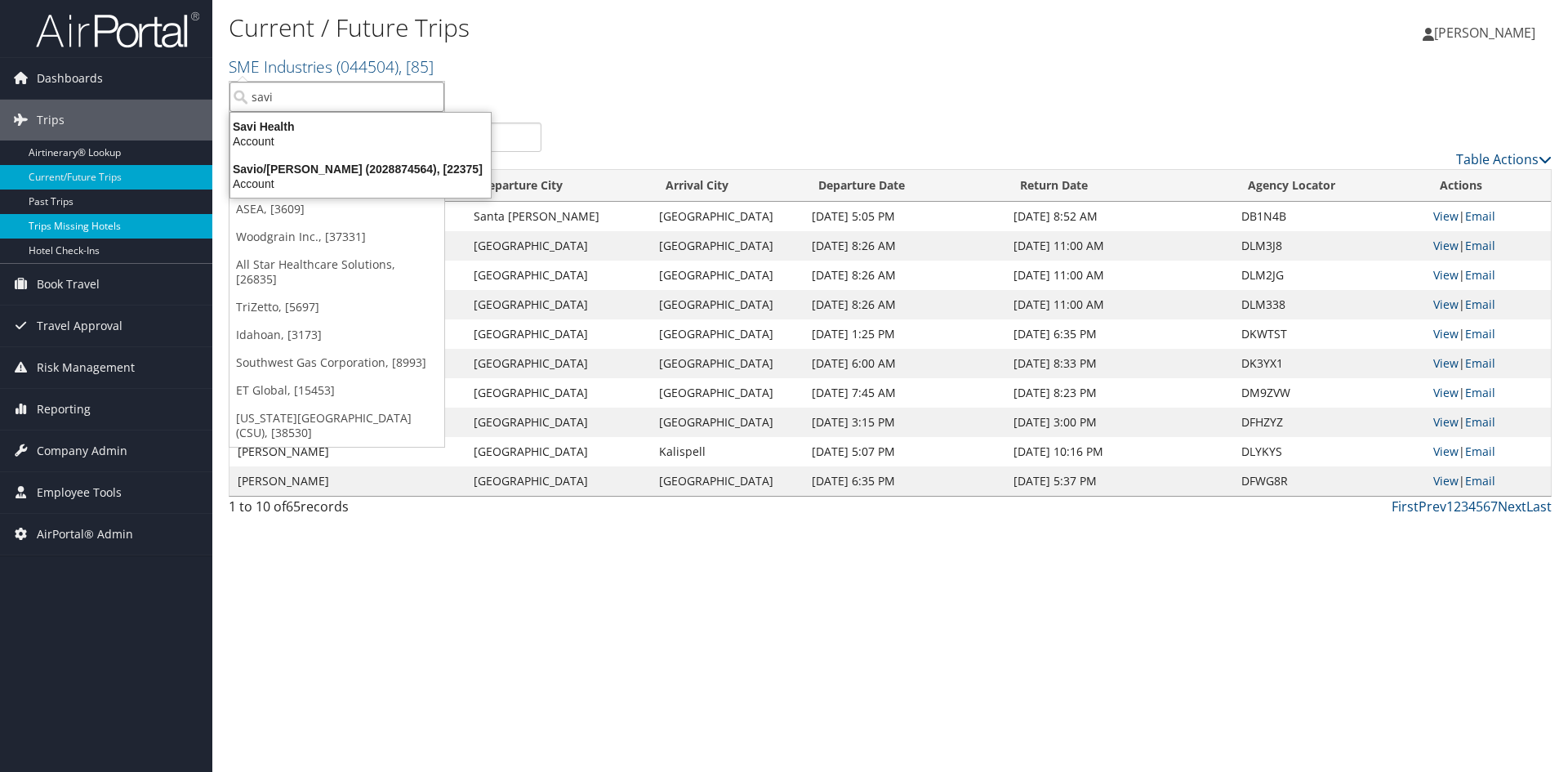
type input "savi"
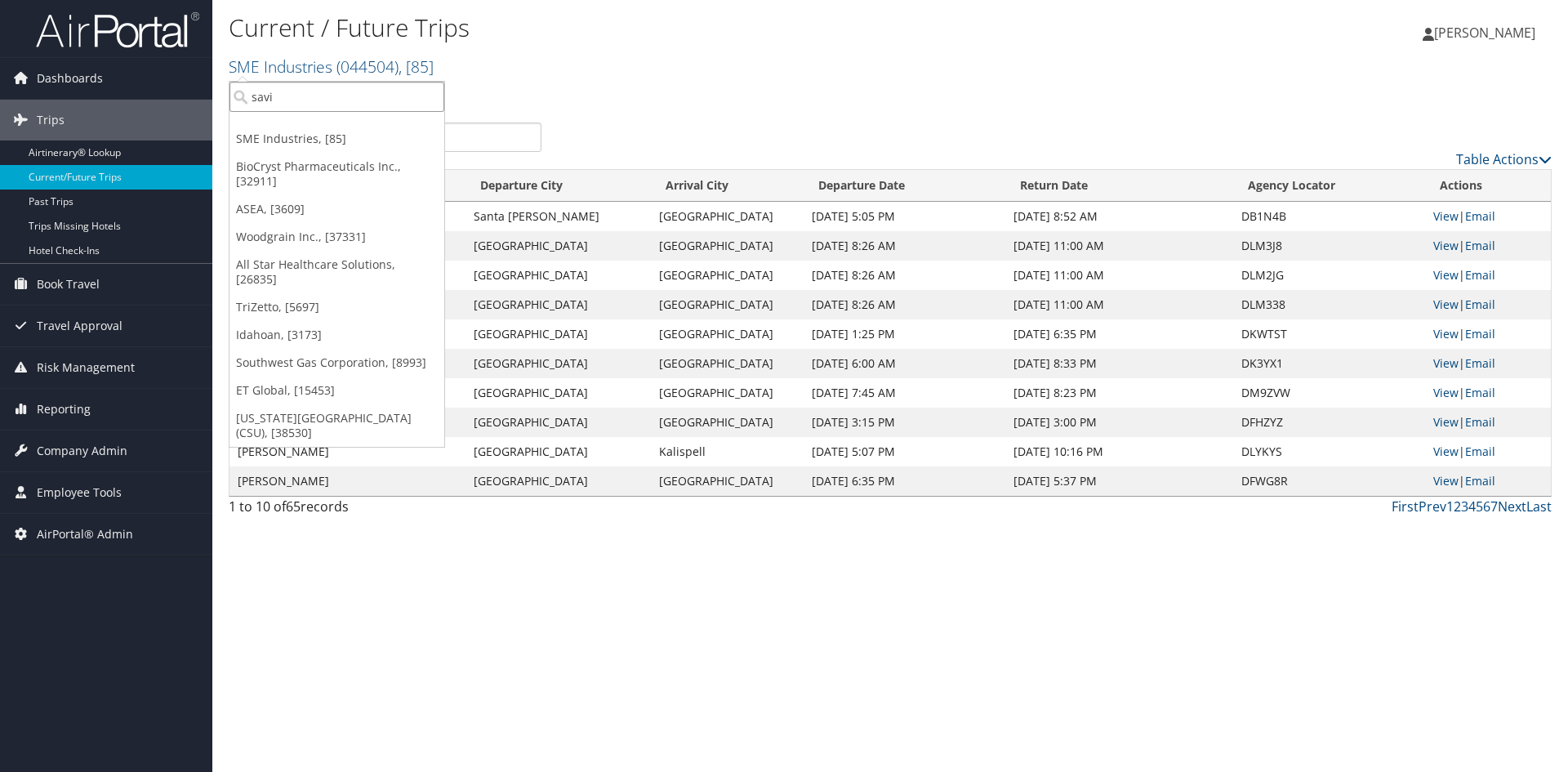
click at [290, 94] on input "savi" at bounding box center [337, 96] width 214 height 30
click at [290, 94] on input "search" at bounding box center [337, 96] width 214 height 30
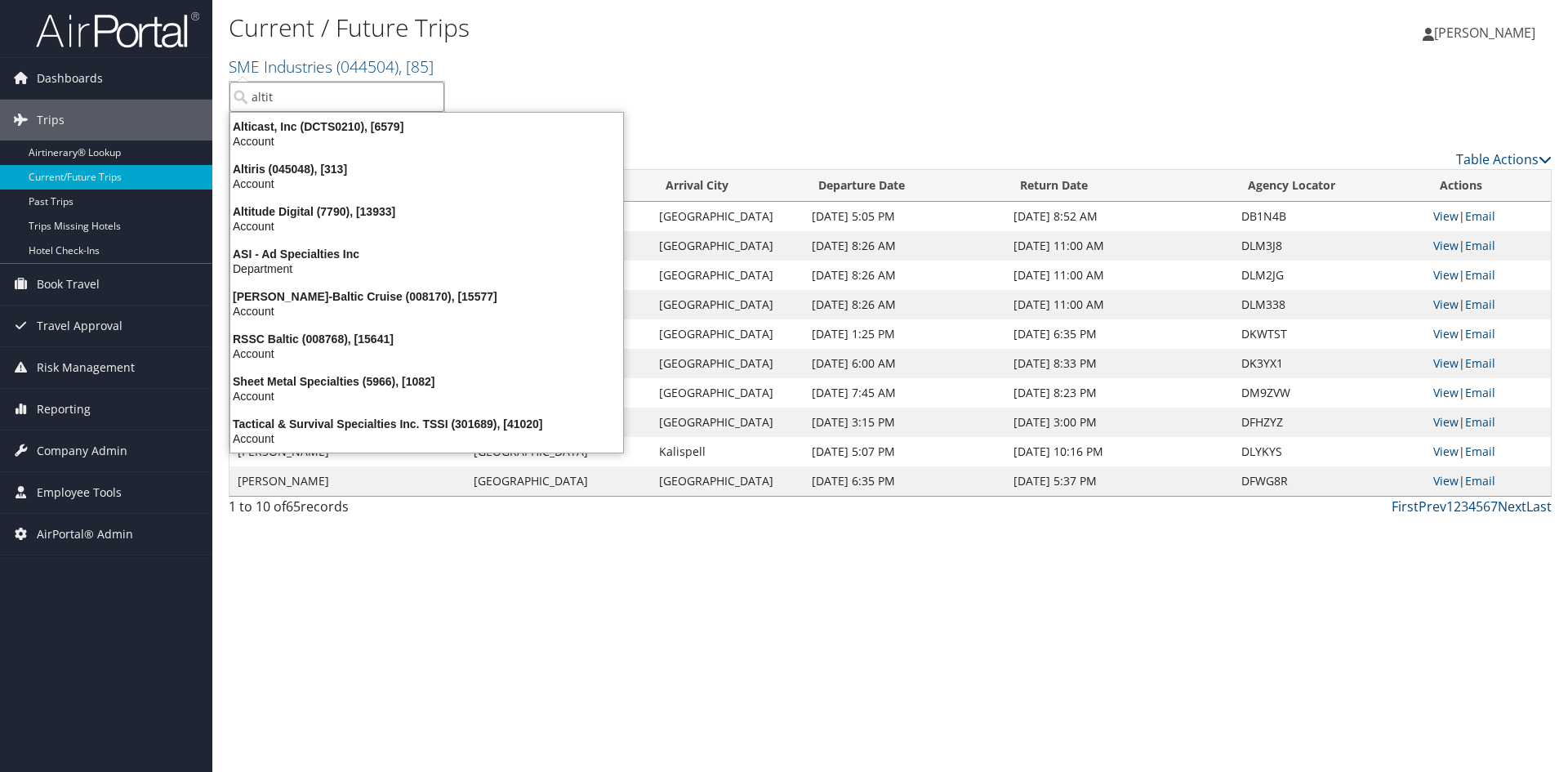
type input "altitu"
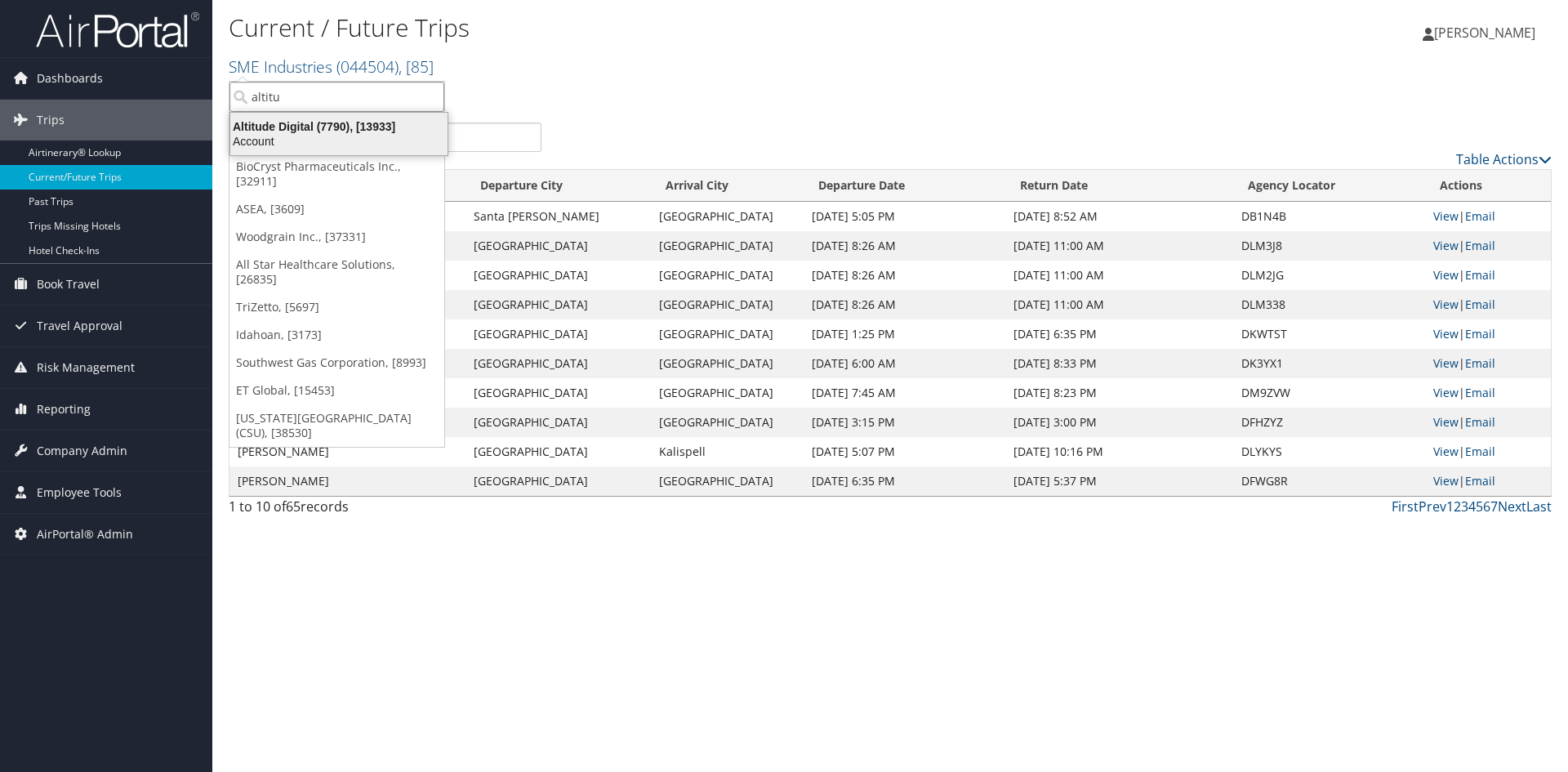
click at [305, 120] on div "Altitude Digital (7790), [13933]" at bounding box center [339, 126] width 236 height 15
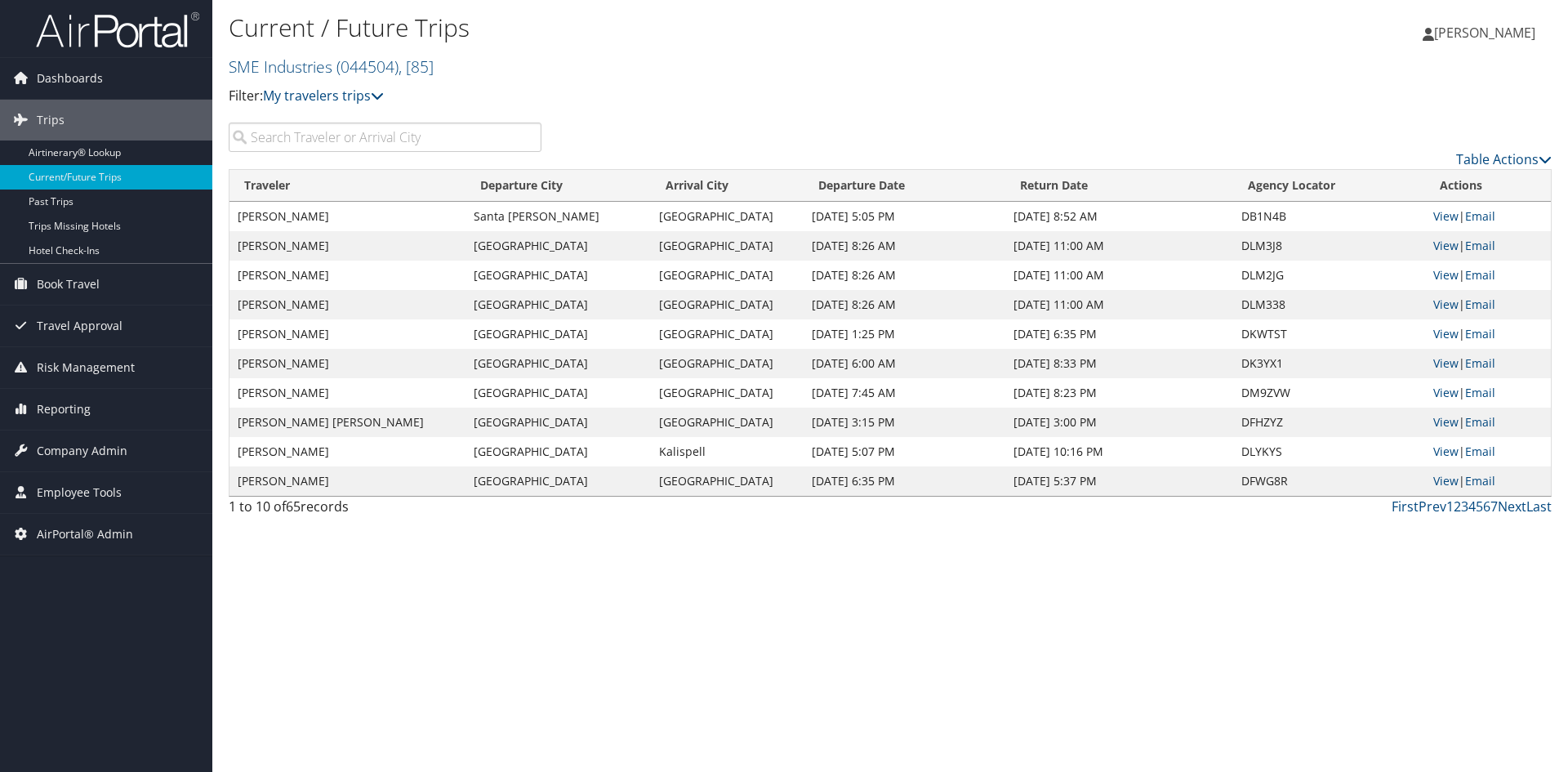
click at [305, 120] on div "Current / Future Trips SME Industries ( 044504 ) , [ 85 ] SME Industries BioCry…" at bounding box center [669, 65] width 882 height 114
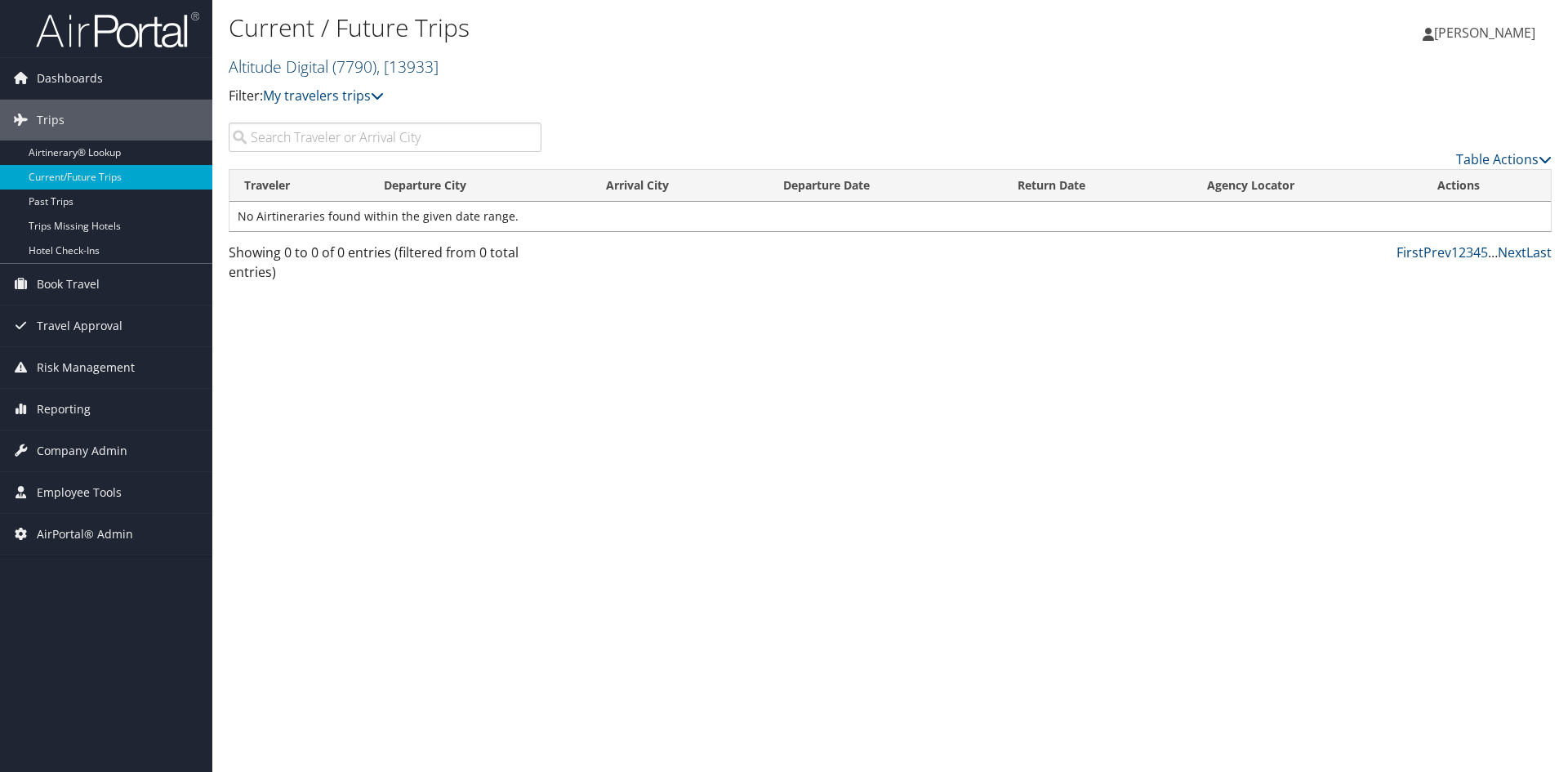
click at [289, 68] on link "Altitude Digital ( 7790 ) , [ 13933 ]" at bounding box center [333, 67] width 210 height 22
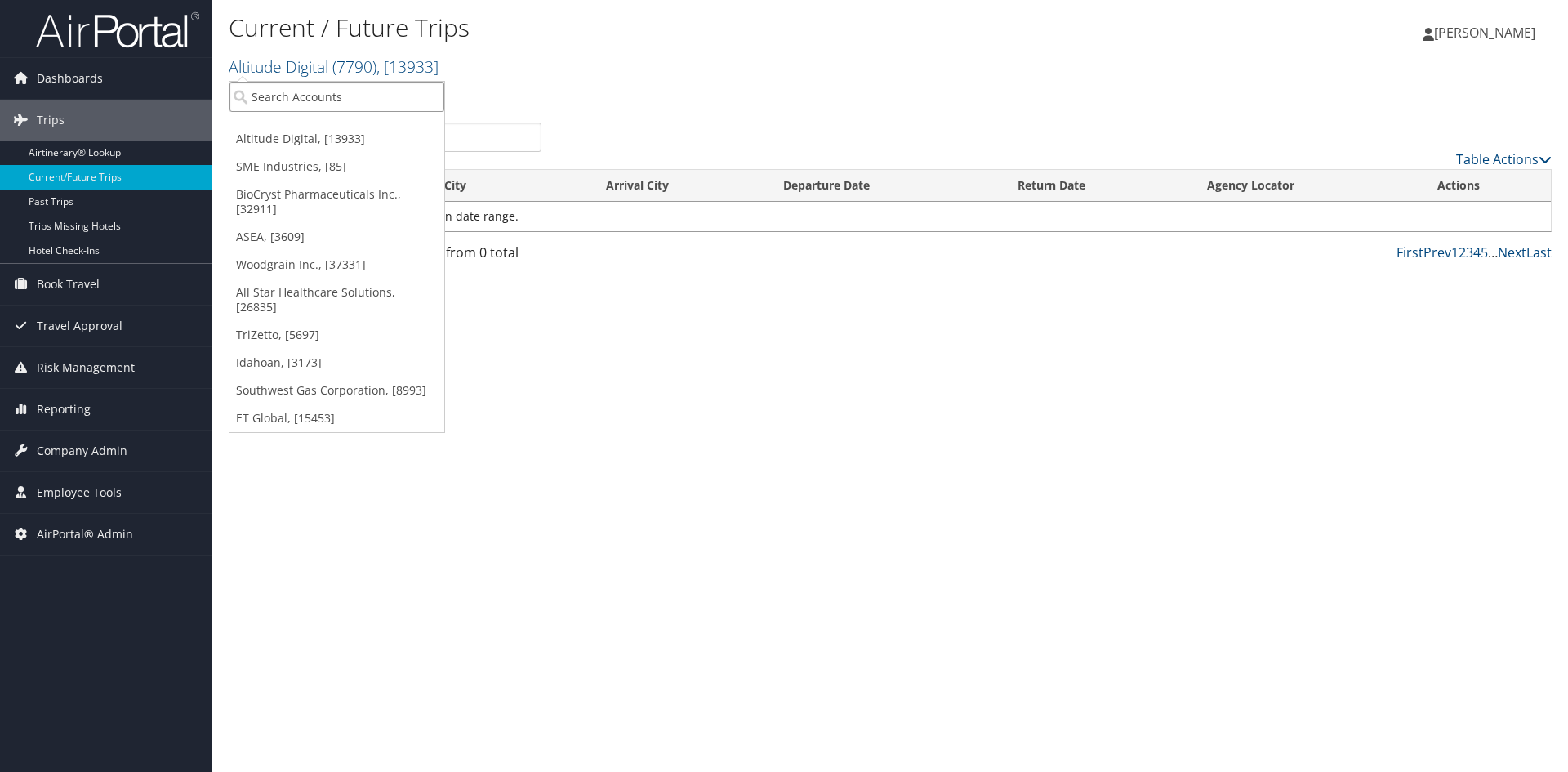
click at [287, 89] on input "search" at bounding box center [337, 96] width 214 height 30
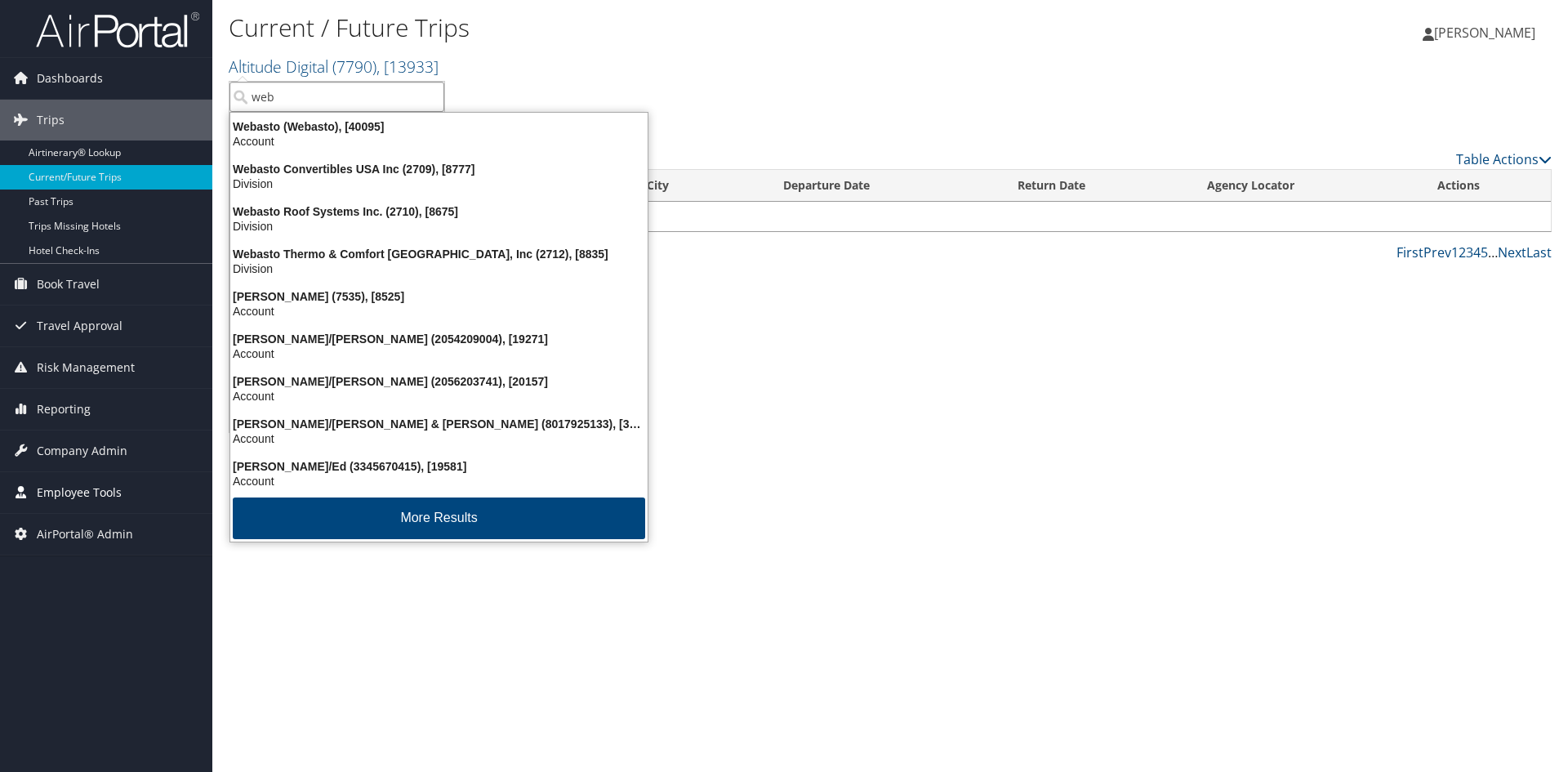
type input "web"
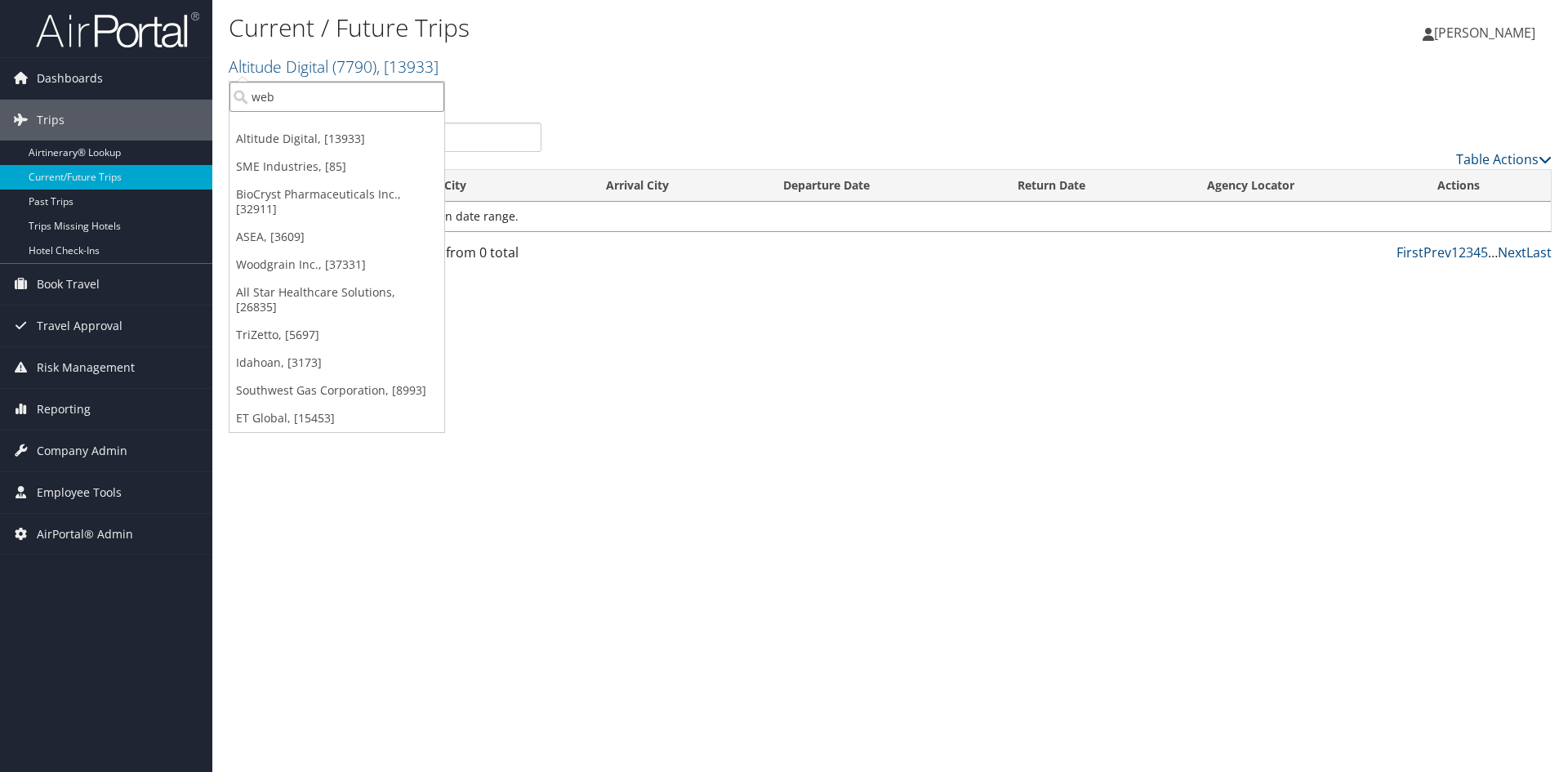
click at [299, 89] on input "web" at bounding box center [337, 96] width 214 height 30
click at [299, 89] on input "search" at bounding box center [337, 96] width 214 height 30
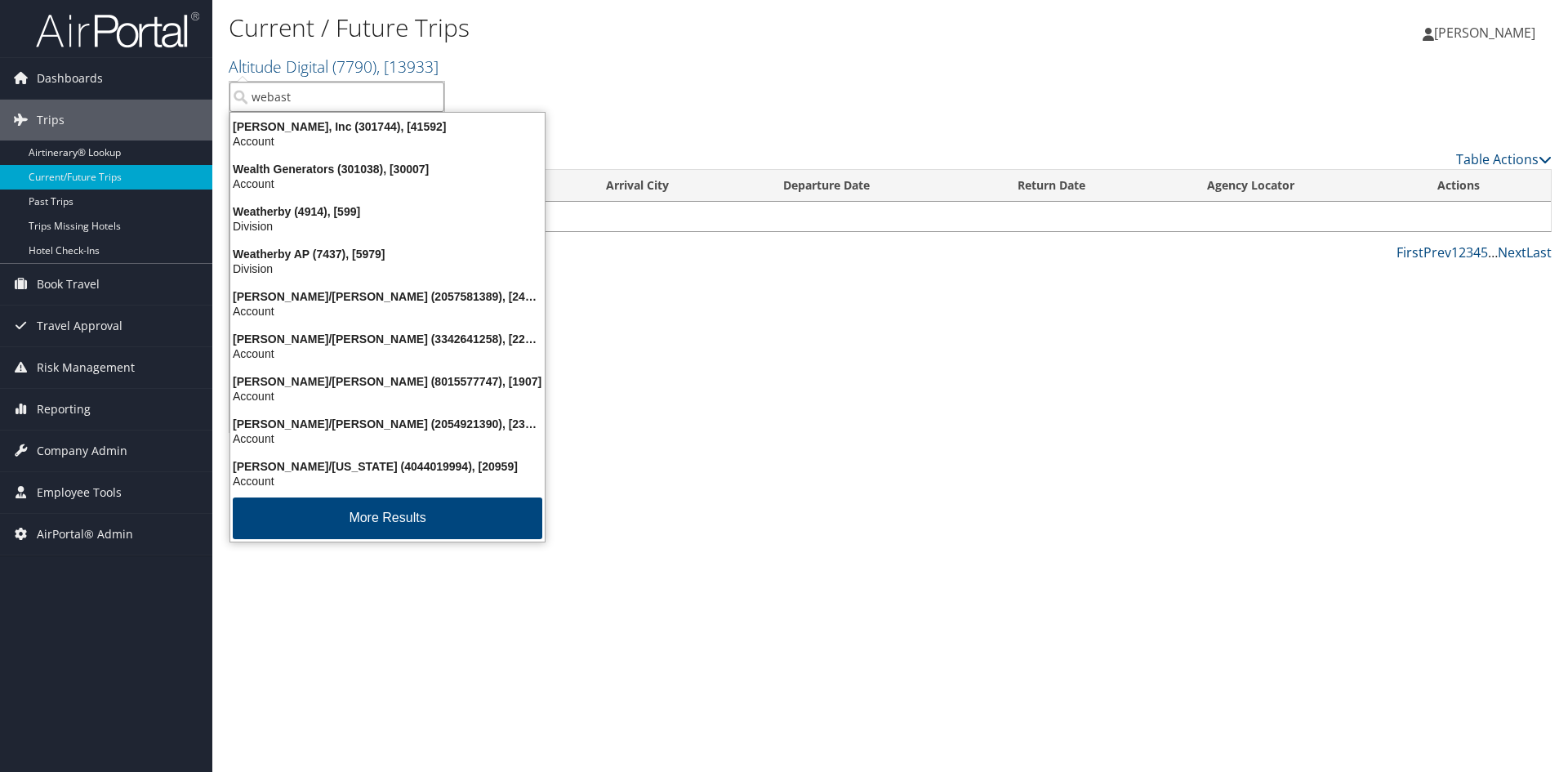
type input "webasto"
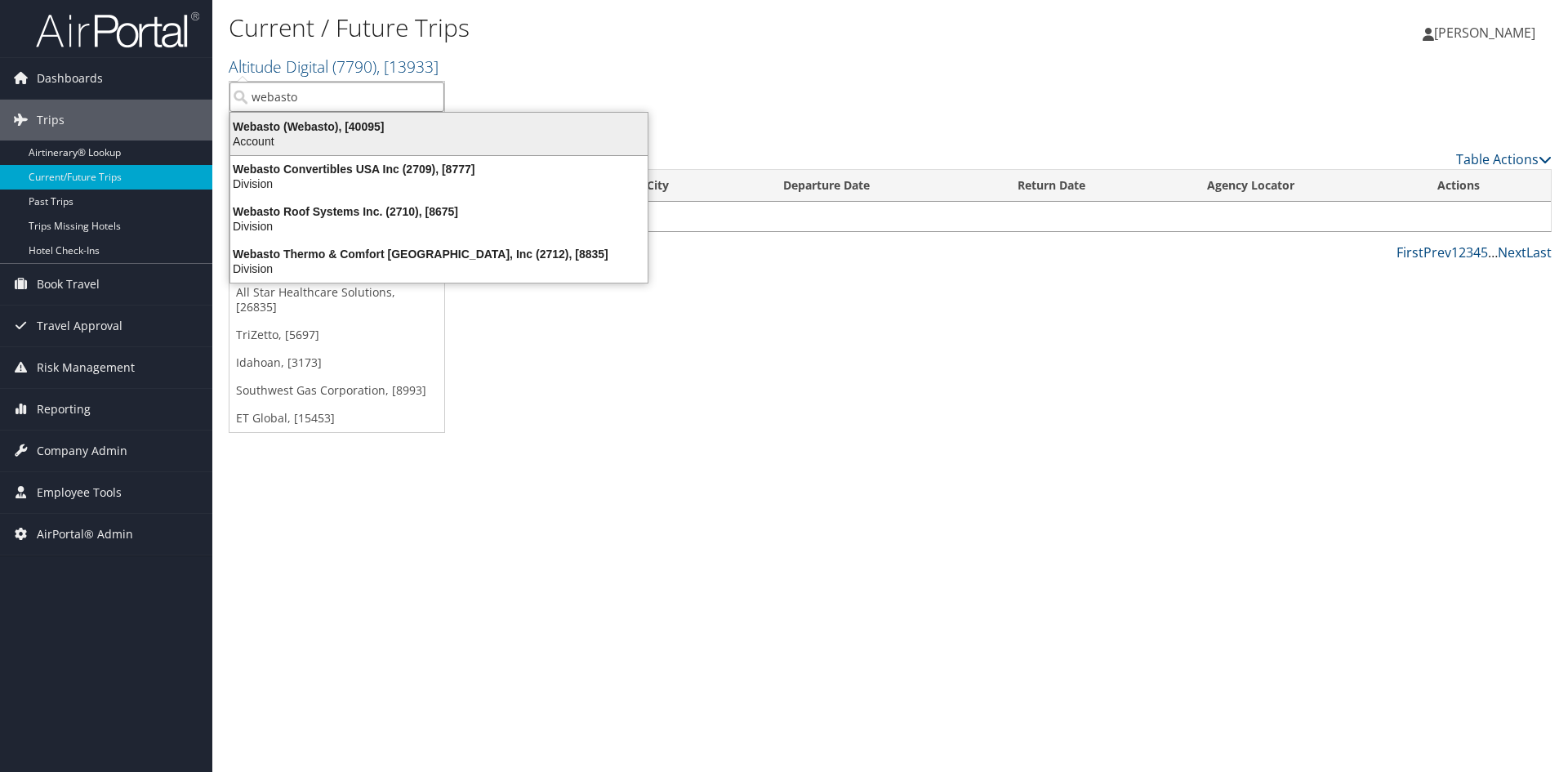
click at [284, 126] on div "Webasto (Webasto), [40095]" at bounding box center [439, 126] width 437 height 15
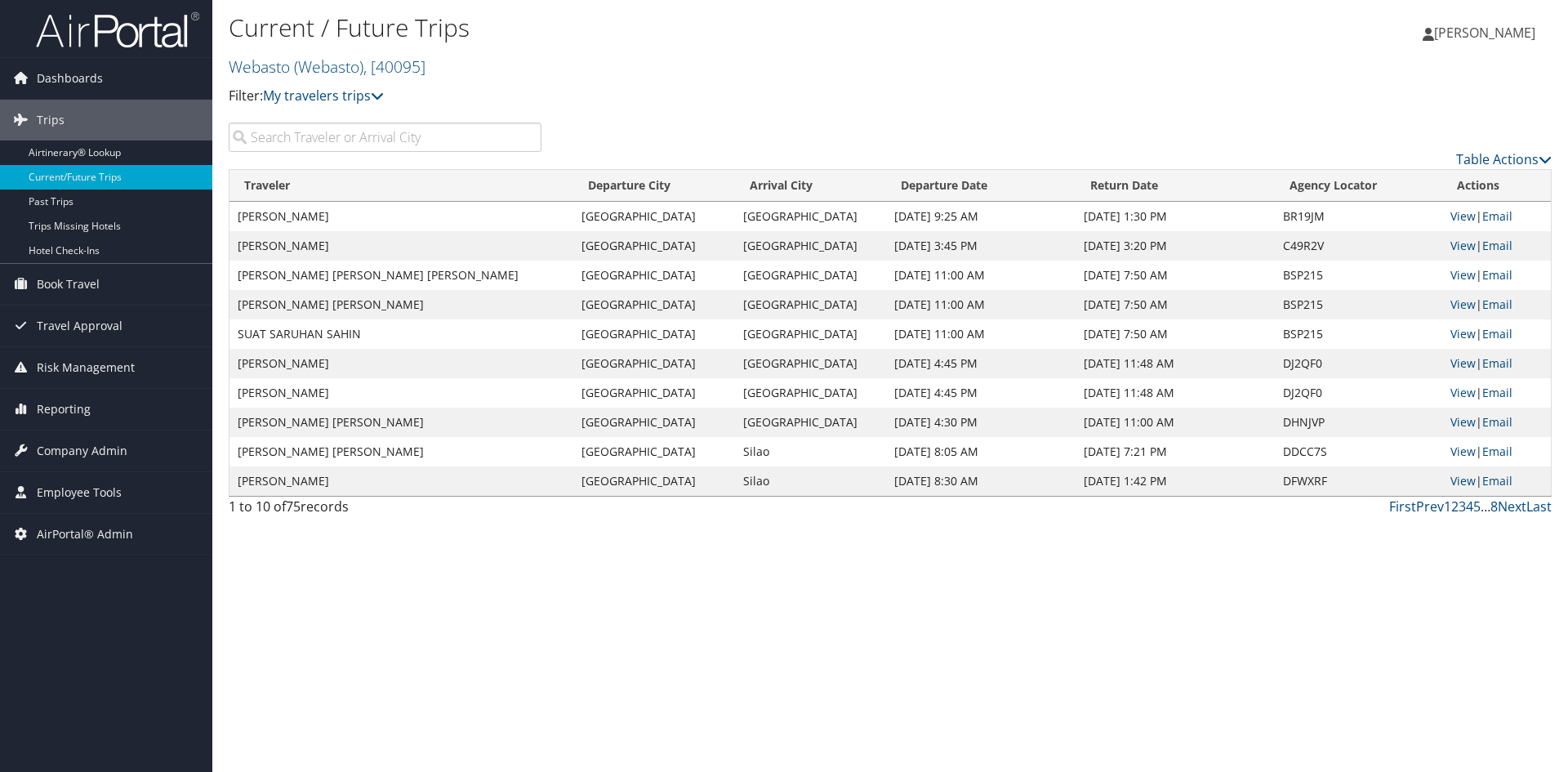
click at [1344, 438] on td "DDCC7S" at bounding box center [1358, 452] width 168 height 30
click at [1326, 576] on div "Current / Future Trips Webasto ( Webasto ) , [ 40095 ] Webasto Altitude Digital…" at bounding box center [890, 386] width 1355 height 772
